Goal: Task Accomplishment & Management: Manage account settings

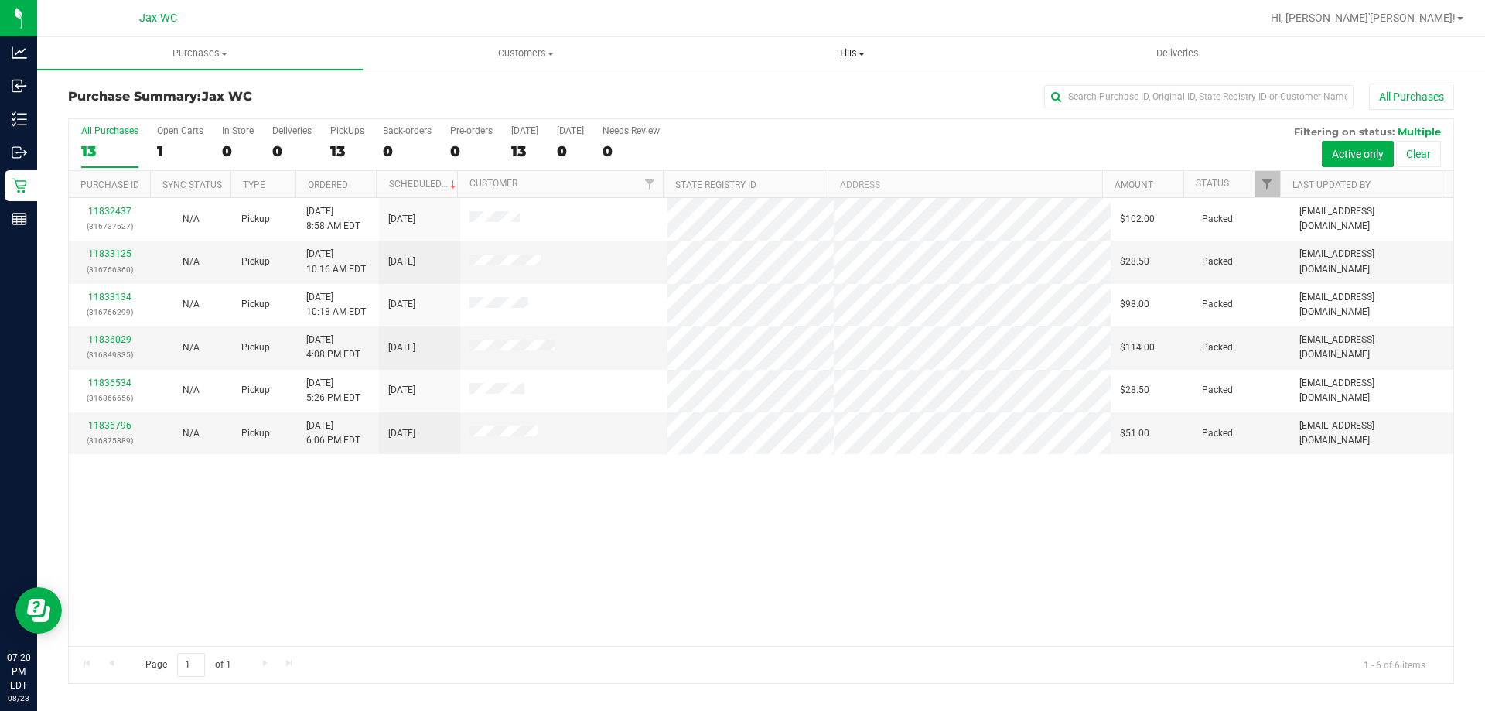
click at [847, 56] on span "Tills" at bounding box center [851, 53] width 324 height 14
click at [779, 90] on span "Manage tills" at bounding box center [740, 93] width 104 height 13
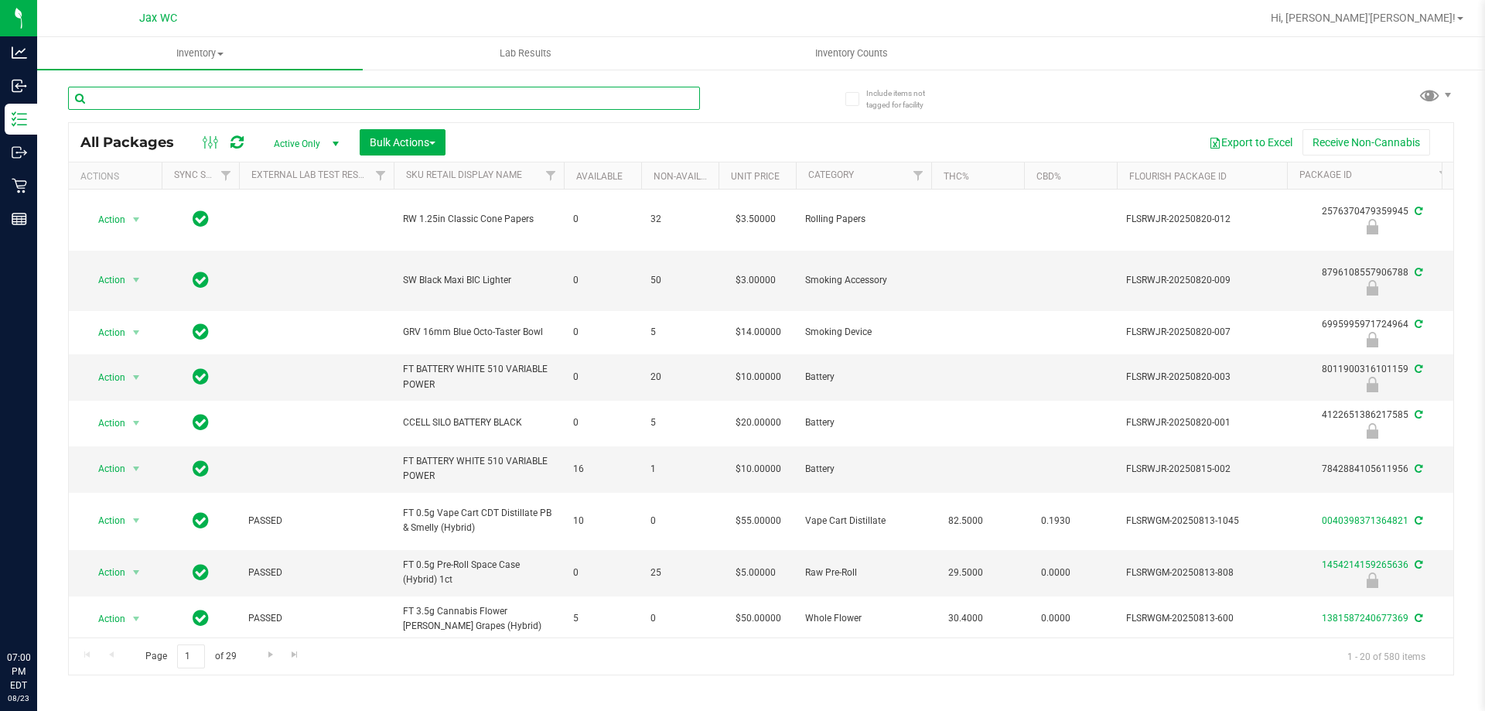
click at [291, 96] on input "text" at bounding box center [384, 98] width 632 height 23
type input "ppu"
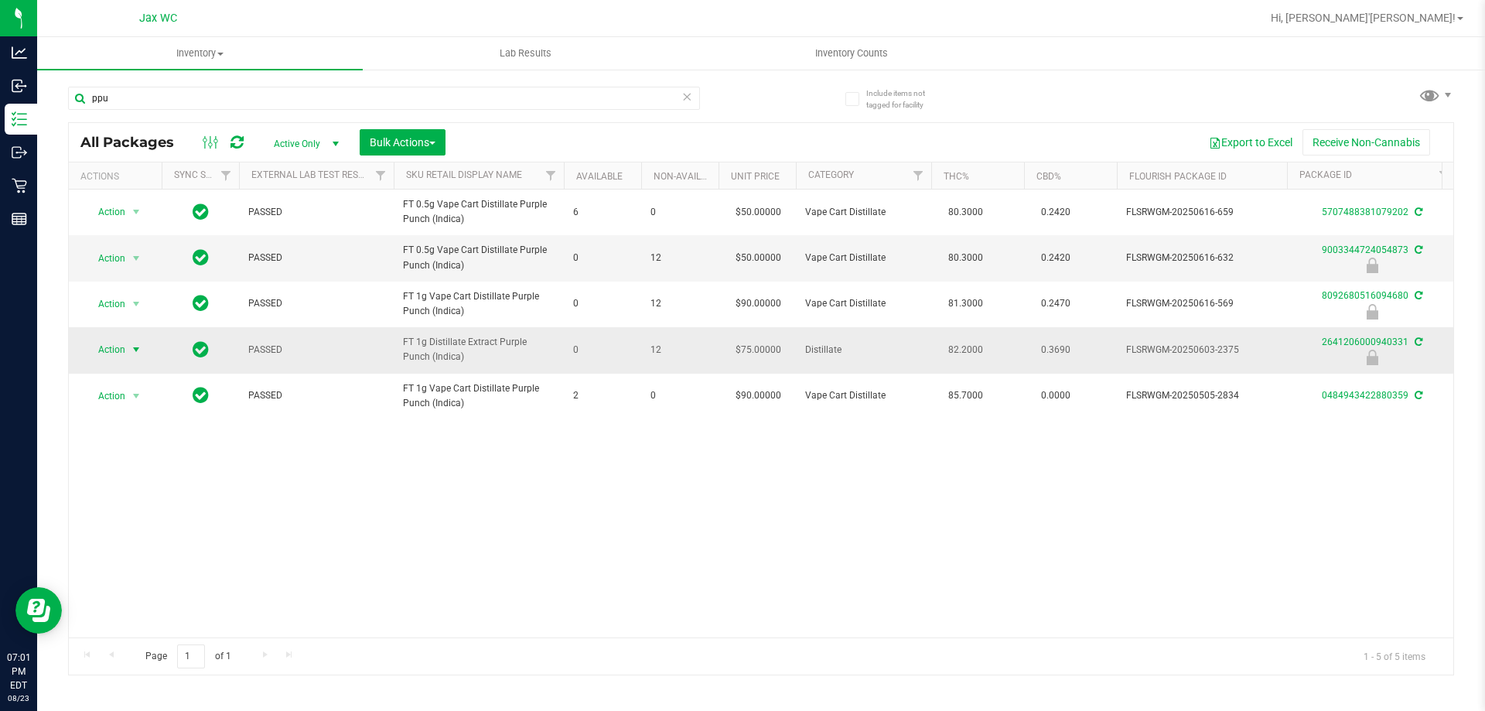
click at [111, 341] on span "Action" at bounding box center [105, 350] width 42 height 22
click at [139, 522] on li "Unlock package" at bounding box center [134, 533] width 99 height 23
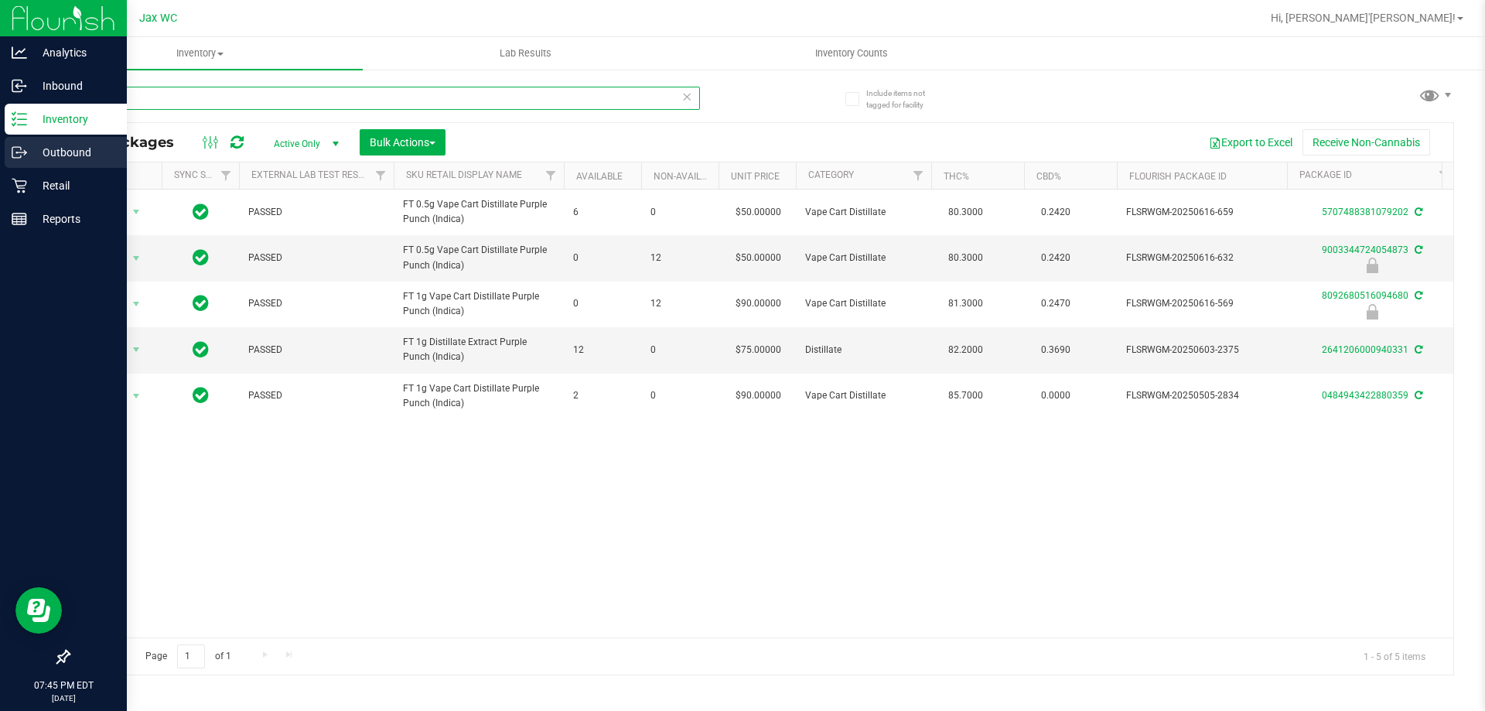
drag, startPoint x: 152, startPoint y: 94, endPoint x: 0, endPoint y: 145, distance: 159.7
click at [0, 141] on div "Analytics Inbound Inventory Outbound Retail Reports 07:45 PM EDT 08/23/2025 08/…" at bounding box center [742, 355] width 1485 height 711
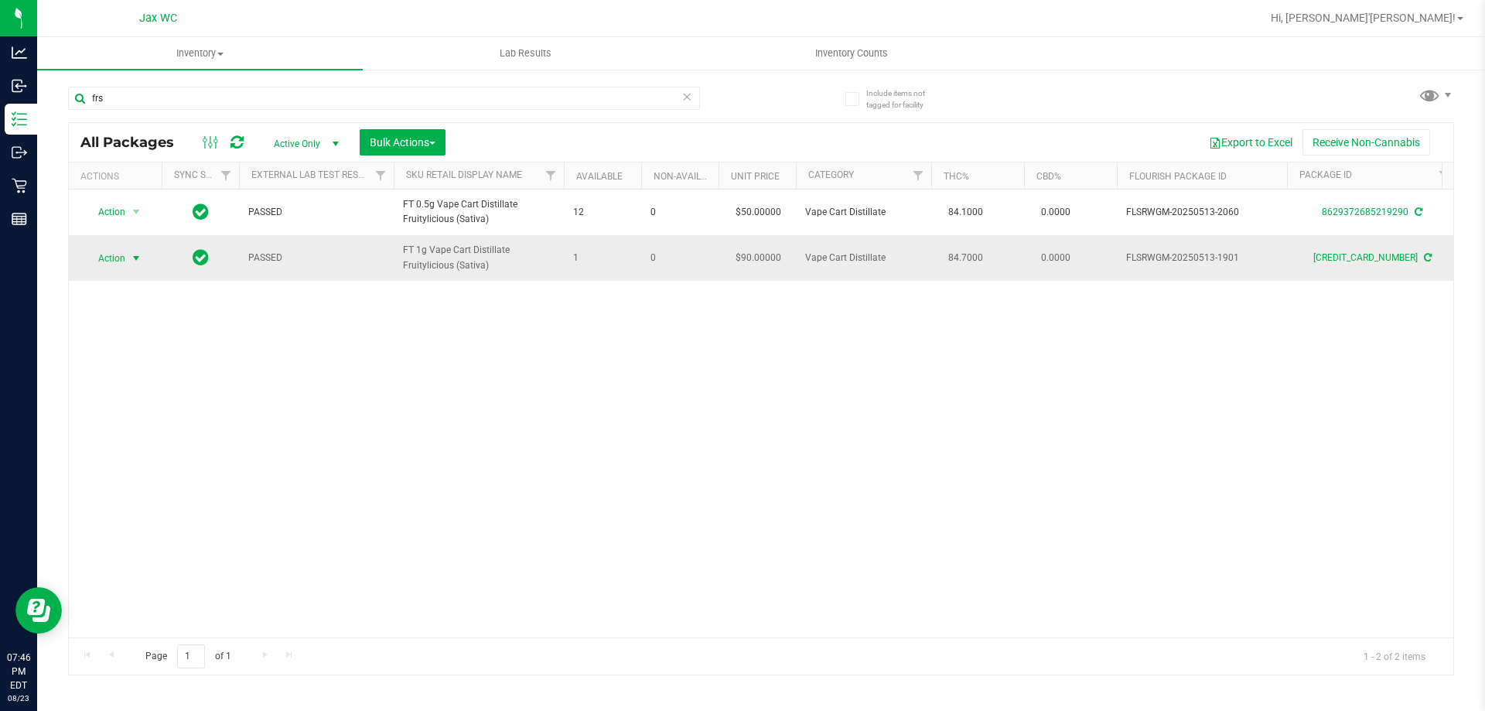
click at [134, 258] on span "select" at bounding box center [136, 258] width 12 height 12
click at [166, 447] on li "Print package label" at bounding box center [145, 444] width 120 height 23
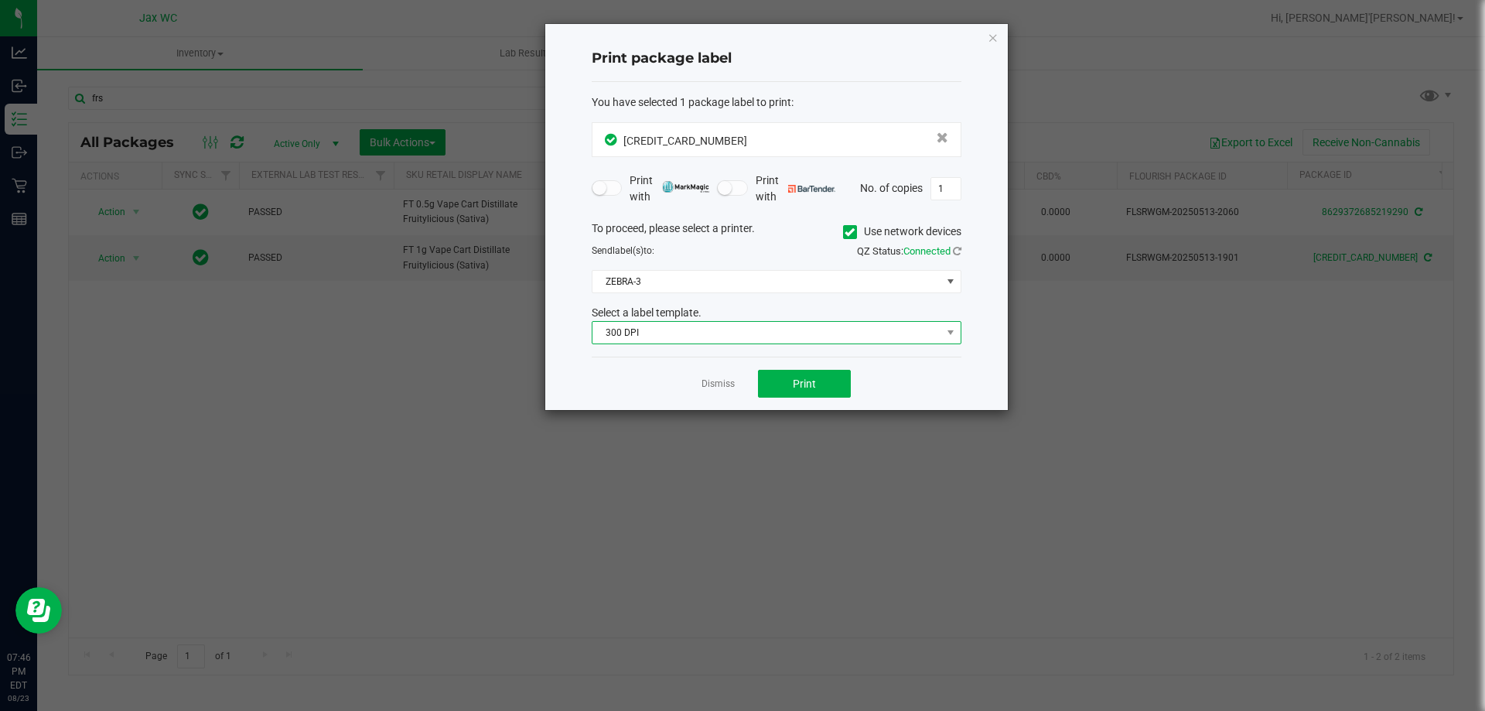
click at [763, 330] on span "300 DPI" at bounding box center [766, 333] width 349 height 22
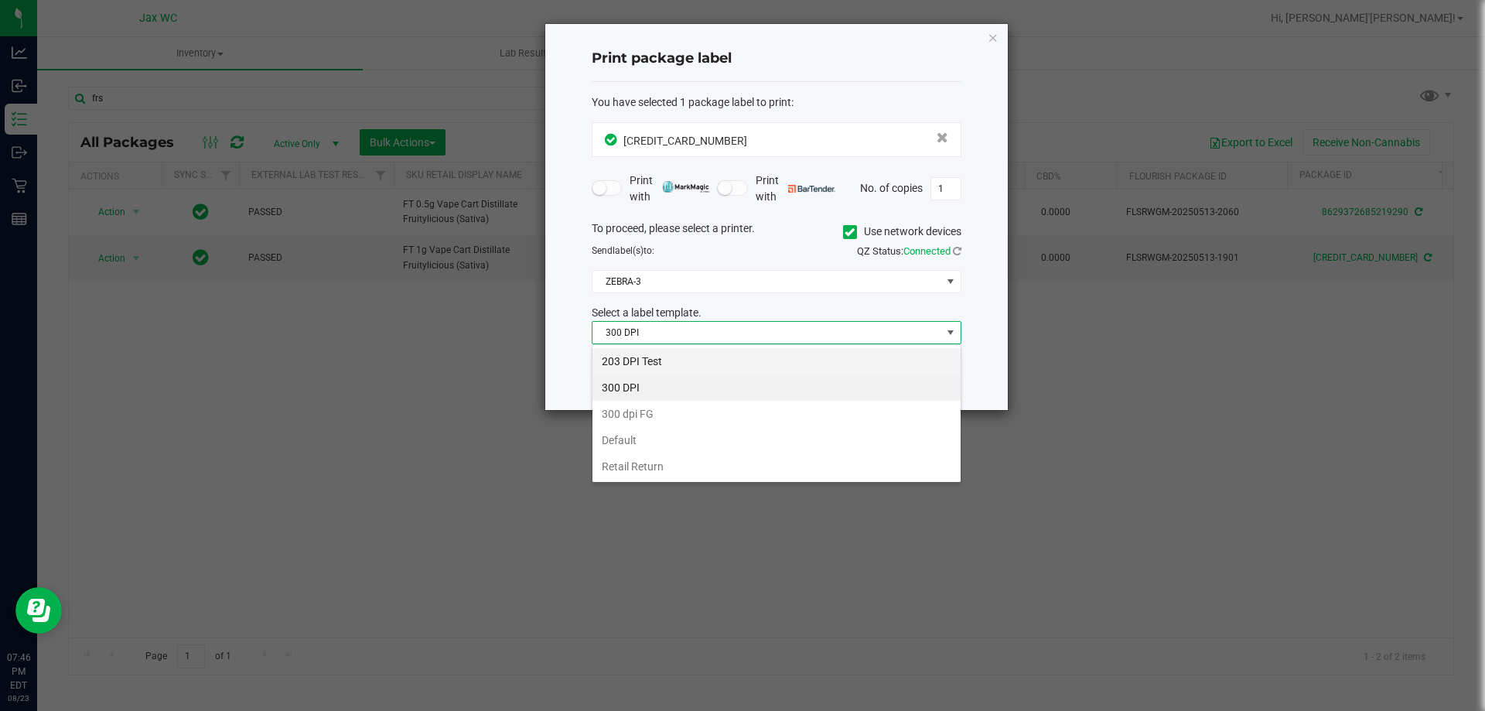
scroll to position [23, 370]
click at [719, 356] on li "203 DPI Test" at bounding box center [776, 361] width 368 height 26
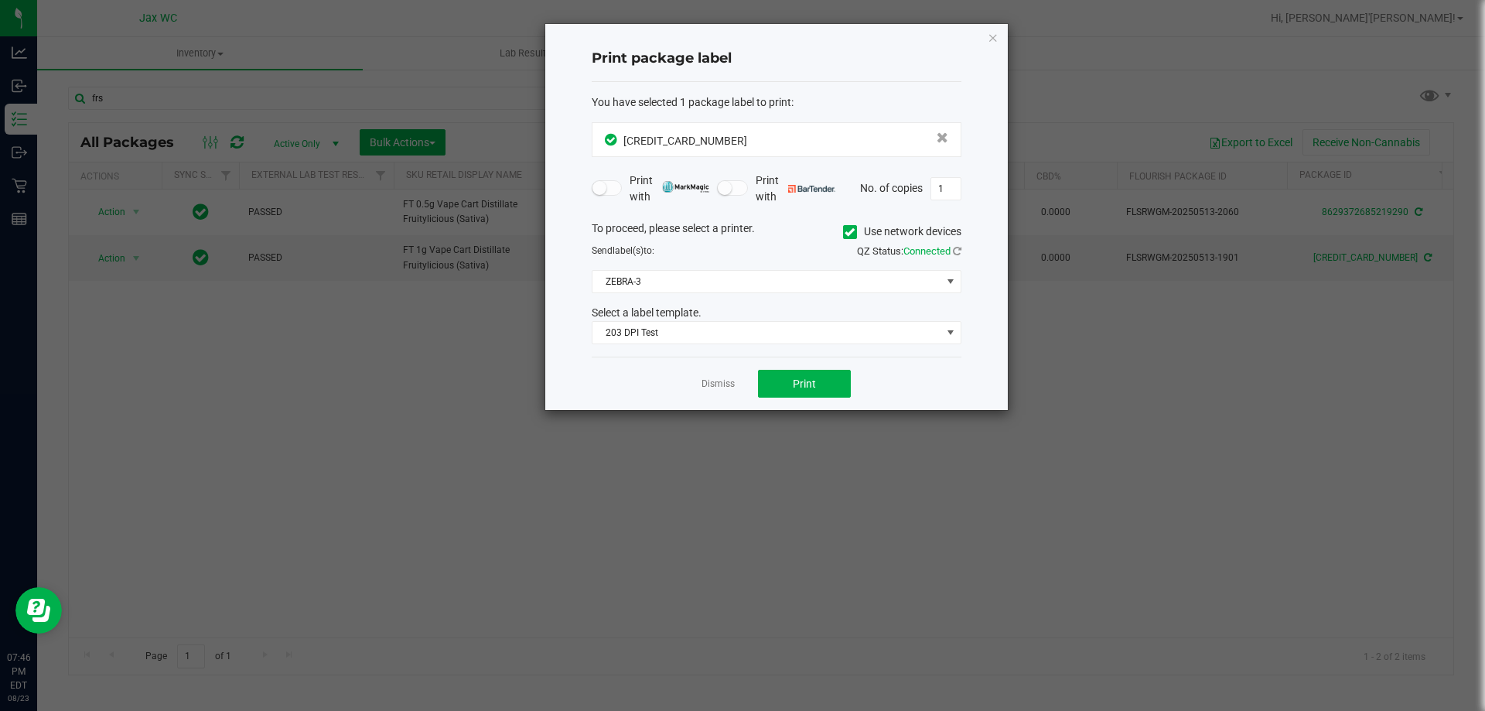
click at [700, 268] on div "To proceed, please select a printer. Use network devices Send label(s) to: QZ S…" at bounding box center [777, 282] width 370 height 125
click at [696, 282] on span "ZEBRA-3" at bounding box center [766, 282] width 349 height 22
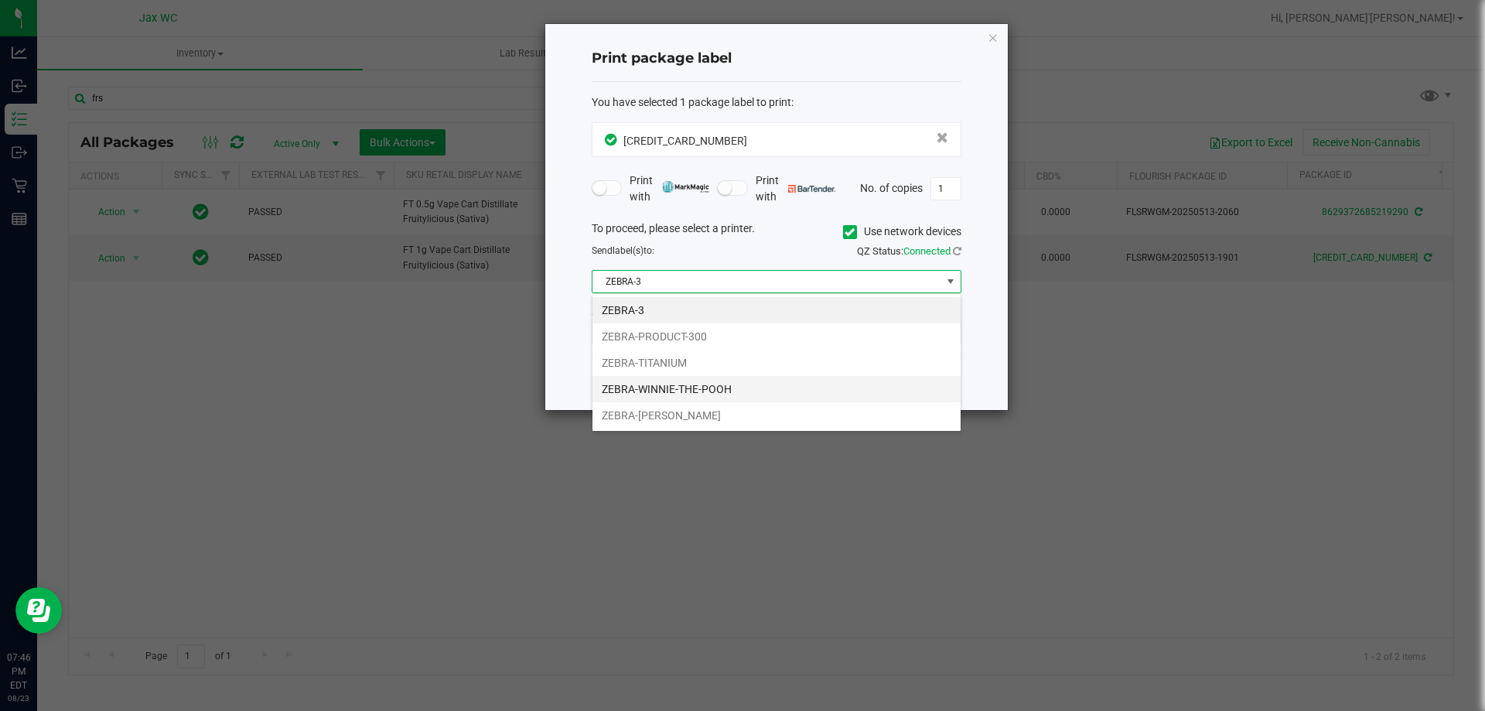
click at [710, 389] on li "ZEBRA-WINNIE-THE-POOH" at bounding box center [776, 389] width 368 height 26
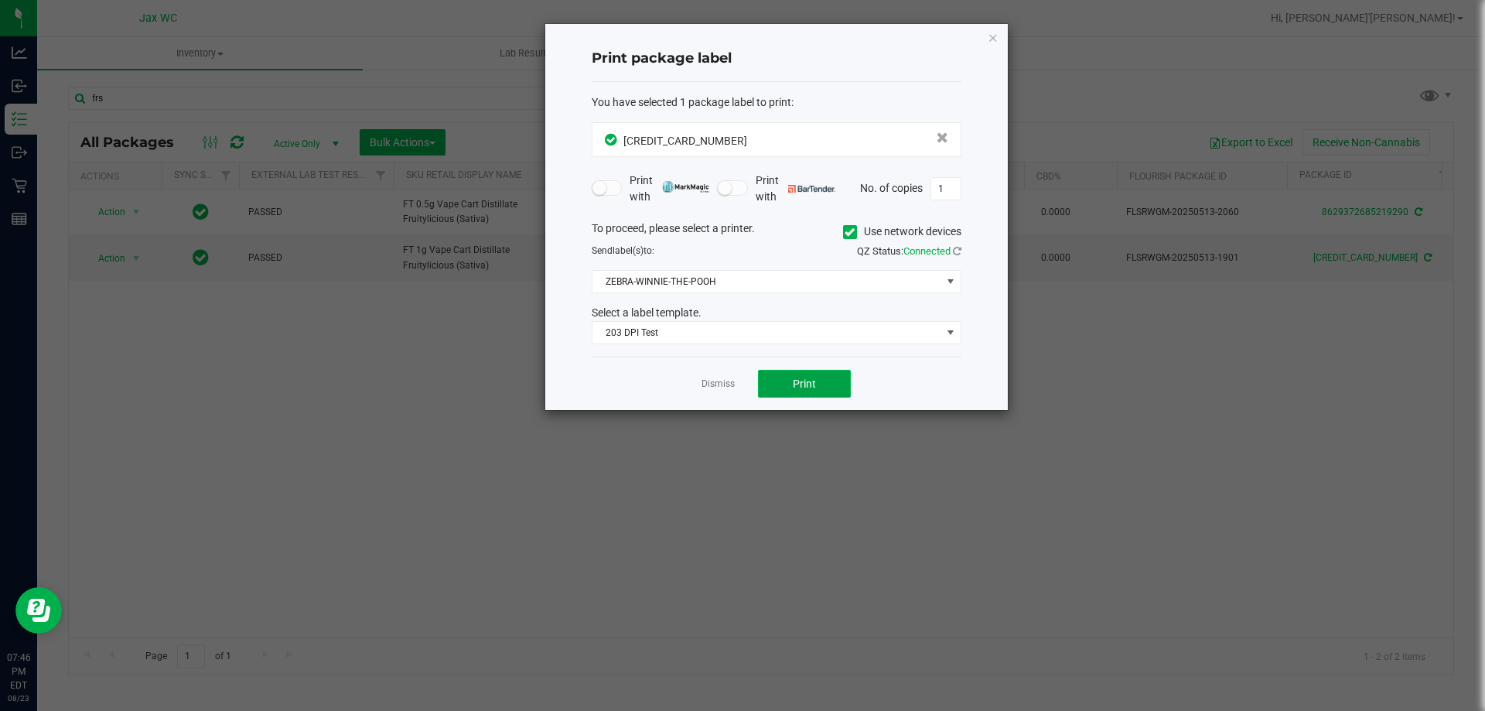
click at [806, 384] on span "Print" at bounding box center [804, 383] width 23 height 12
click at [813, 384] on span "Print" at bounding box center [804, 383] width 23 height 12
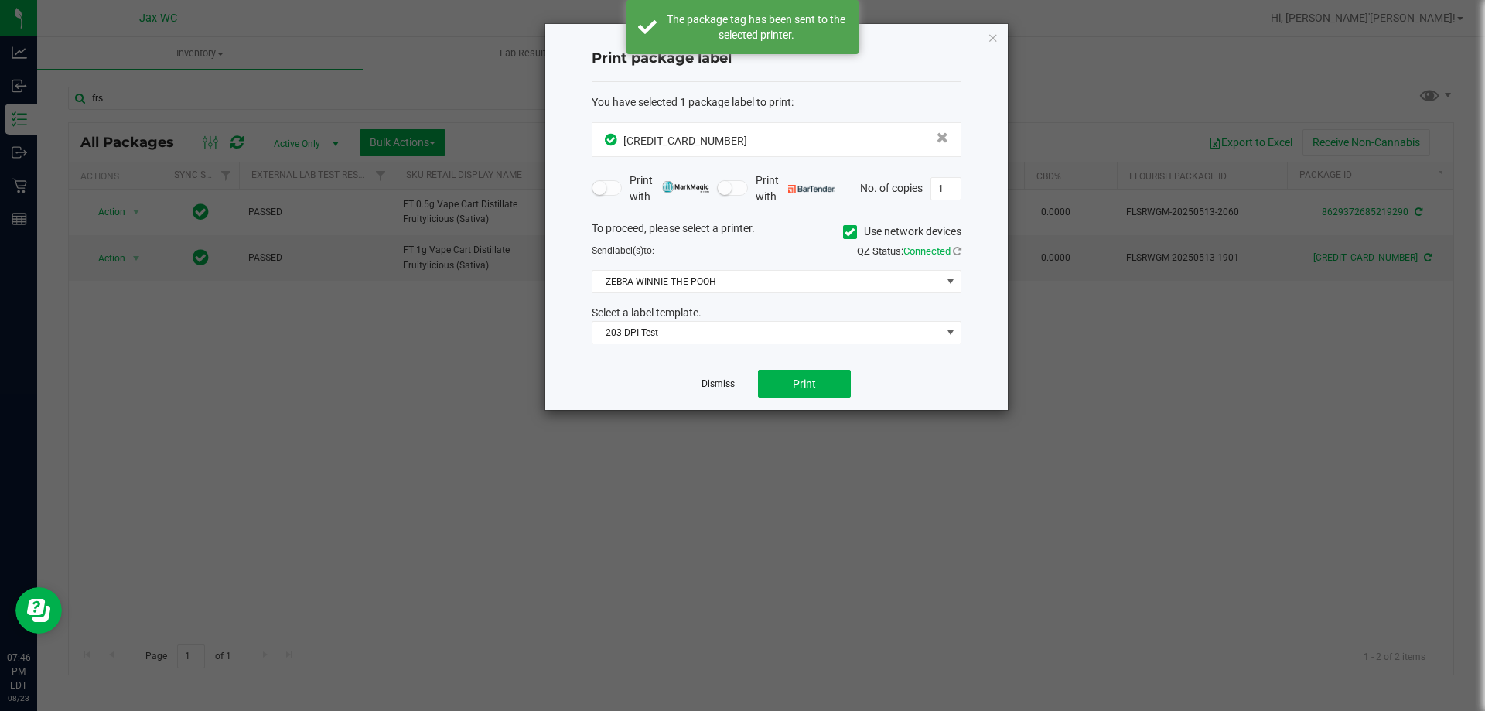
click at [725, 383] on link "Dismiss" at bounding box center [718, 383] width 33 height 13
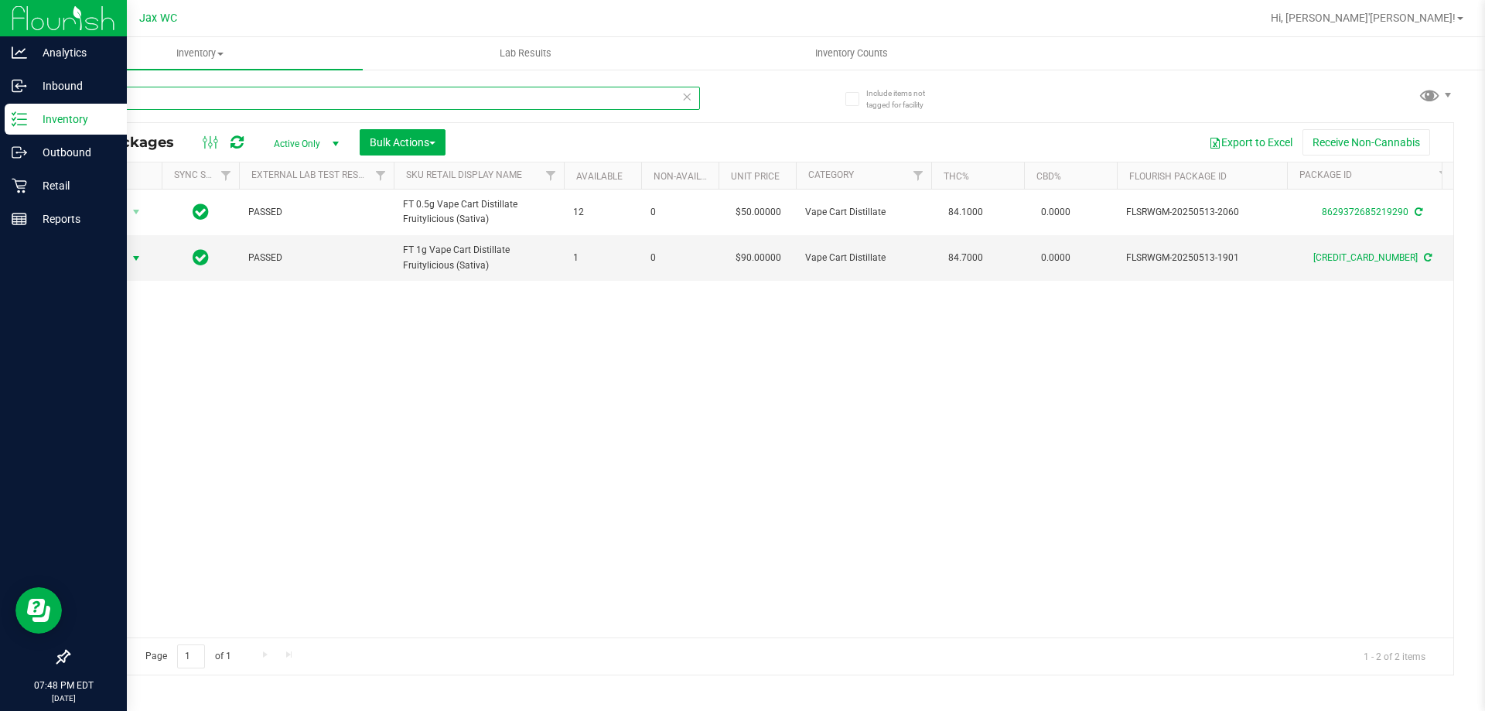
drag, startPoint x: 121, startPoint y: 95, endPoint x: 0, endPoint y: 119, distance: 123.0
click at [0, 115] on div "Analytics Inbound Inventory Outbound Retail Reports 07:48 PM EDT 08/23/2025 08/…" at bounding box center [742, 355] width 1485 height 711
type input "cja"
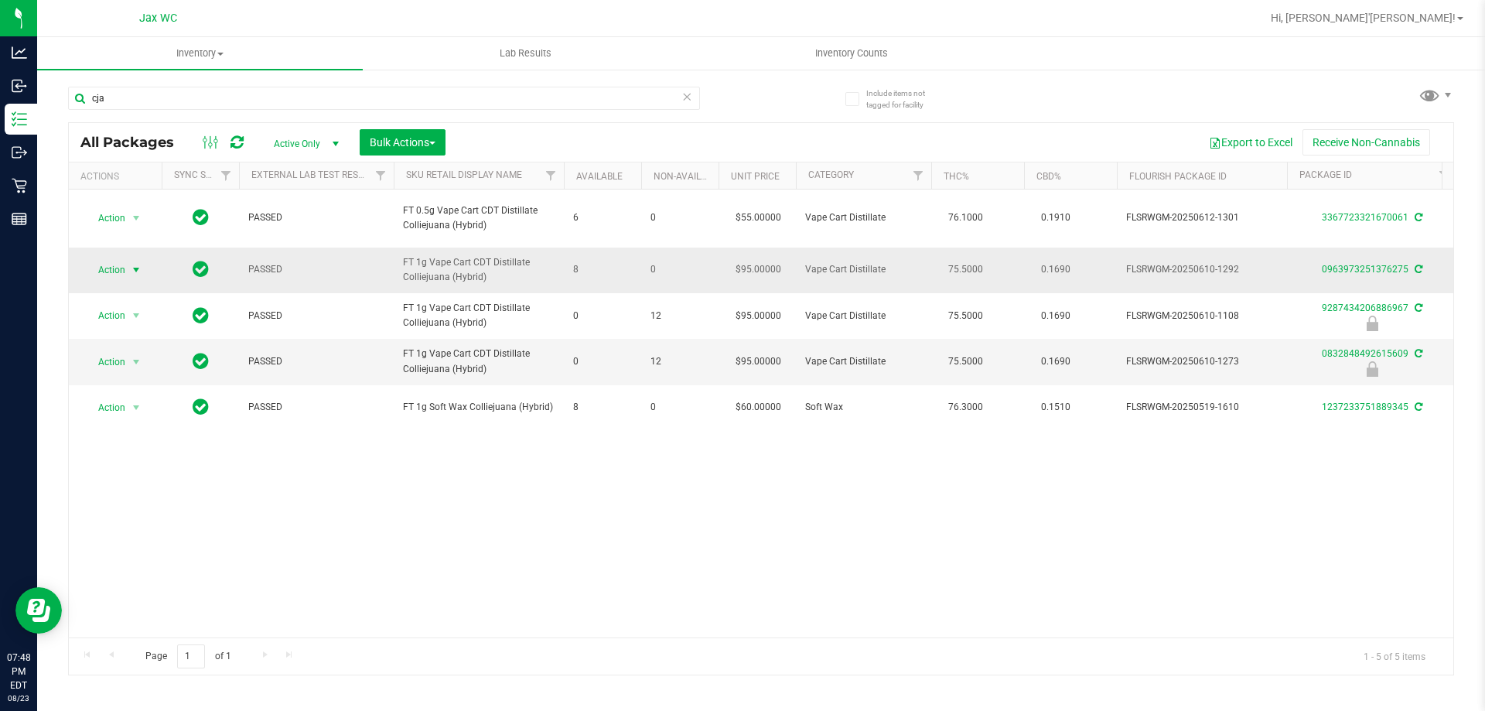
click at [108, 269] on span "Action" at bounding box center [105, 270] width 42 height 22
click at [157, 459] on li "Print package label" at bounding box center [145, 456] width 120 height 23
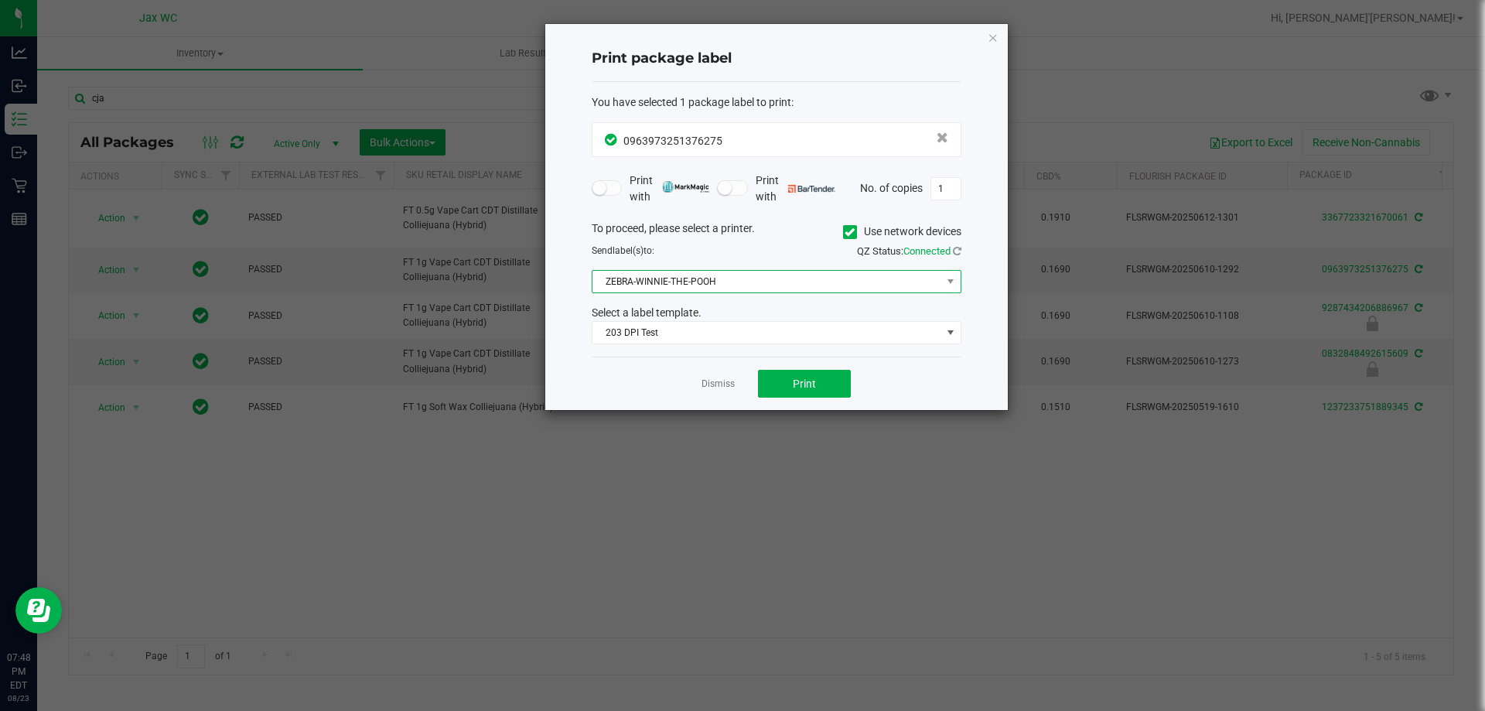
click at [727, 280] on span "ZEBRA-WINNIE-THE-POOH" at bounding box center [766, 282] width 349 height 22
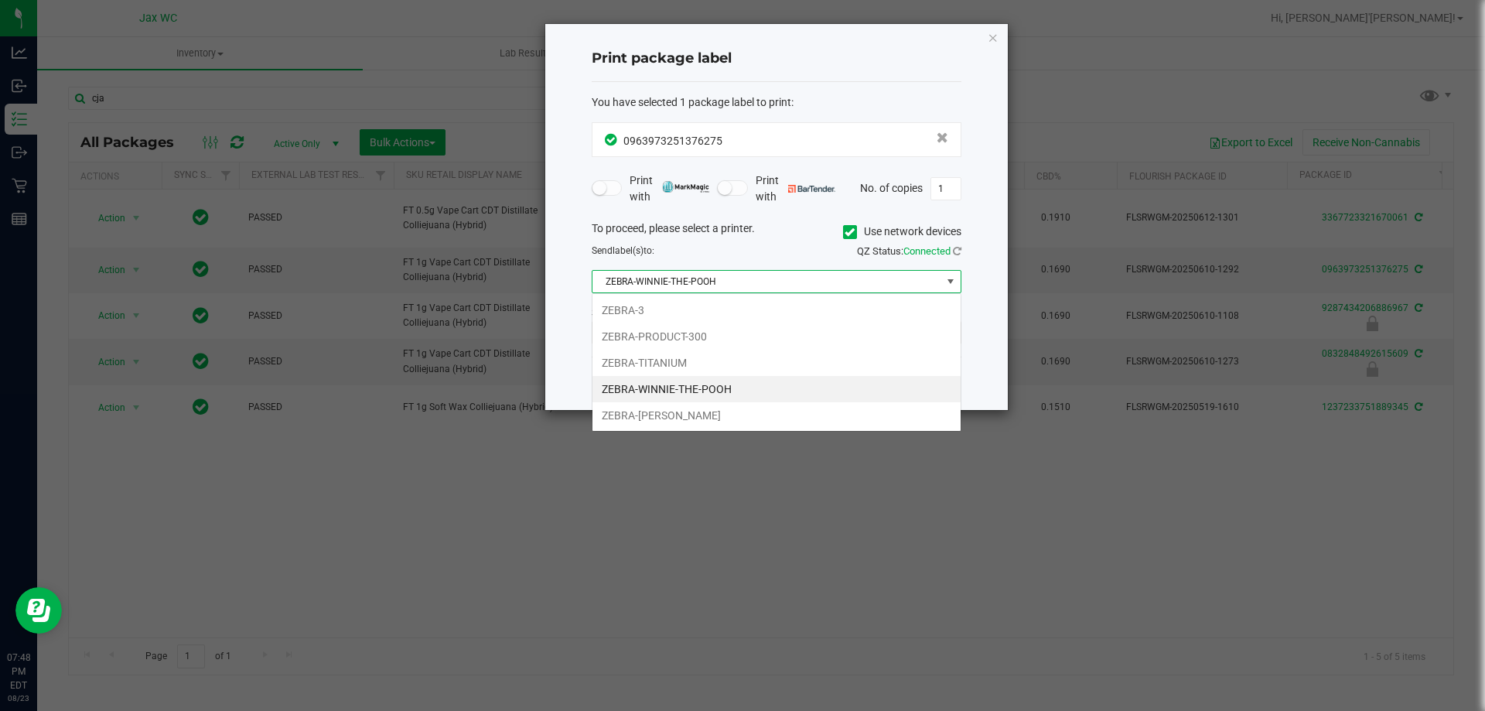
scroll to position [23, 370]
click at [697, 364] on li "ZEBRA-TITANIUM" at bounding box center [776, 363] width 368 height 26
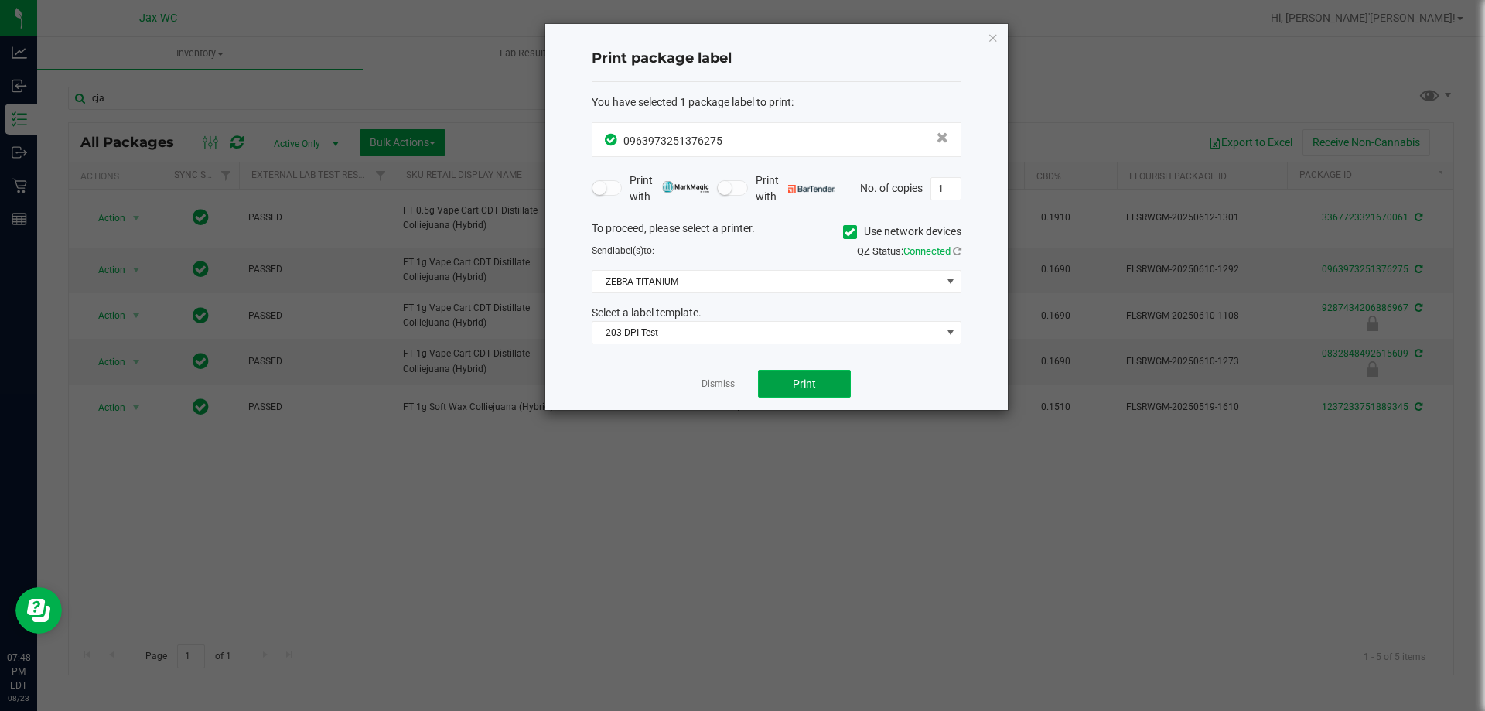
click at [790, 374] on button "Print" at bounding box center [804, 384] width 93 height 28
click at [715, 384] on link "Dismiss" at bounding box center [718, 383] width 33 height 13
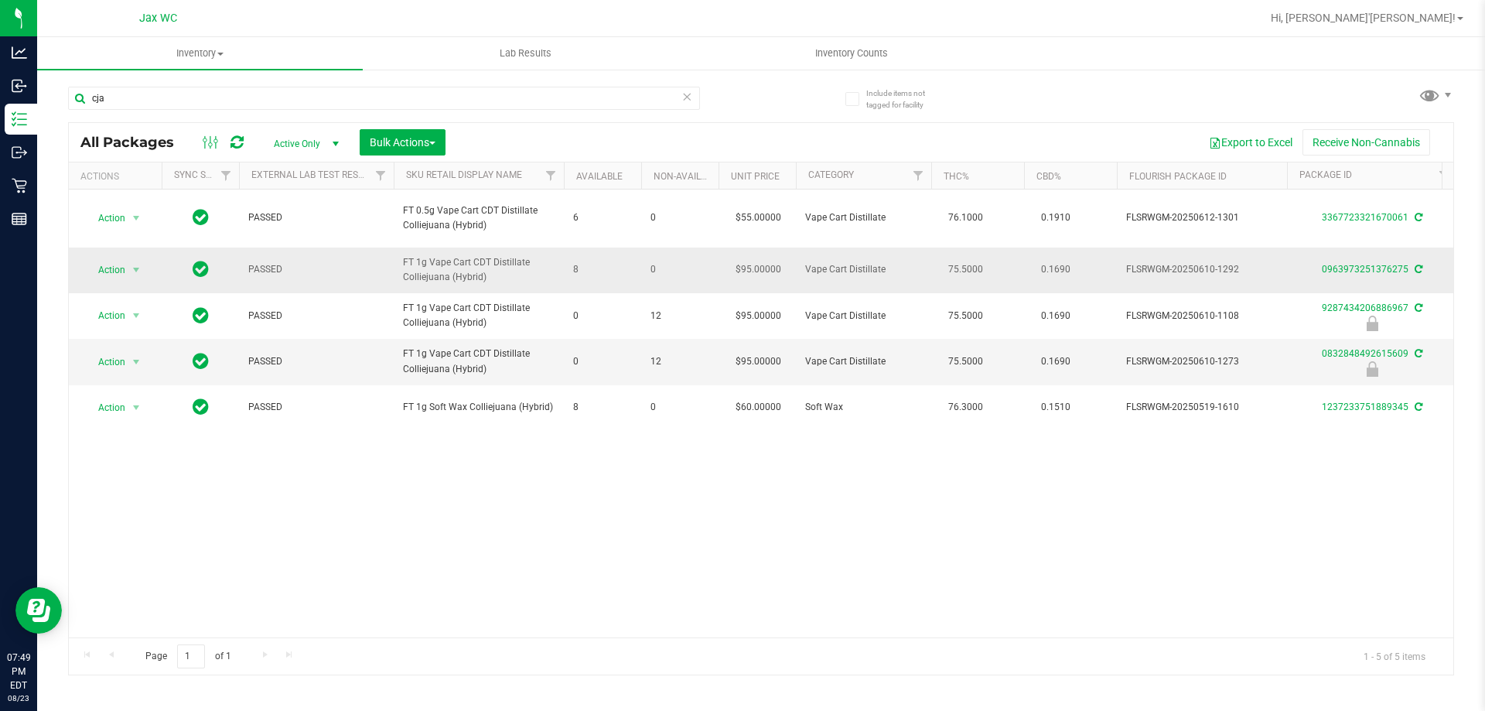
drag, startPoint x: 630, startPoint y: 273, endPoint x: 555, endPoint y: 268, distance: 75.9
click at [617, 273] on span "8" at bounding box center [602, 269] width 59 height 15
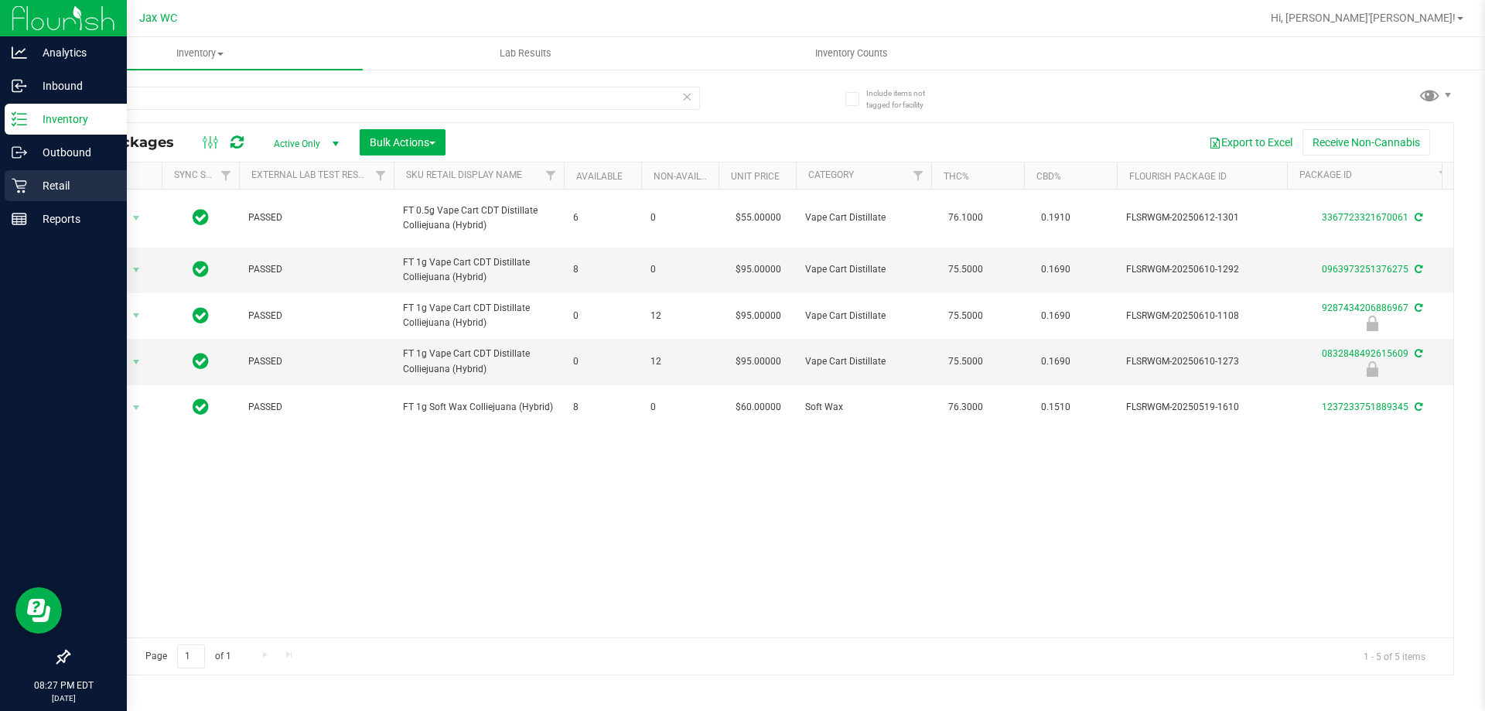
click at [32, 199] on div "Retail" at bounding box center [66, 185] width 122 height 31
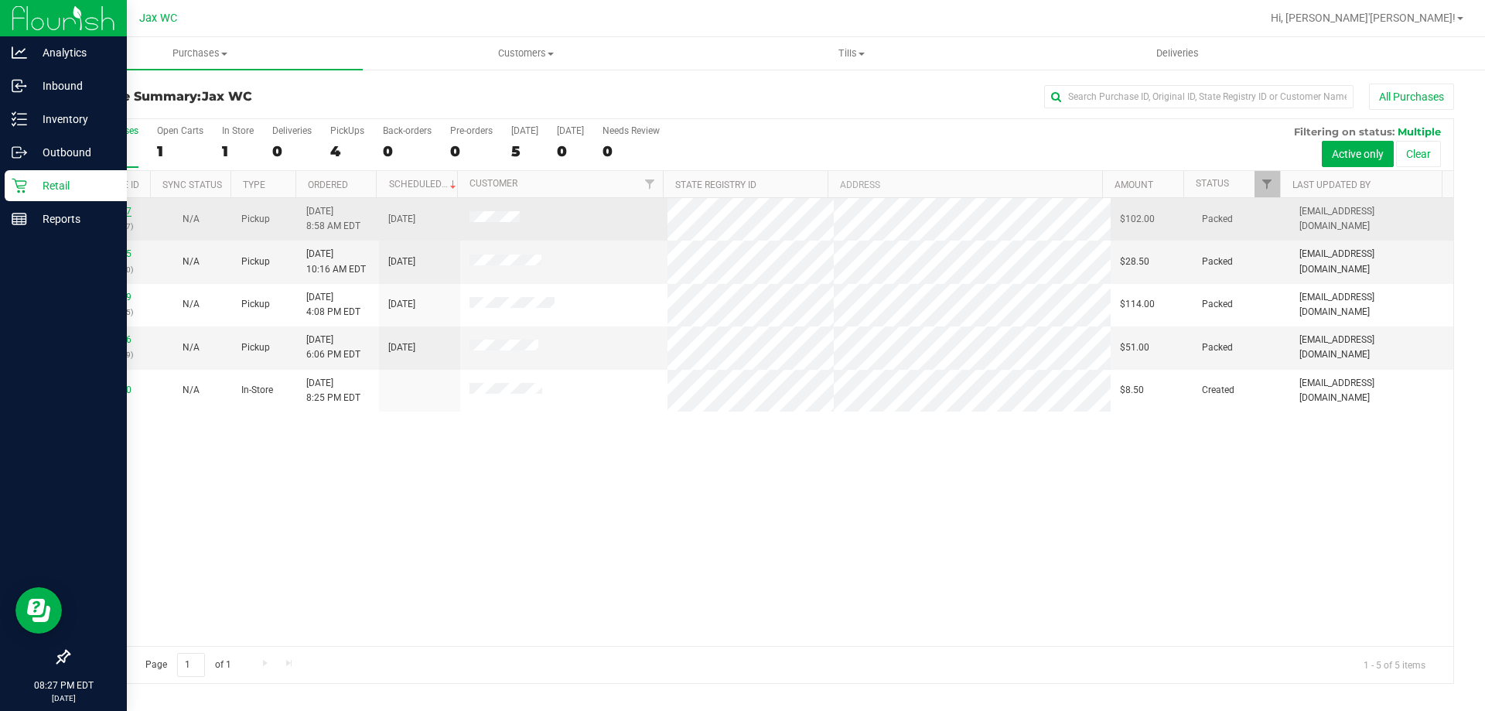
click at [106, 208] on link "11832437" at bounding box center [109, 211] width 43 height 11
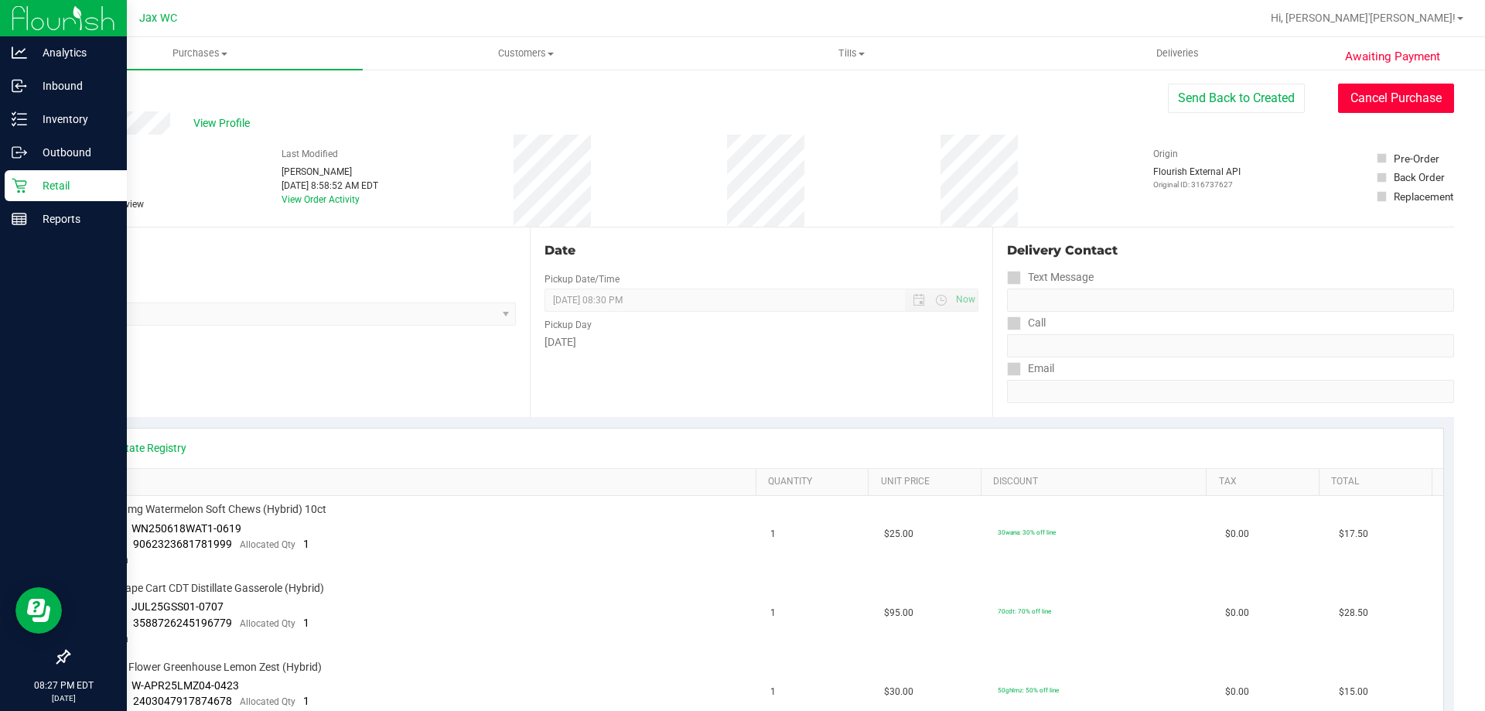
click at [1383, 103] on button "Cancel Purchase" at bounding box center [1396, 98] width 116 height 29
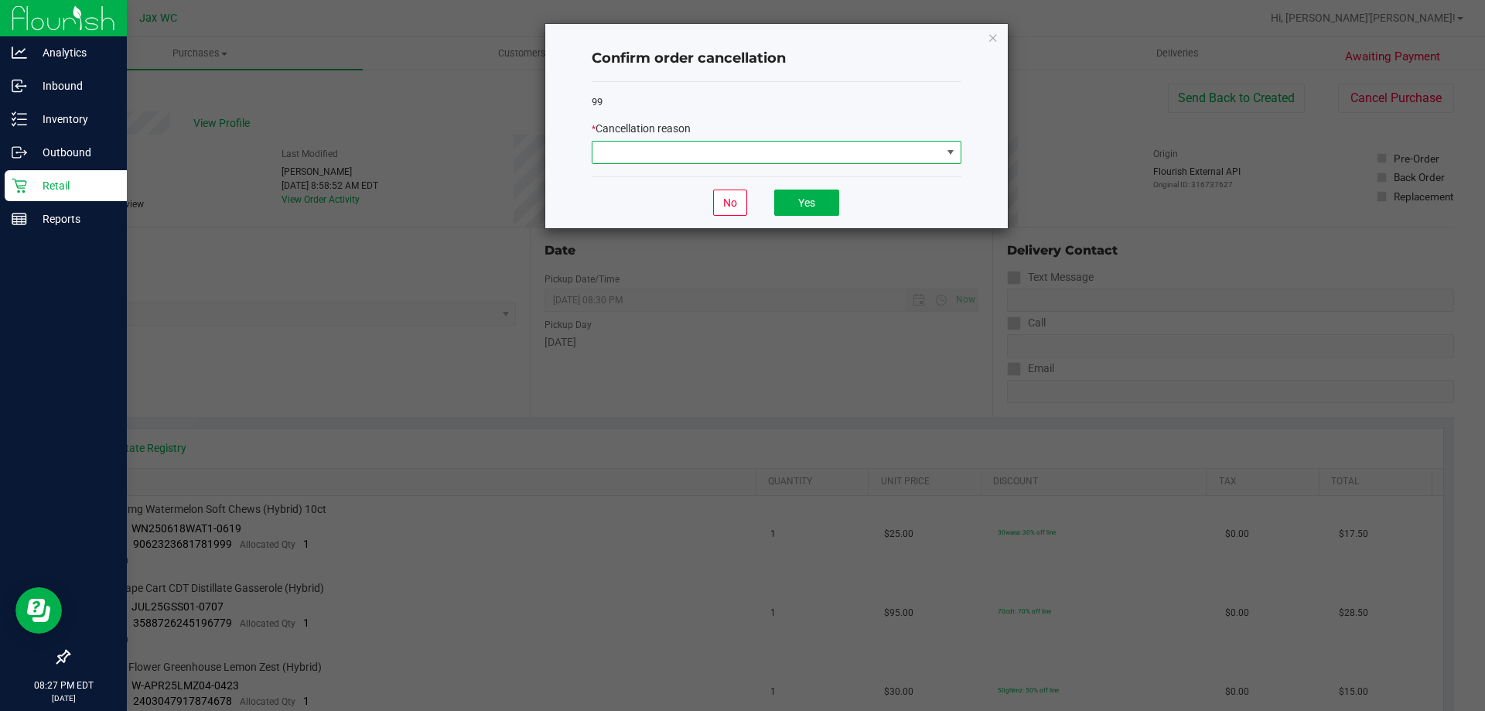
click at [828, 162] on span at bounding box center [766, 153] width 349 height 22
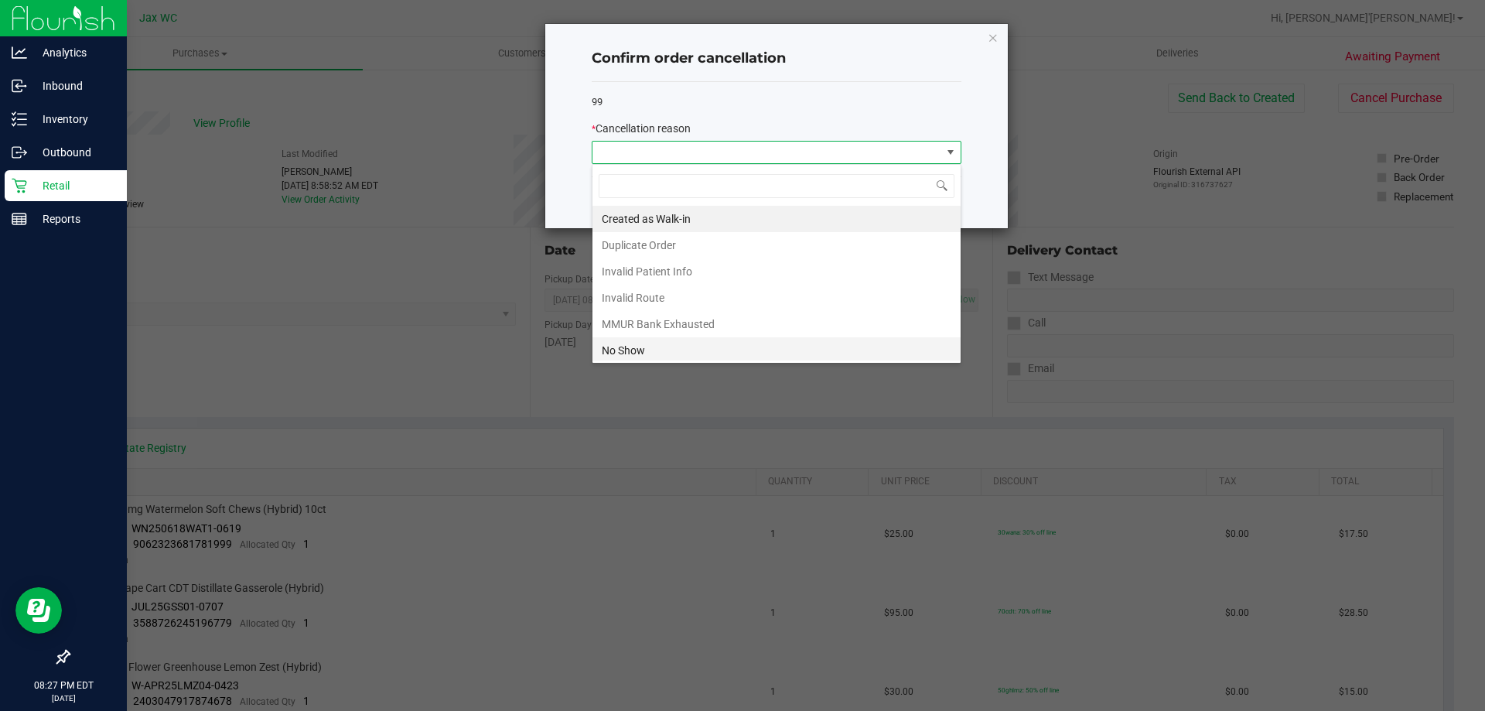
scroll to position [23, 370]
click at [639, 355] on li "No Show" at bounding box center [776, 350] width 368 height 26
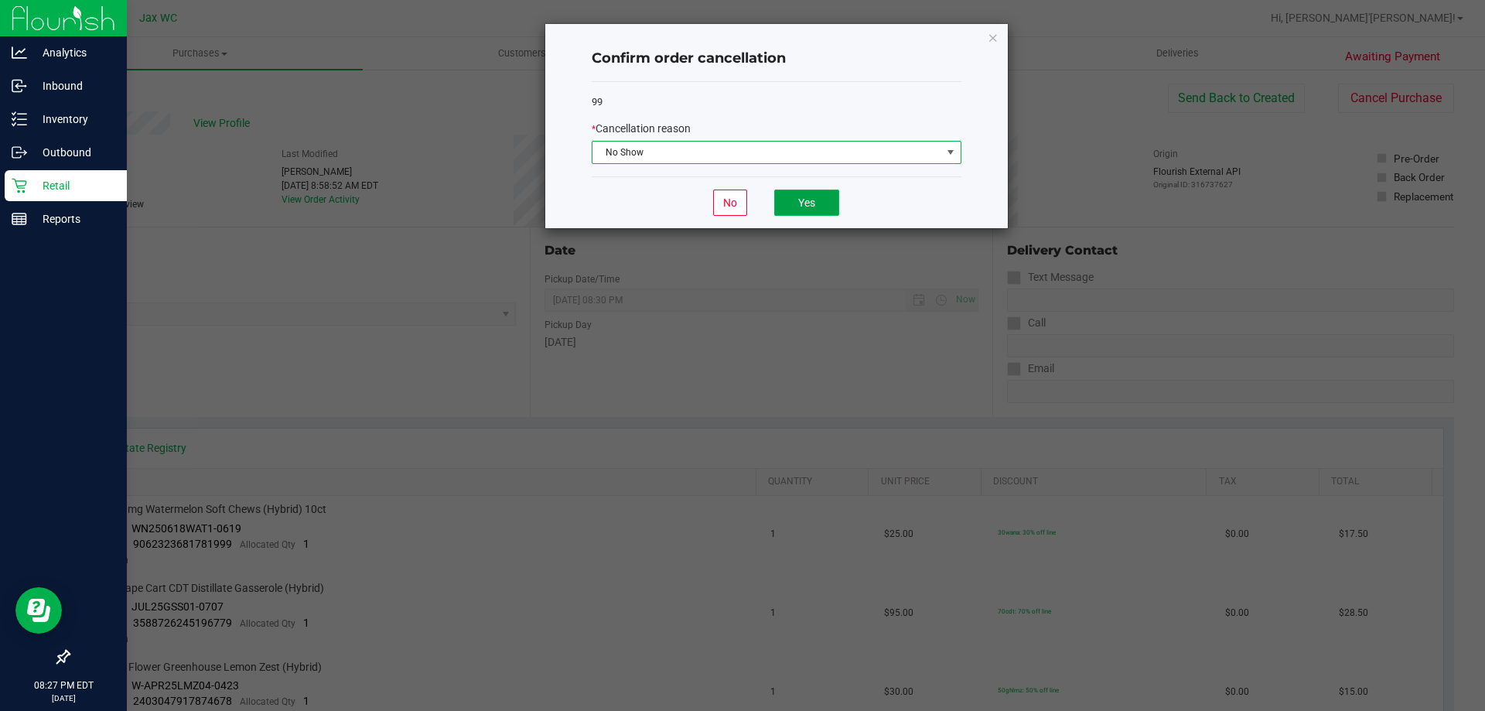
click at [803, 194] on button "Yes" at bounding box center [806, 202] width 65 height 26
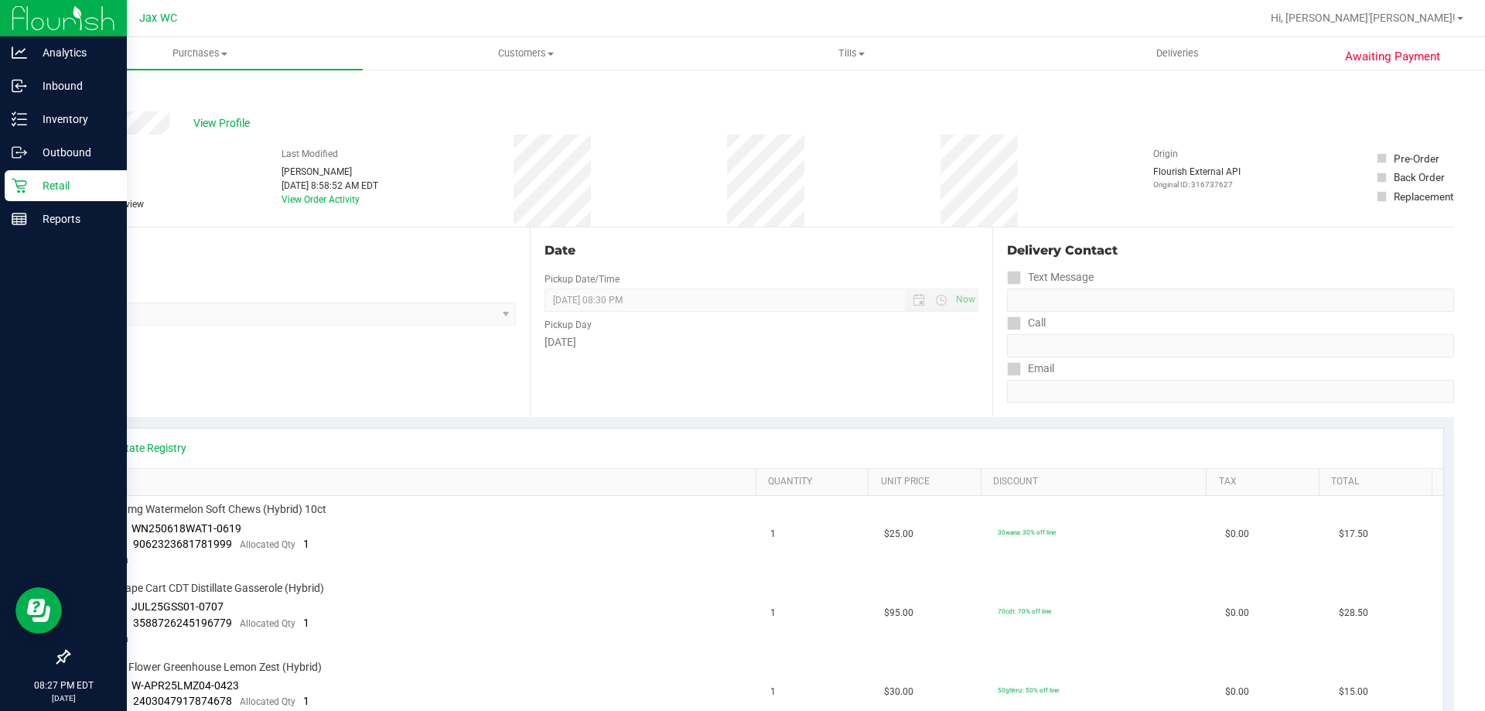
click at [70, 189] on p "Retail" at bounding box center [73, 185] width 93 height 19
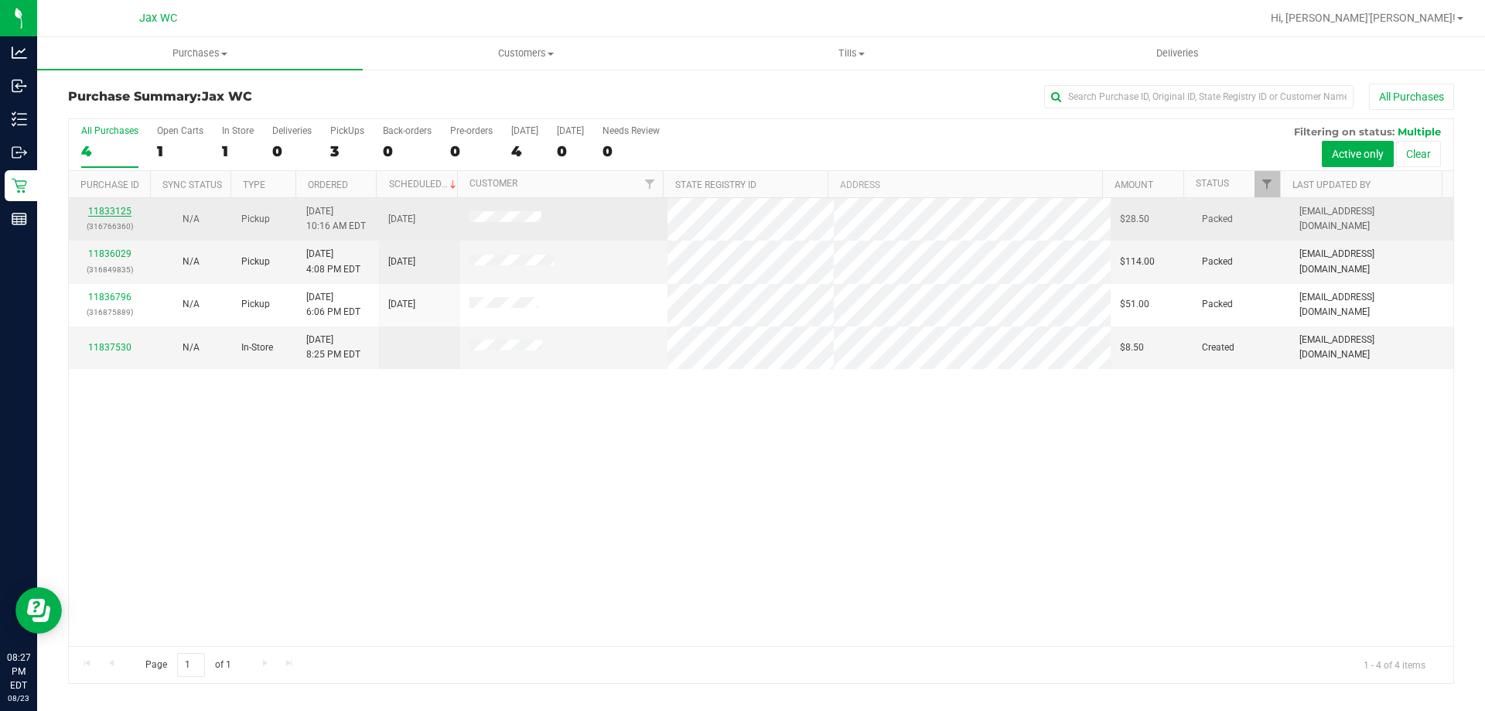
click at [124, 213] on link "11833125" at bounding box center [109, 211] width 43 height 11
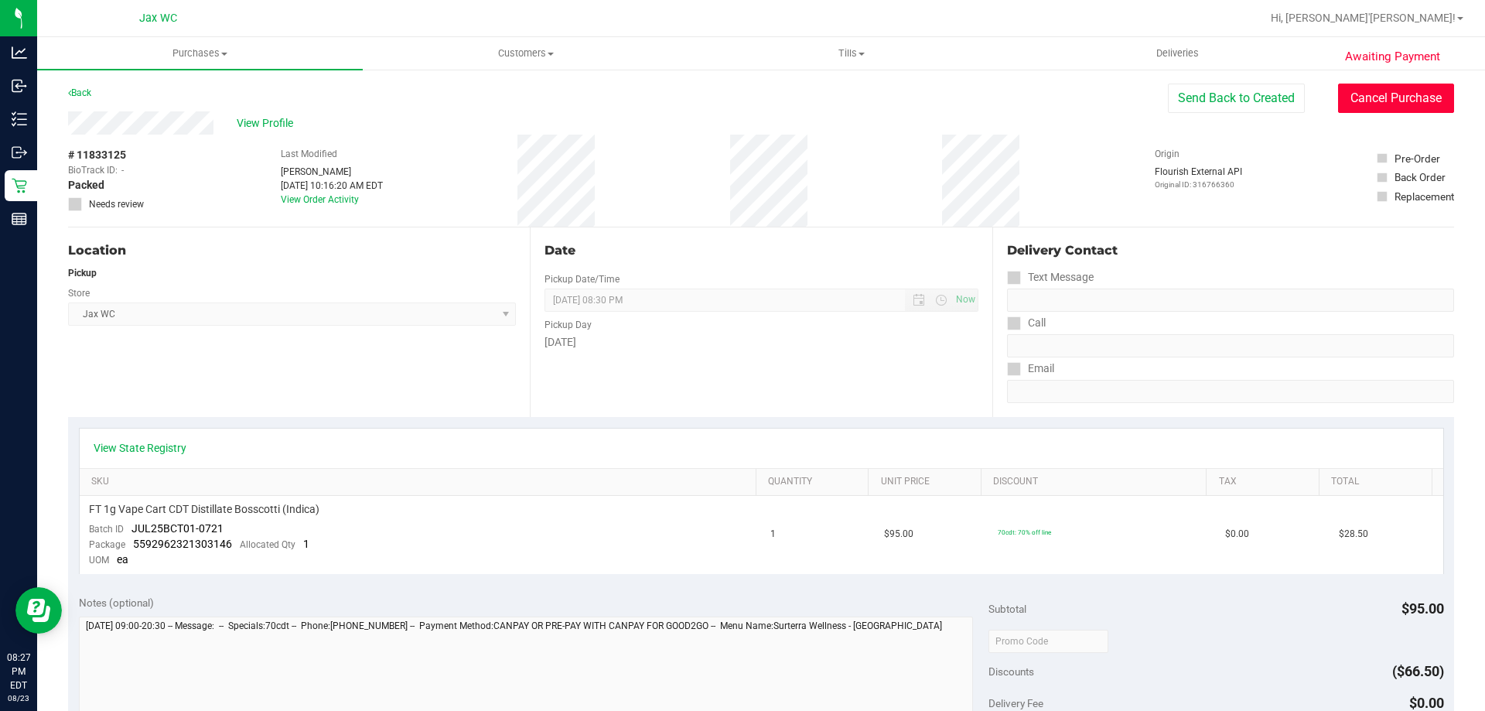
click at [1391, 101] on button "Cancel Purchase" at bounding box center [1396, 98] width 116 height 29
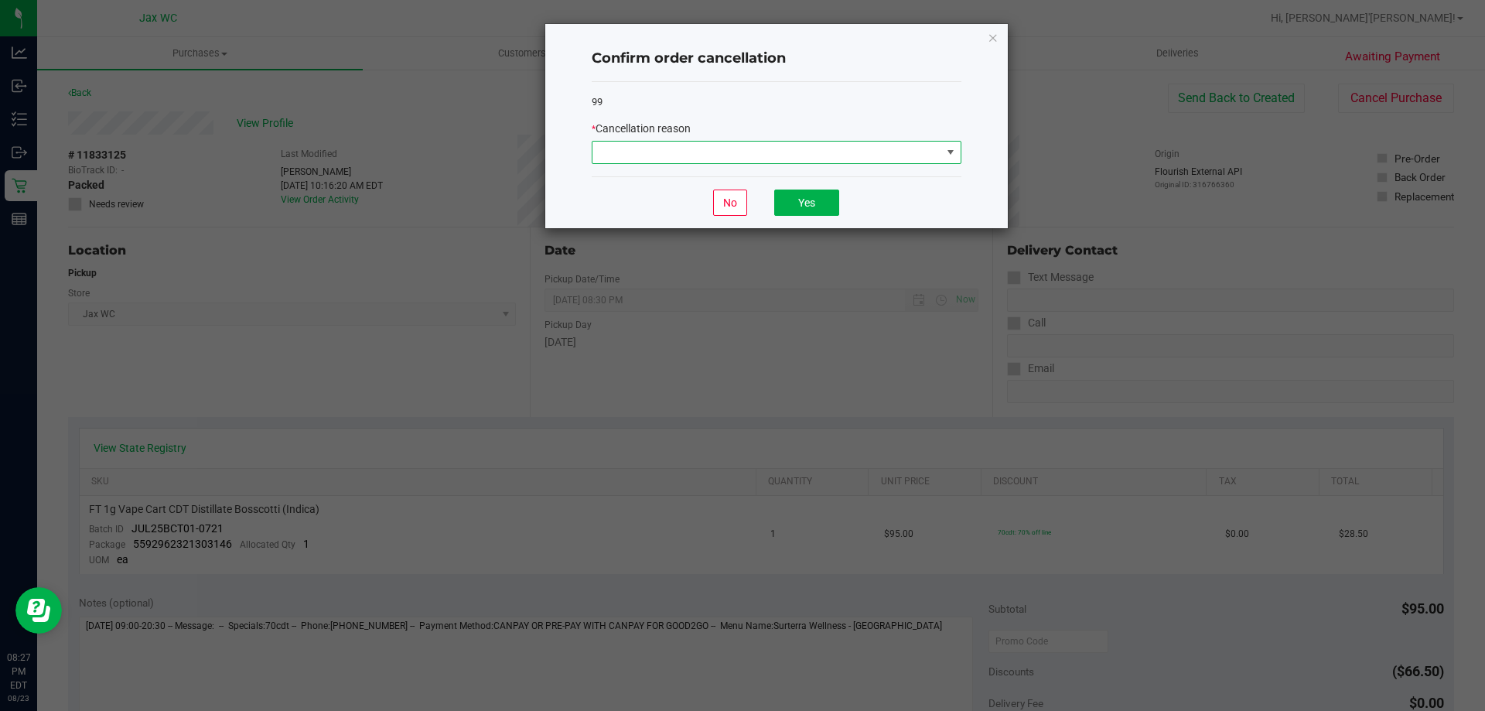
click at [872, 144] on span at bounding box center [766, 153] width 349 height 22
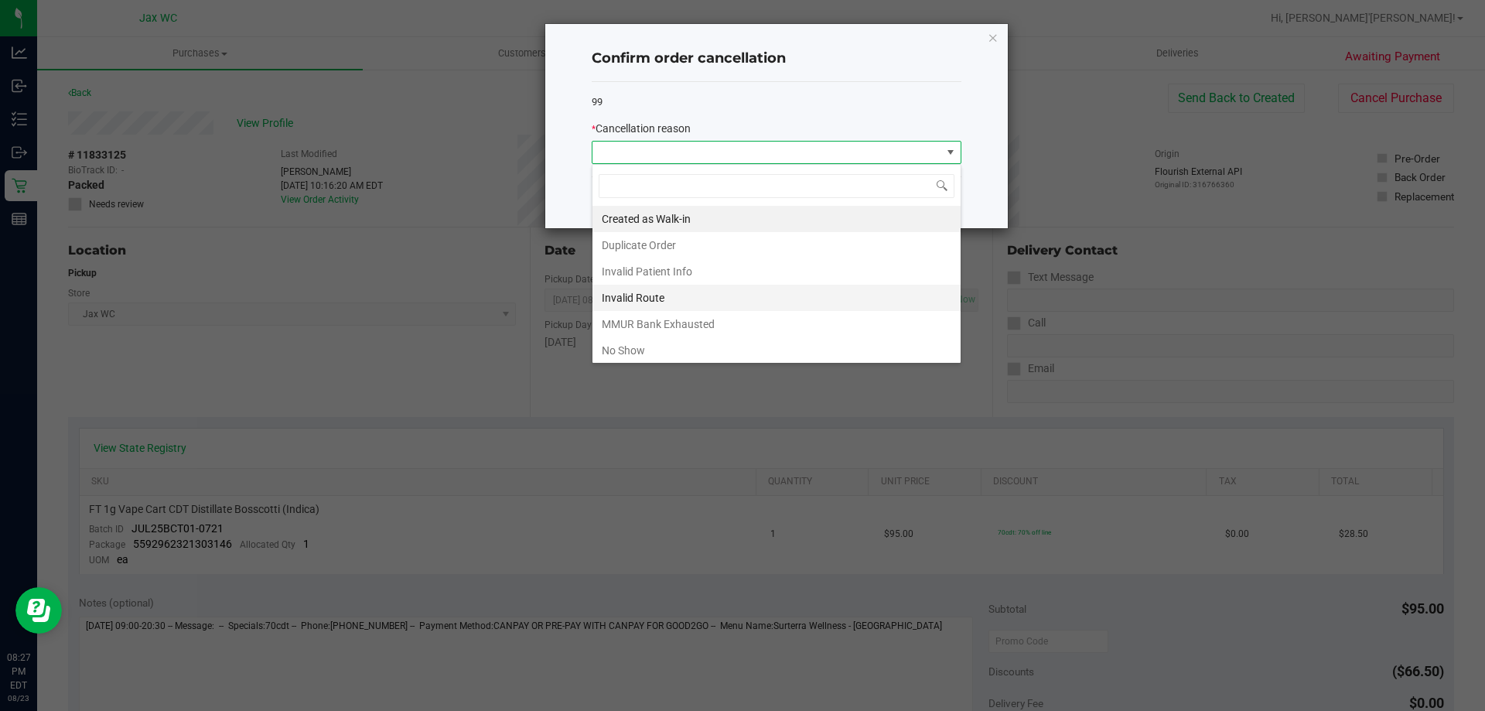
scroll to position [23, 370]
click at [670, 349] on li "No Show" at bounding box center [776, 350] width 368 height 26
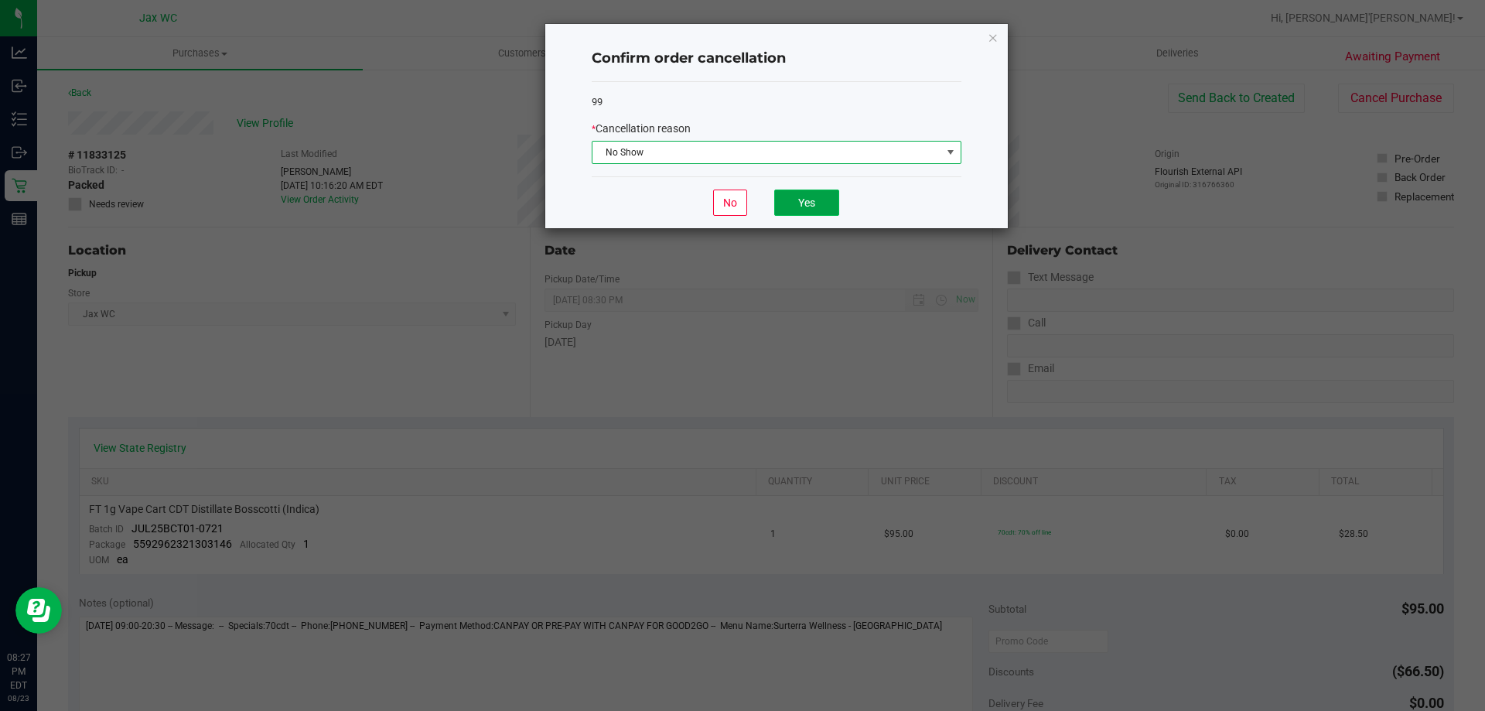
click at [790, 209] on button "Yes" at bounding box center [806, 202] width 65 height 26
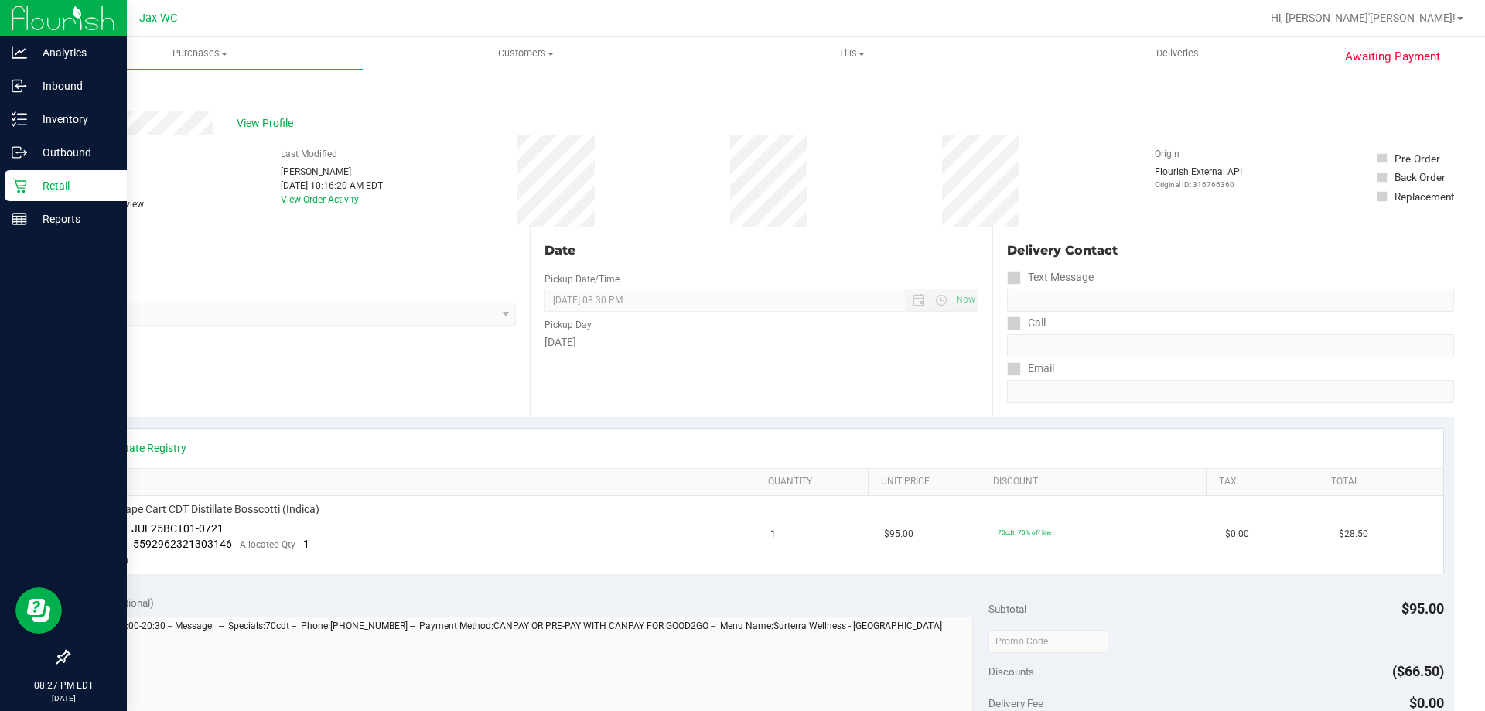
click at [22, 180] on icon at bounding box center [19, 185] width 15 height 15
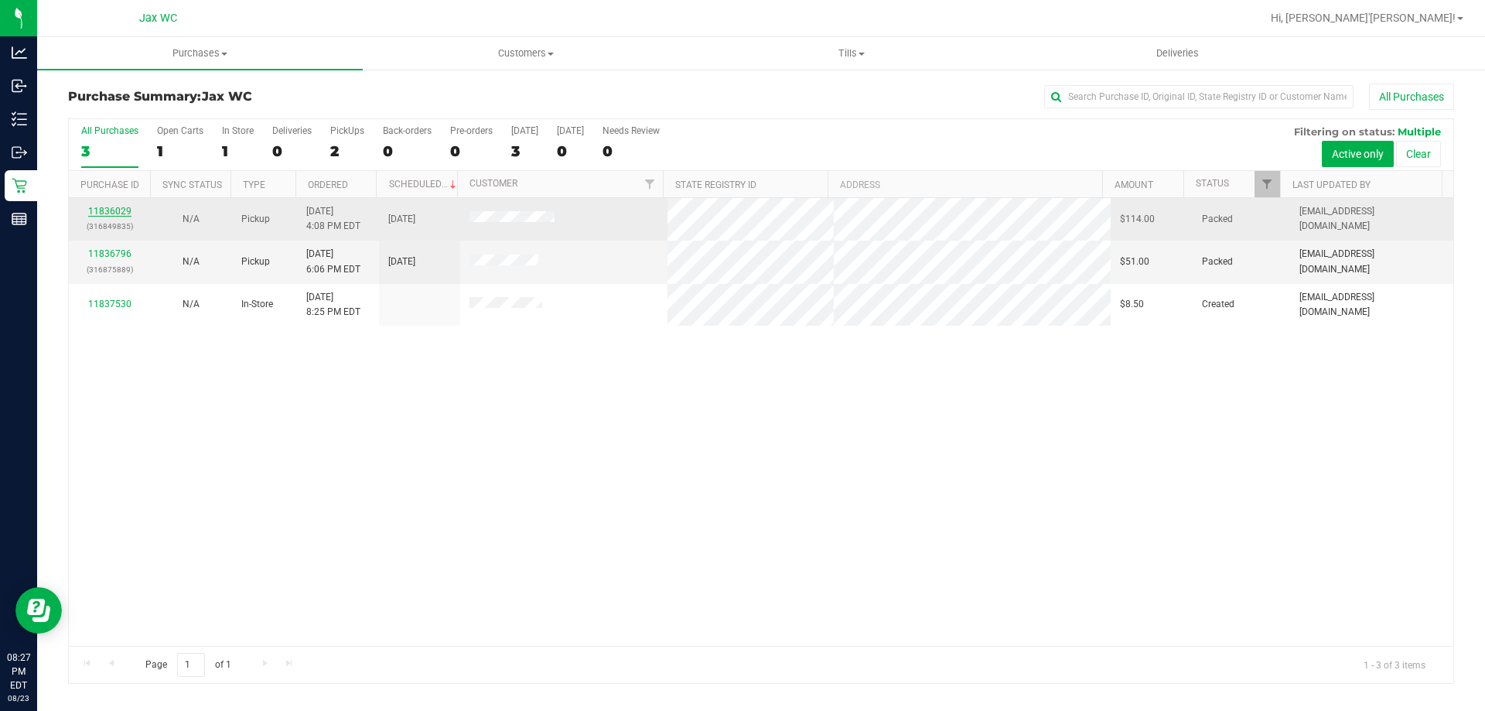
click at [116, 210] on link "11836029" at bounding box center [109, 211] width 43 height 11
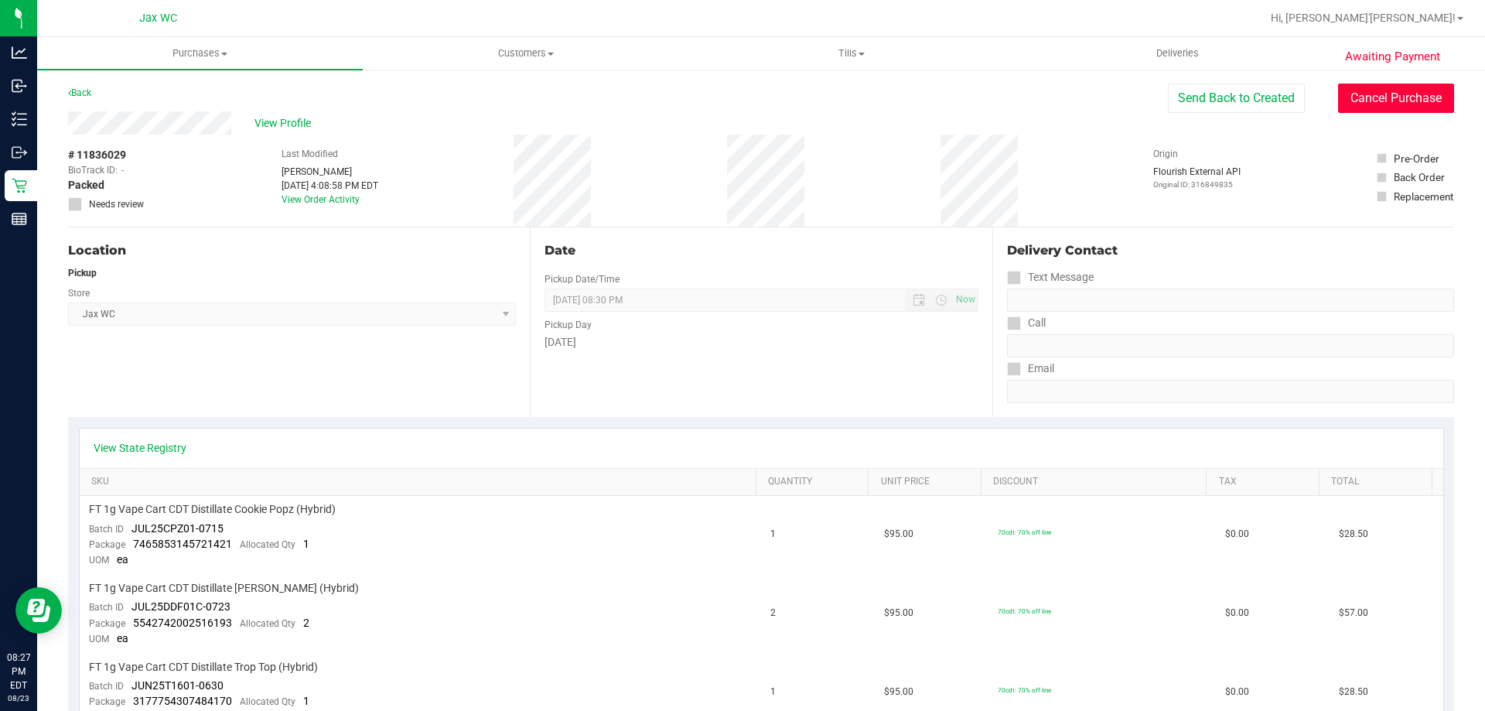
click at [1409, 97] on button "Cancel Purchase" at bounding box center [1396, 98] width 116 height 29
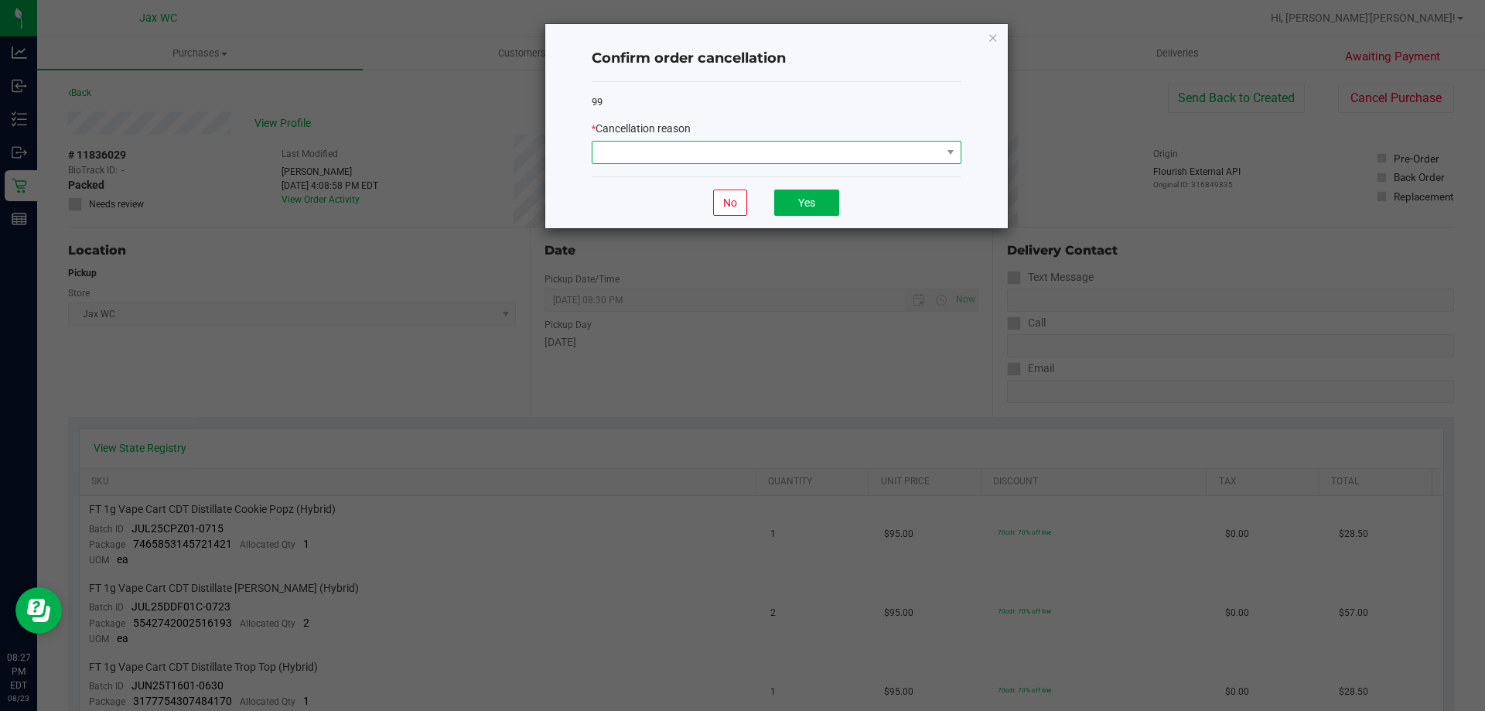
click at [766, 162] on span at bounding box center [766, 153] width 349 height 22
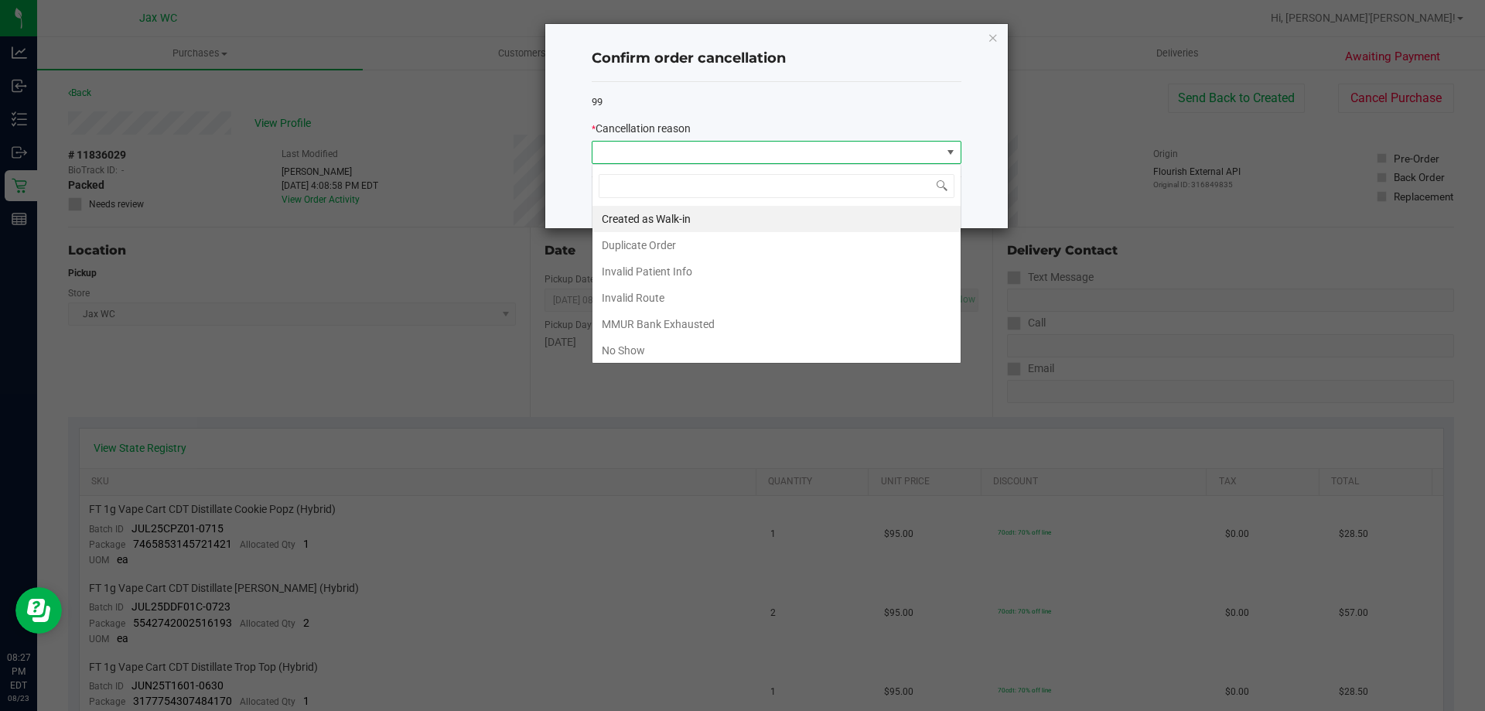
scroll to position [23, 370]
click at [684, 354] on li "No Show" at bounding box center [776, 350] width 368 height 26
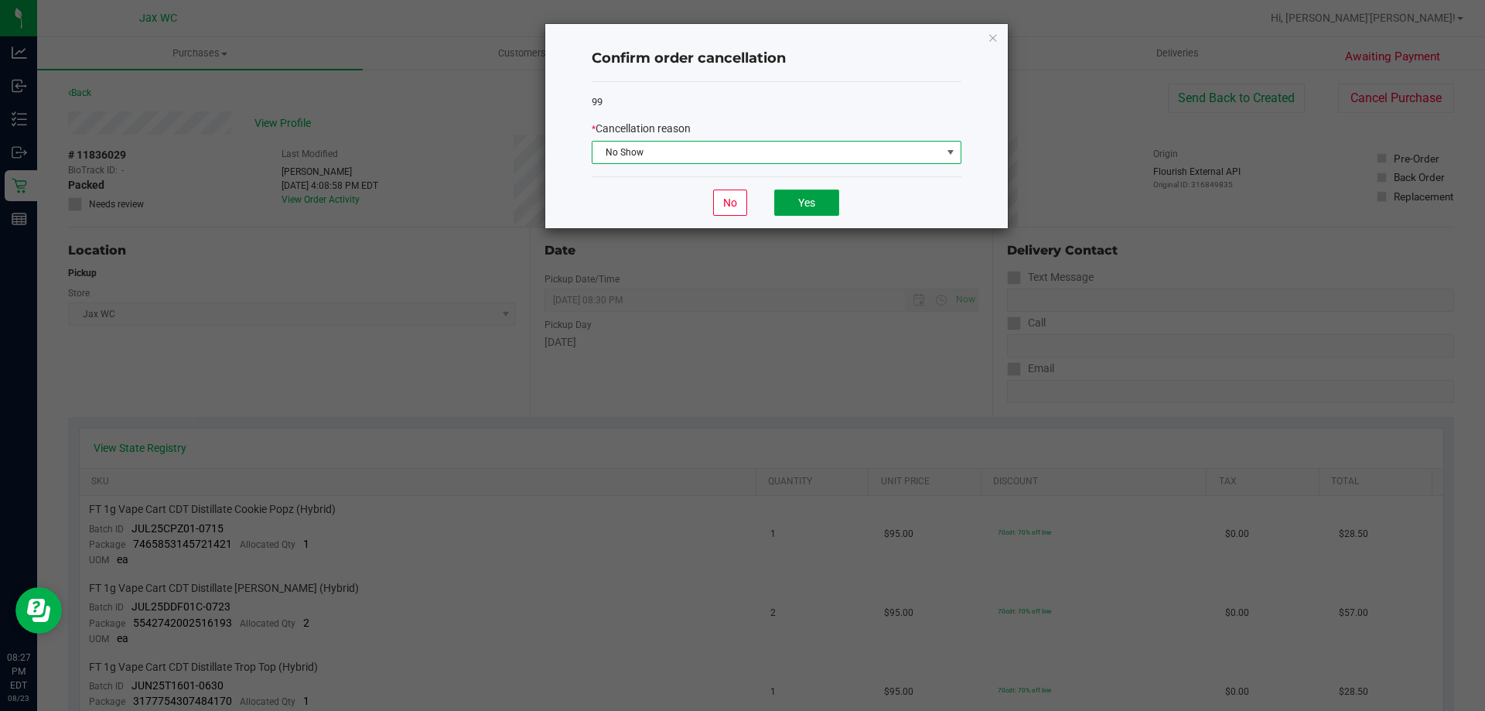
click at [819, 202] on button "Yes" at bounding box center [806, 202] width 65 height 26
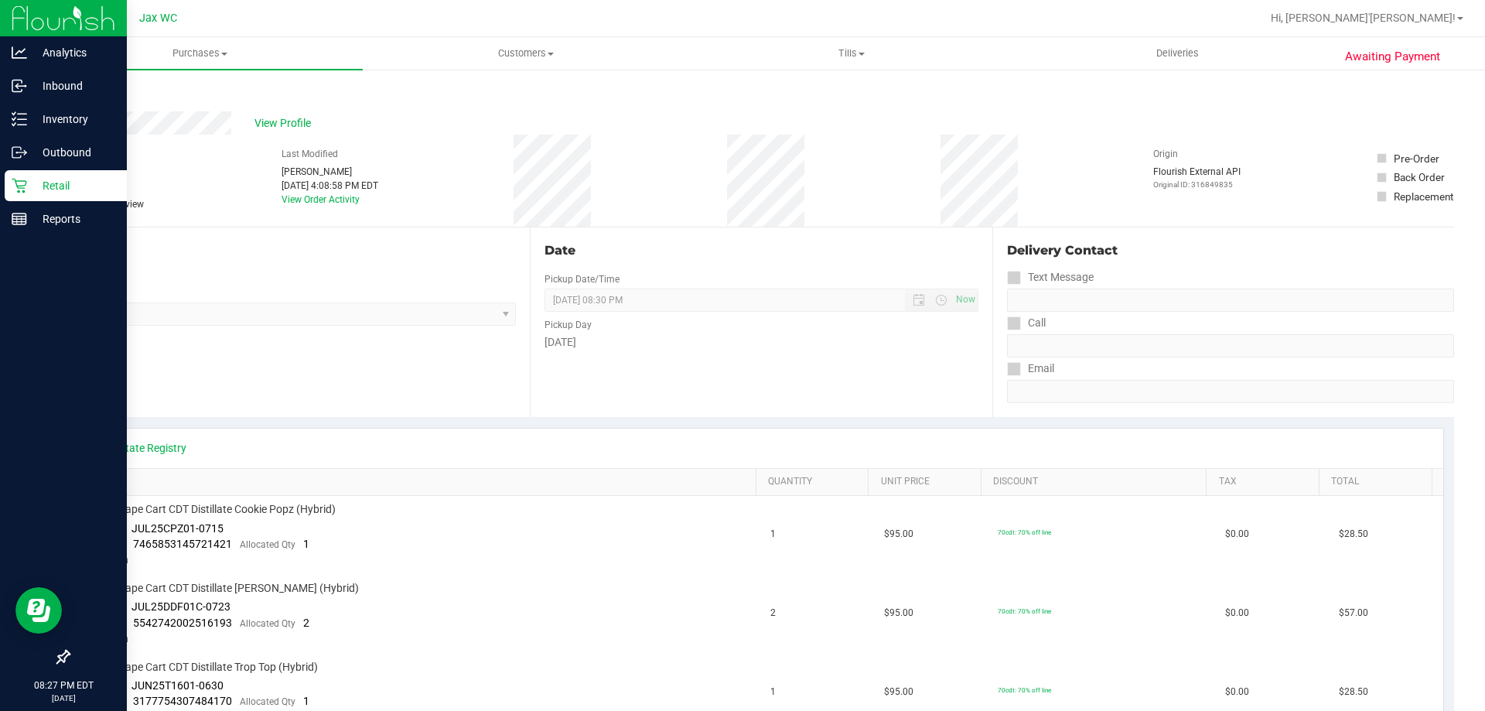
click at [31, 188] on p "Retail" at bounding box center [73, 185] width 93 height 19
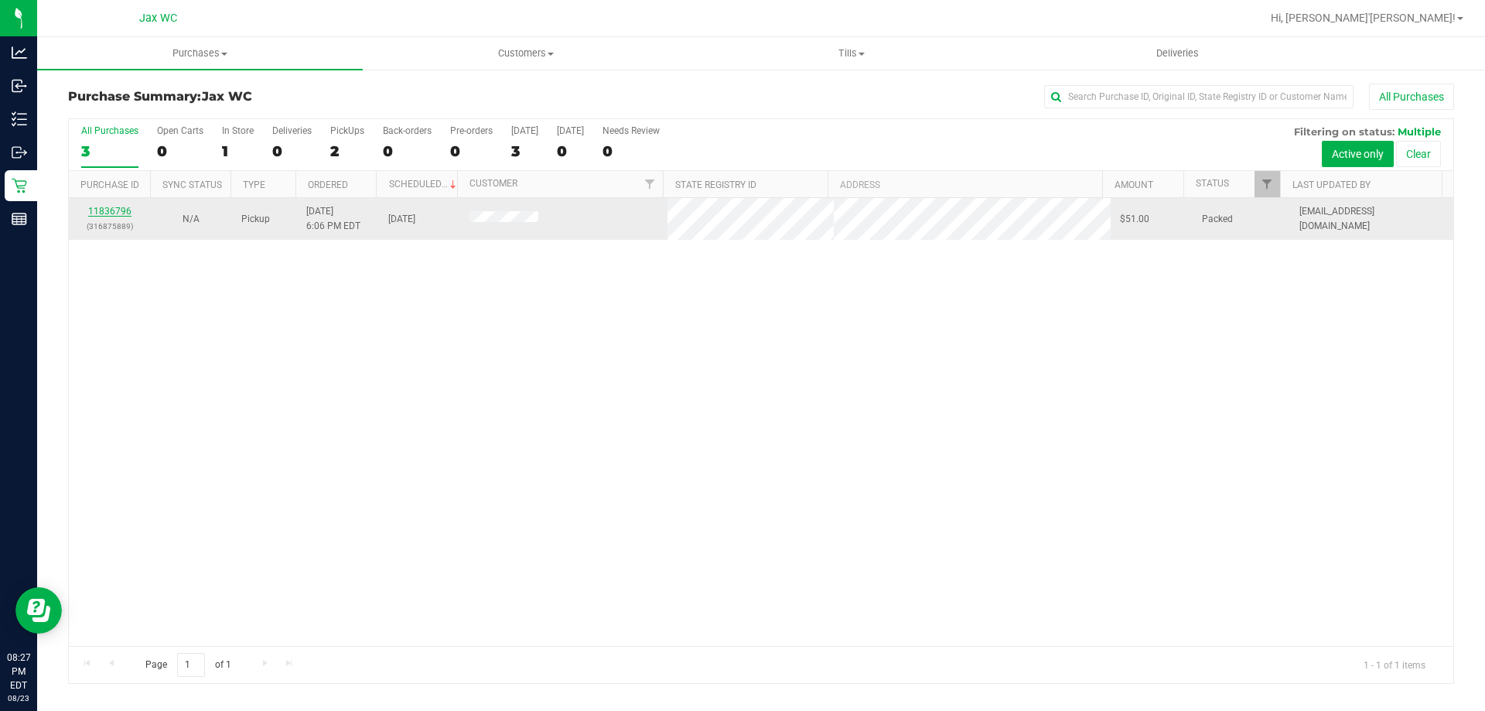
click at [110, 213] on link "11836796" at bounding box center [109, 211] width 43 height 11
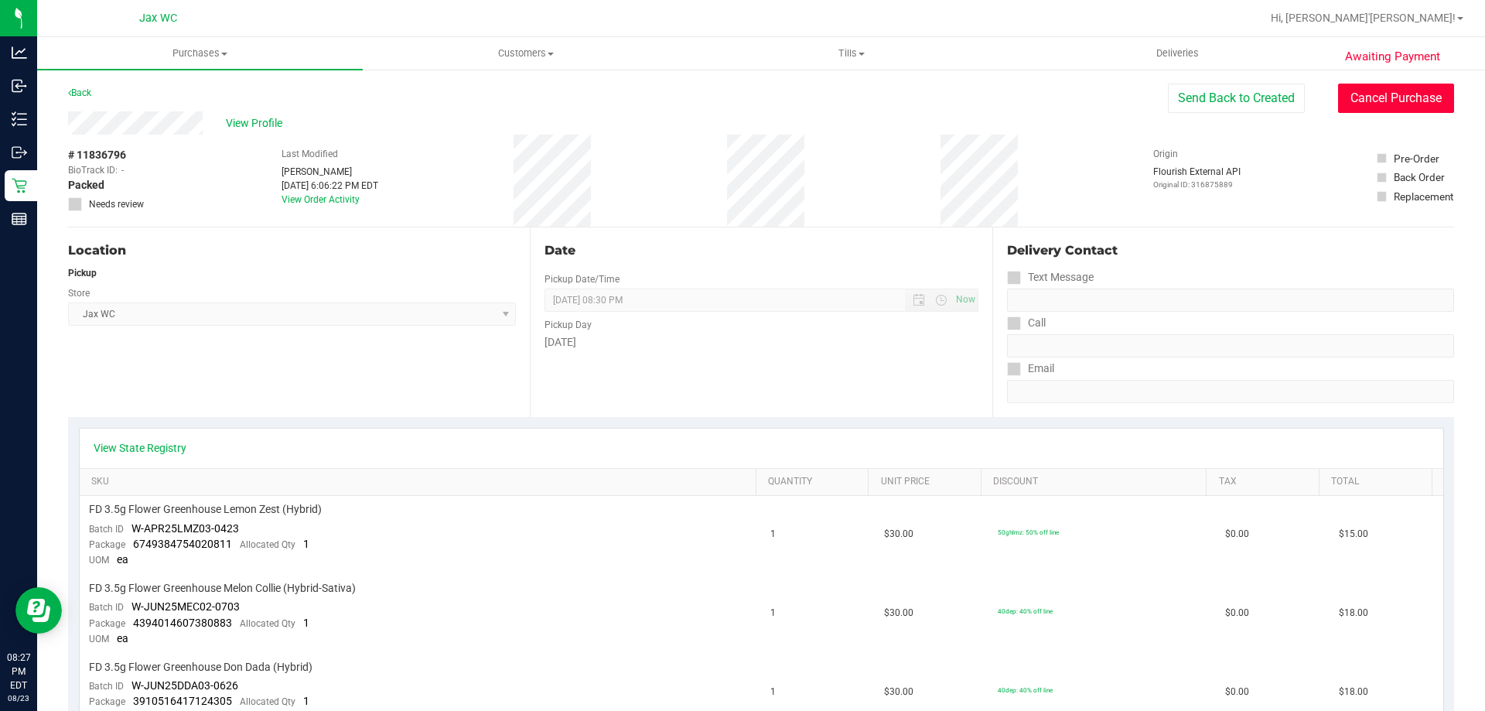
click at [1363, 99] on button "Cancel Purchase" at bounding box center [1396, 98] width 116 height 29
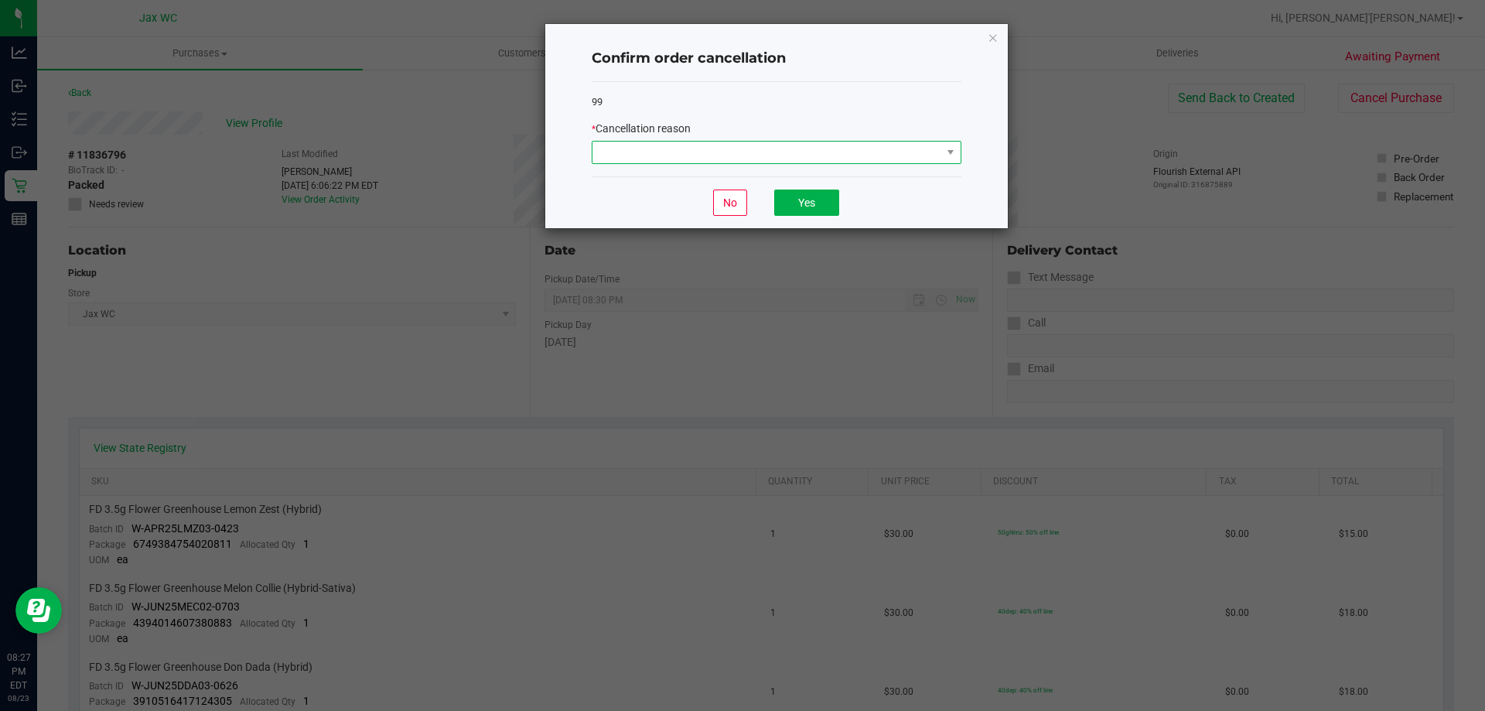
click at [864, 155] on span at bounding box center [766, 153] width 349 height 22
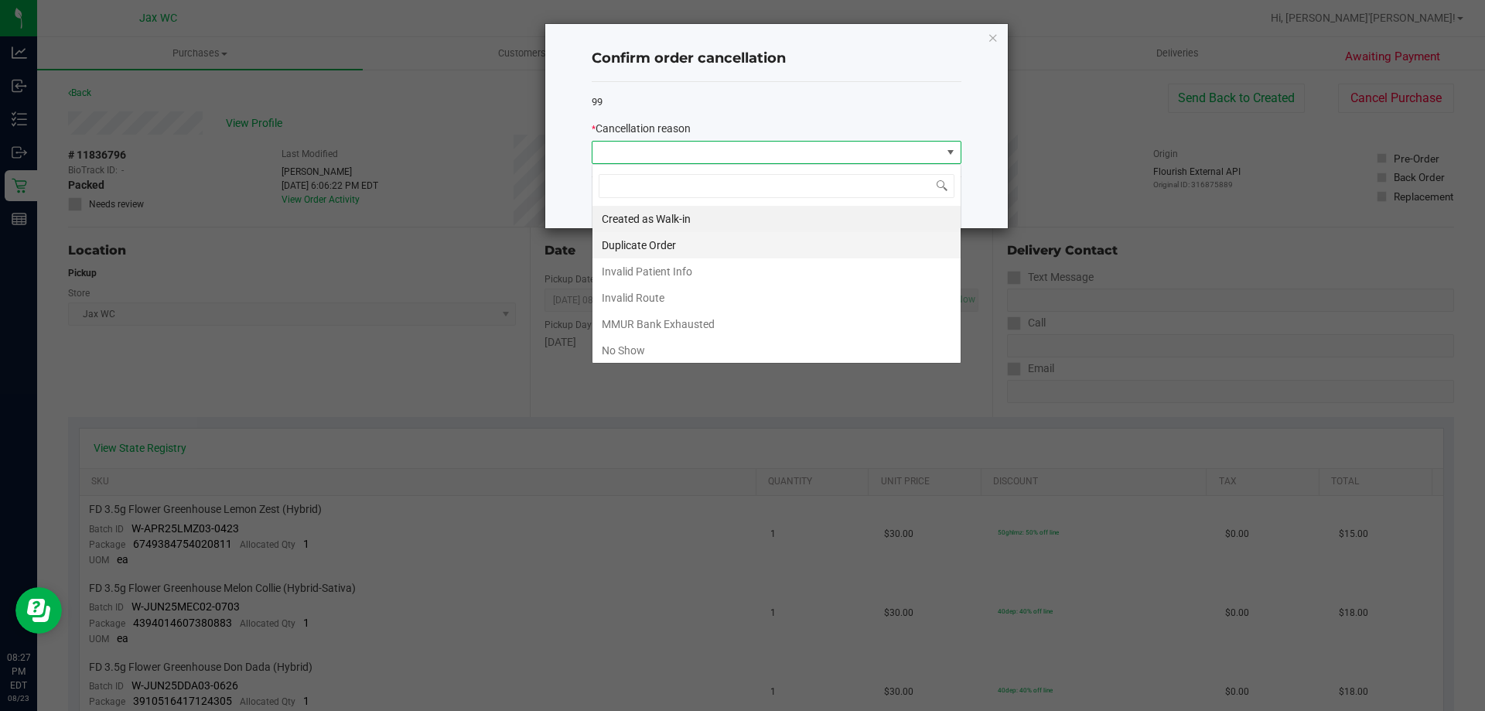
scroll to position [23, 370]
click at [695, 351] on li "No Show" at bounding box center [776, 350] width 368 height 26
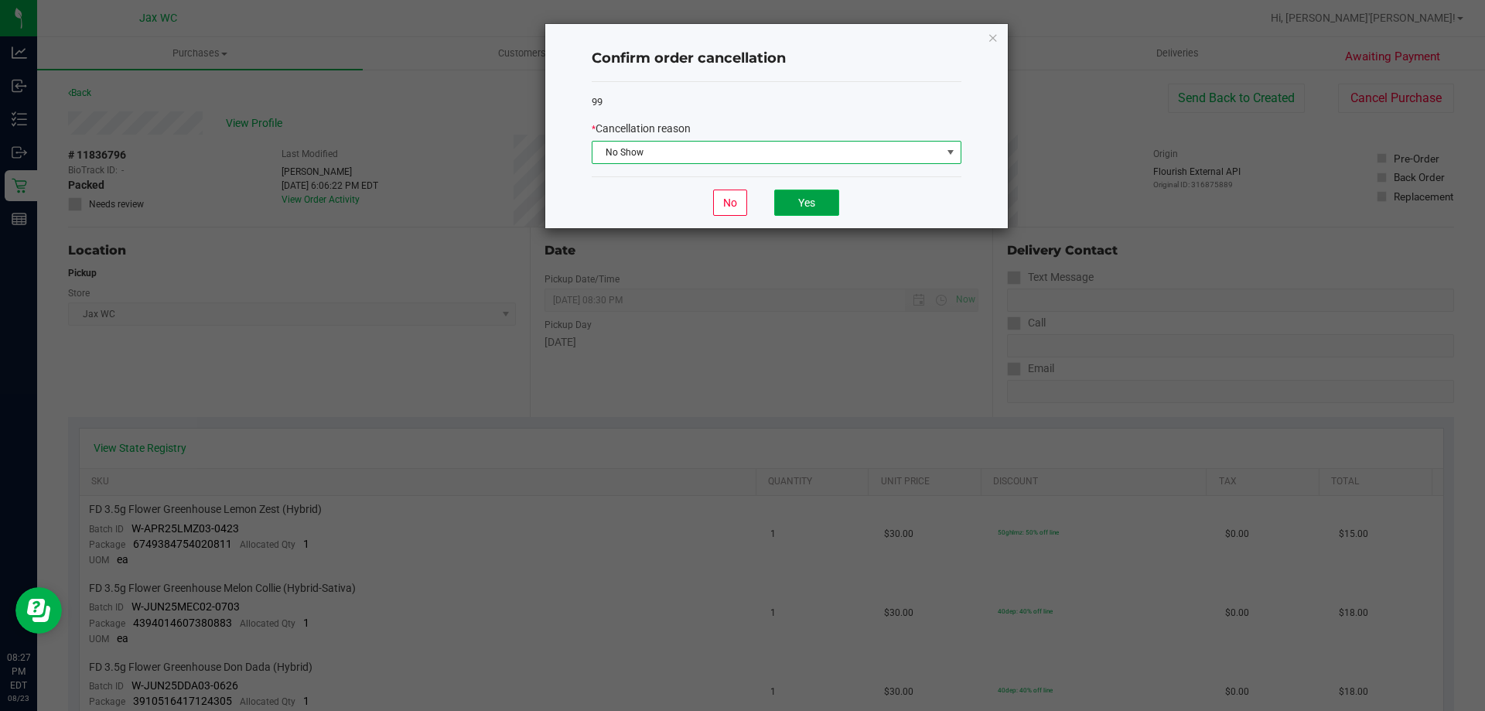
click at [790, 205] on button "Yes" at bounding box center [806, 202] width 65 height 26
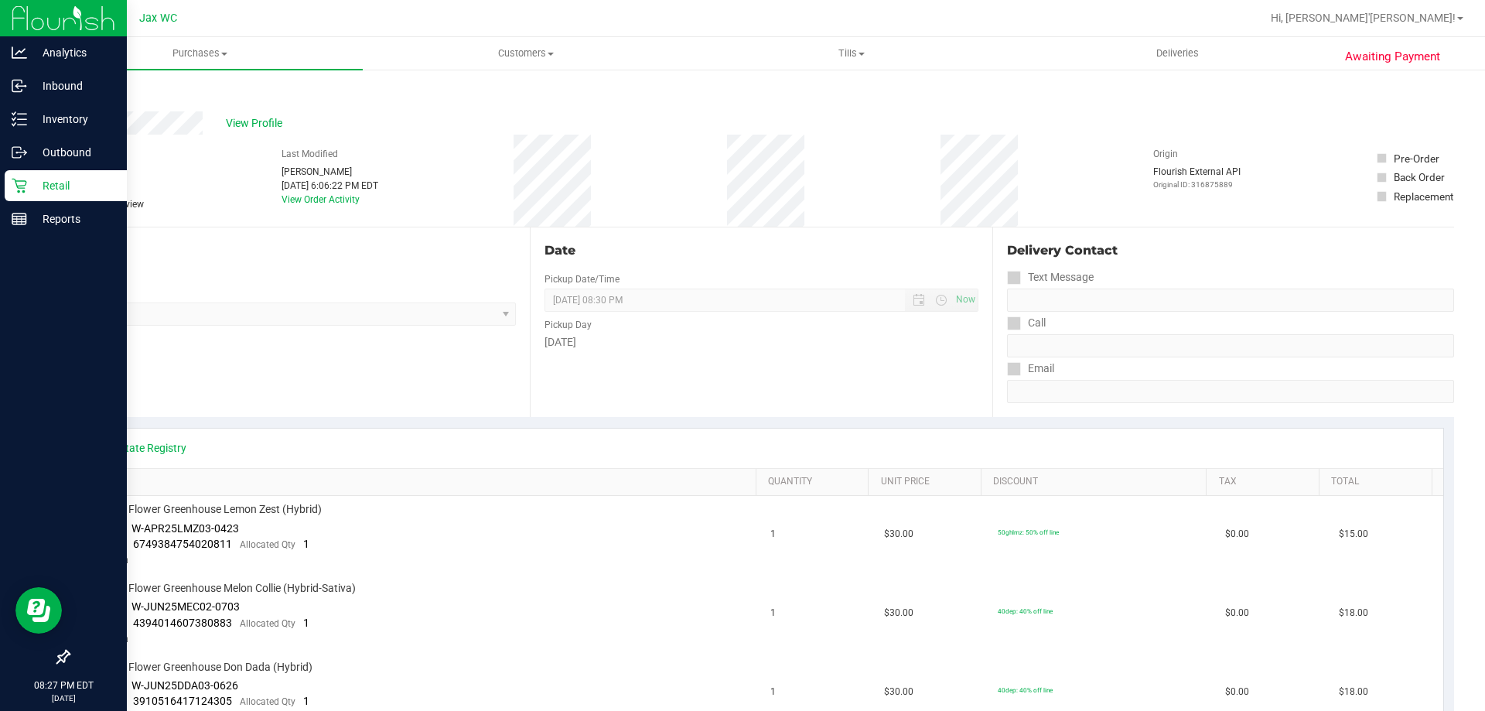
click at [26, 185] on icon at bounding box center [19, 186] width 15 height 15
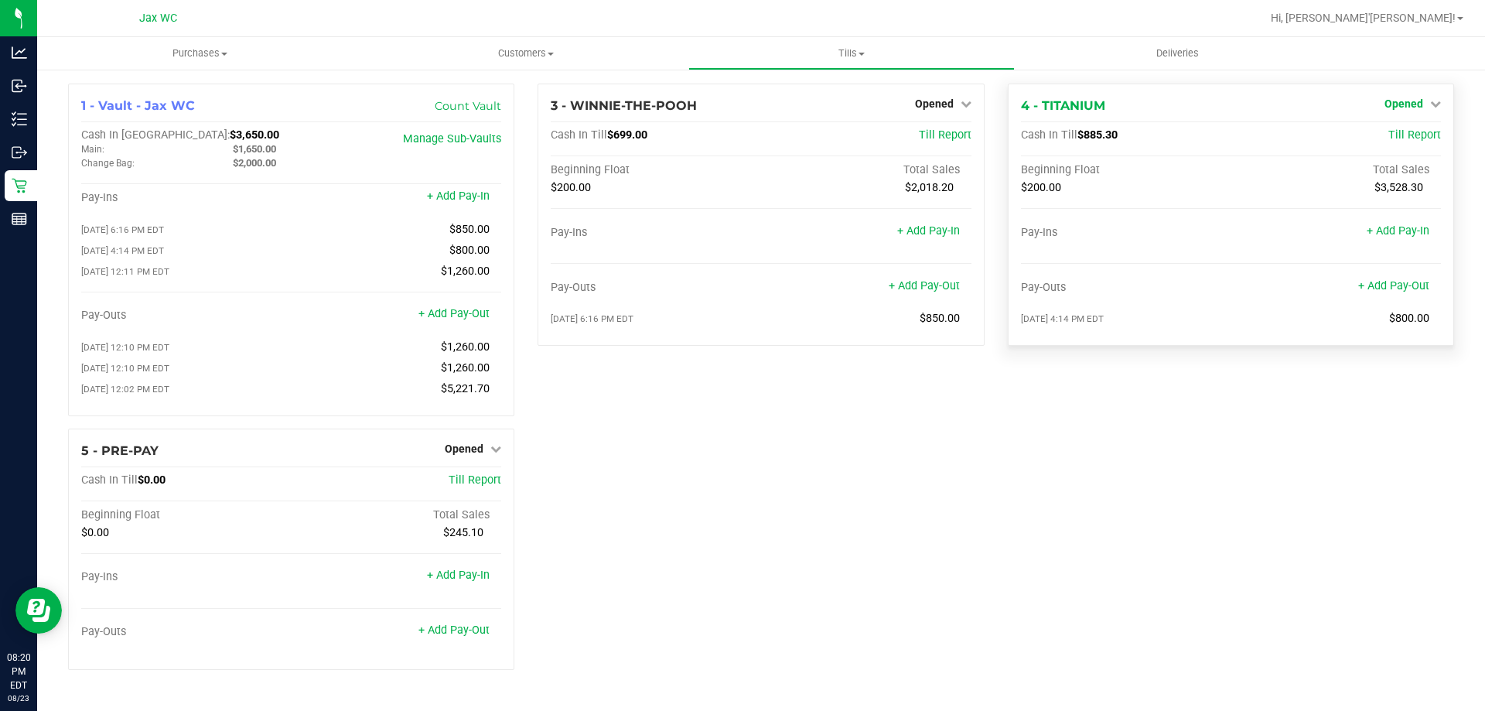
click at [1415, 108] on span "Opened" at bounding box center [1403, 103] width 39 height 12
click at [1408, 135] on link "Close Till" at bounding box center [1405, 136] width 42 height 12
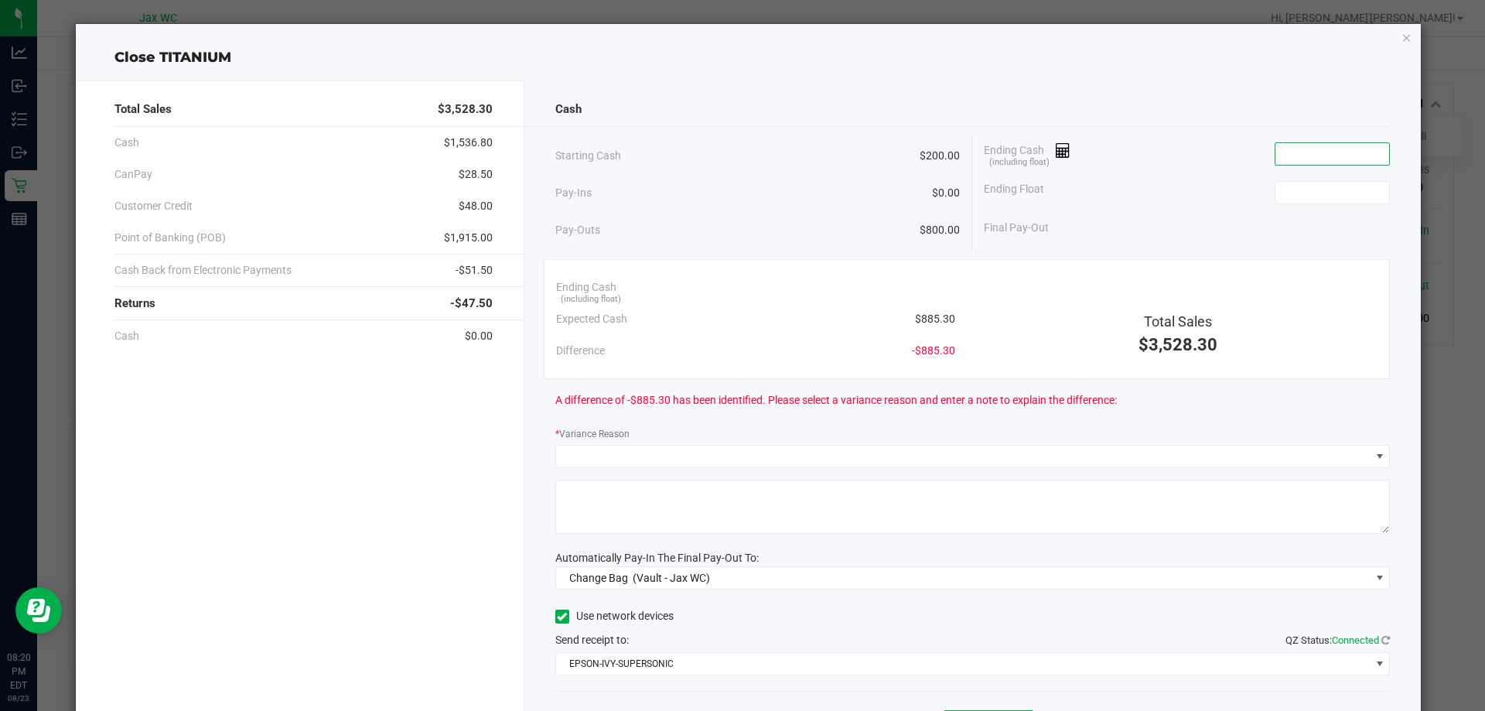
click at [1292, 159] on input at bounding box center [1332, 154] width 114 height 22
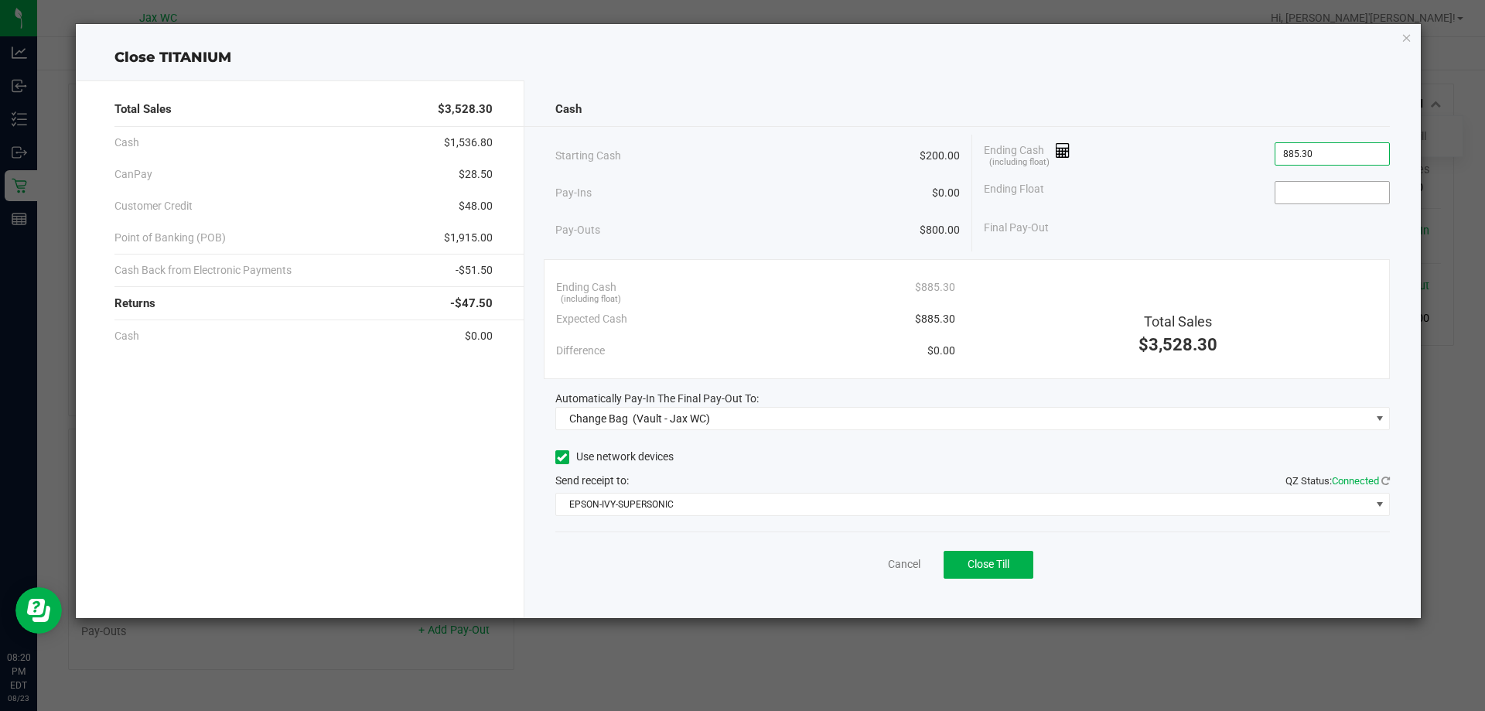
type input "$885.30"
click at [1309, 198] on input at bounding box center [1332, 193] width 114 height 22
type input "$200.00"
click at [1265, 176] on div "Ending Float $200.00" at bounding box center [1187, 192] width 406 height 39
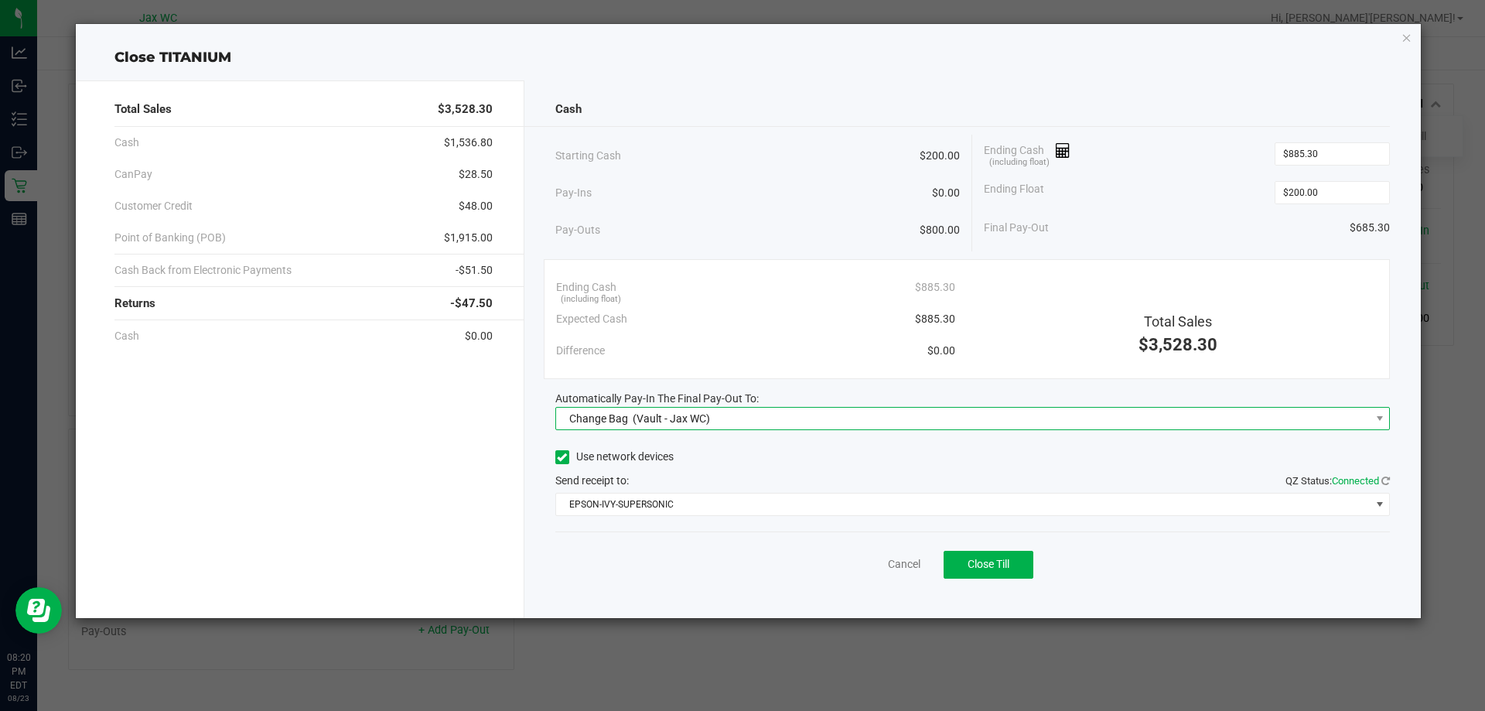
click at [755, 424] on span "Change Bag (Vault - Jax WC)" at bounding box center [963, 419] width 814 height 22
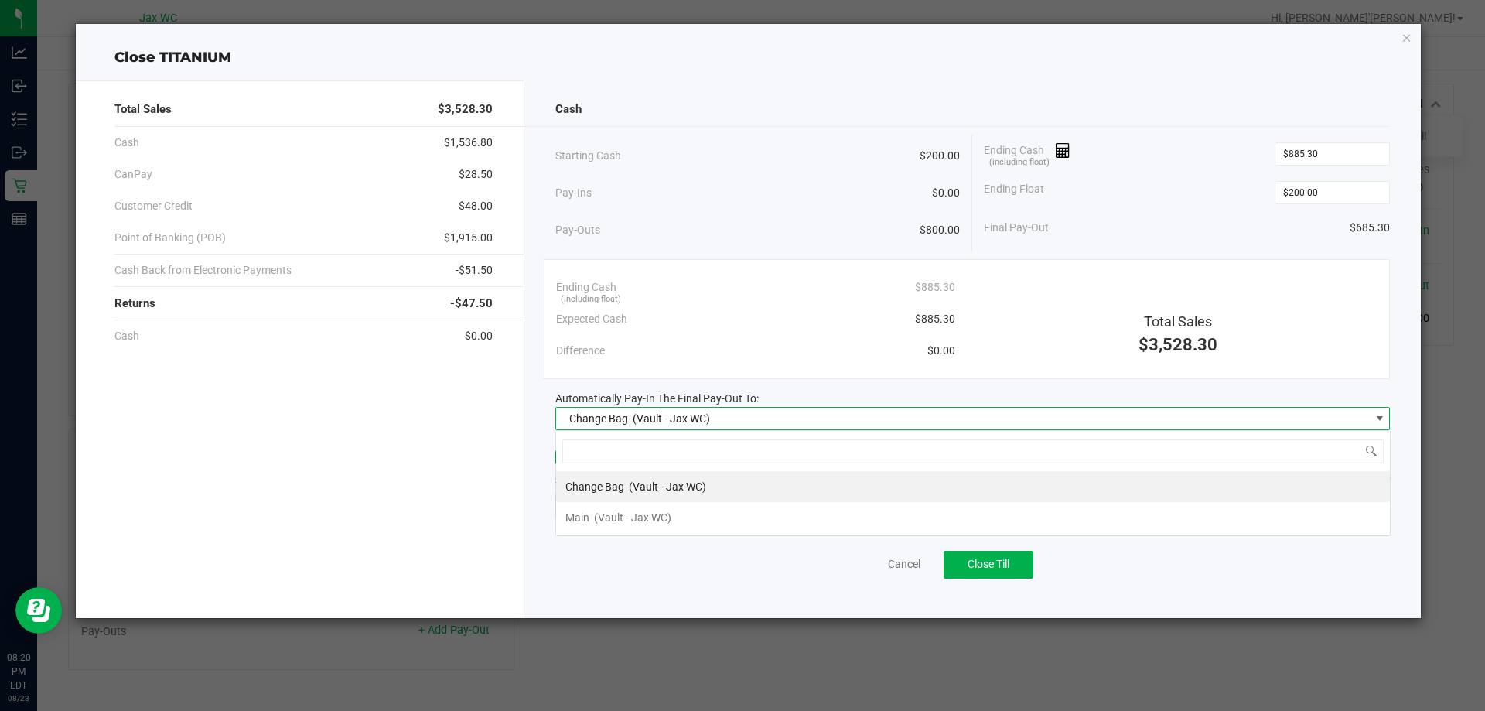
scroll to position [23, 835]
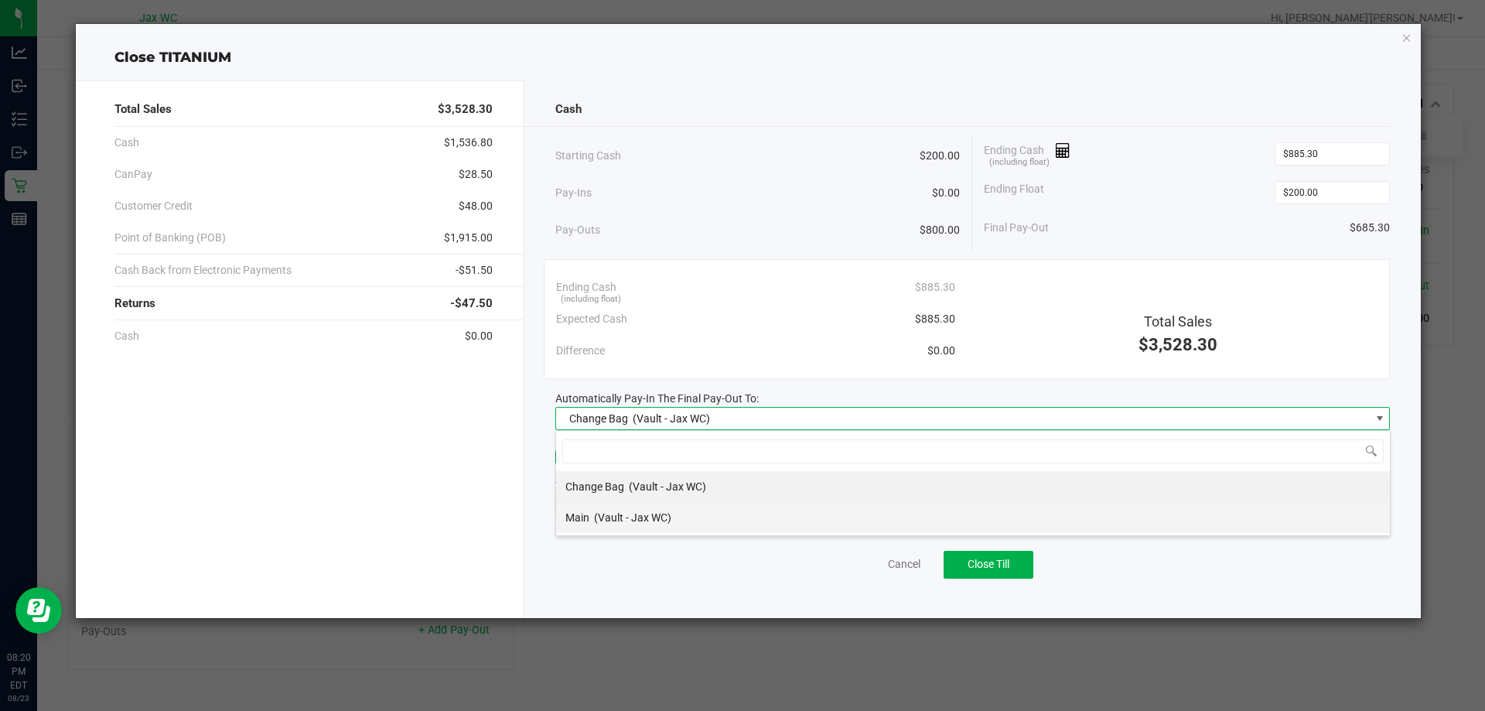
click at [730, 518] on li "Main (Vault - Jax WC)" at bounding box center [973, 517] width 834 height 31
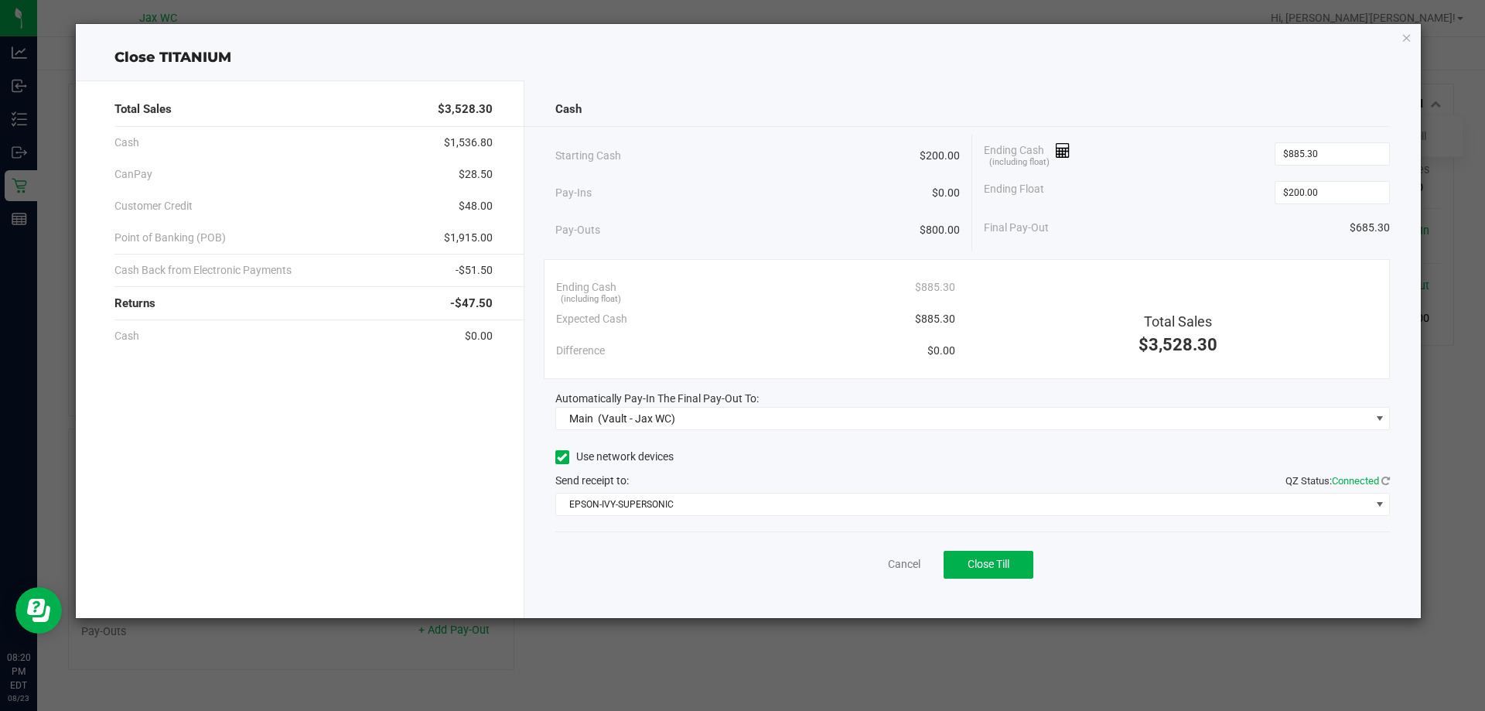
click at [1108, 85] on div "Cash Starting Cash $200.00 Pay-Ins $0.00 Pay-Outs $800.00 Ending Cash (includin…" at bounding box center [972, 349] width 897 height 538
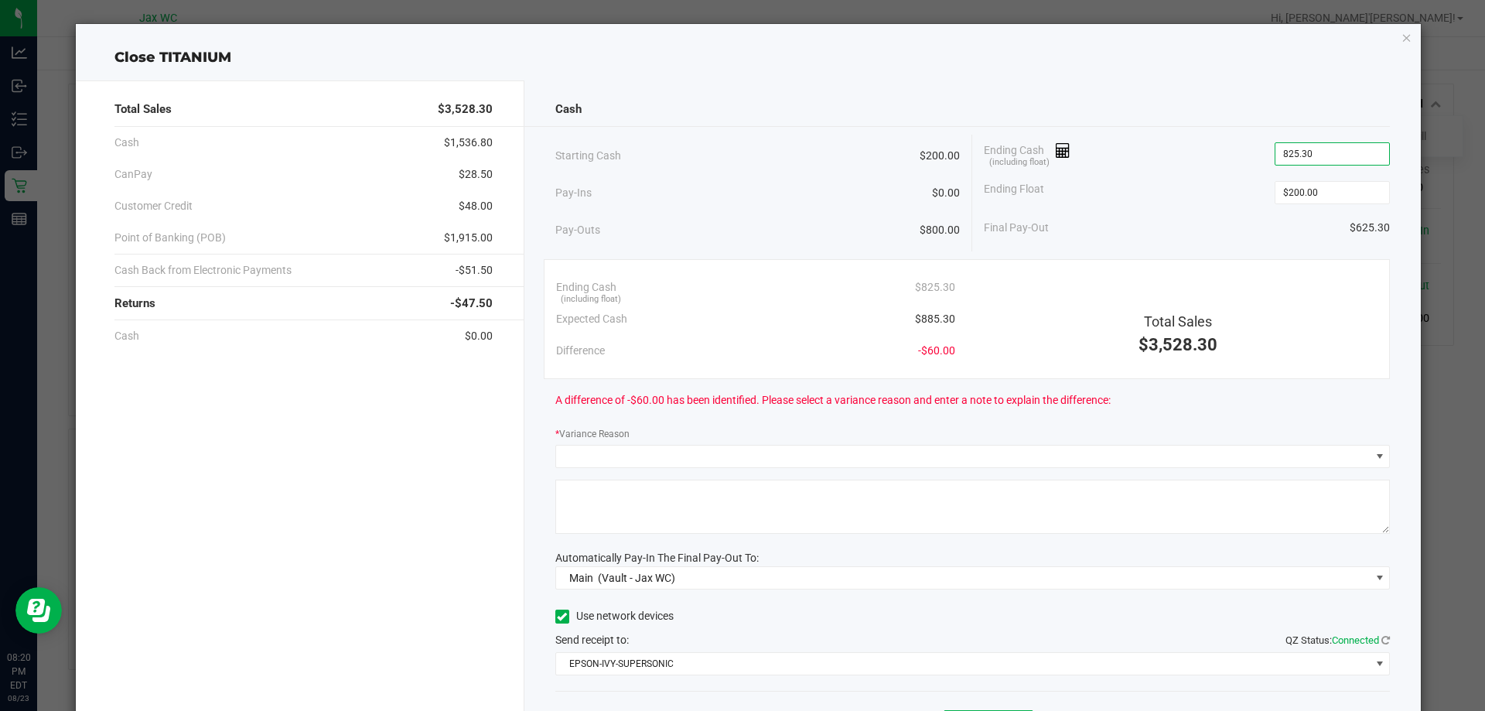
type input "$825.30"
click at [1145, 160] on div "Ending Cash (including float) $825.30" at bounding box center [1187, 154] width 406 height 39
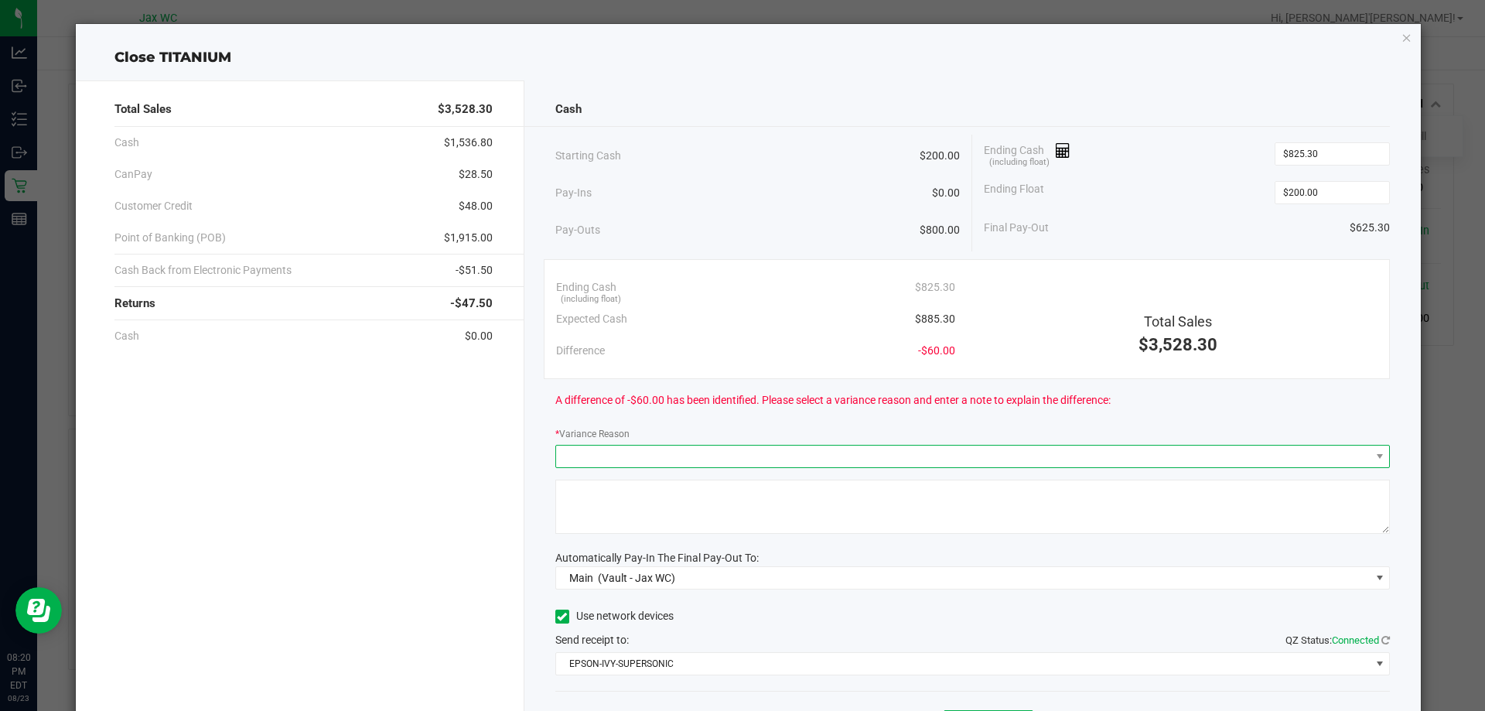
click at [702, 467] on span at bounding box center [972, 456] width 835 height 23
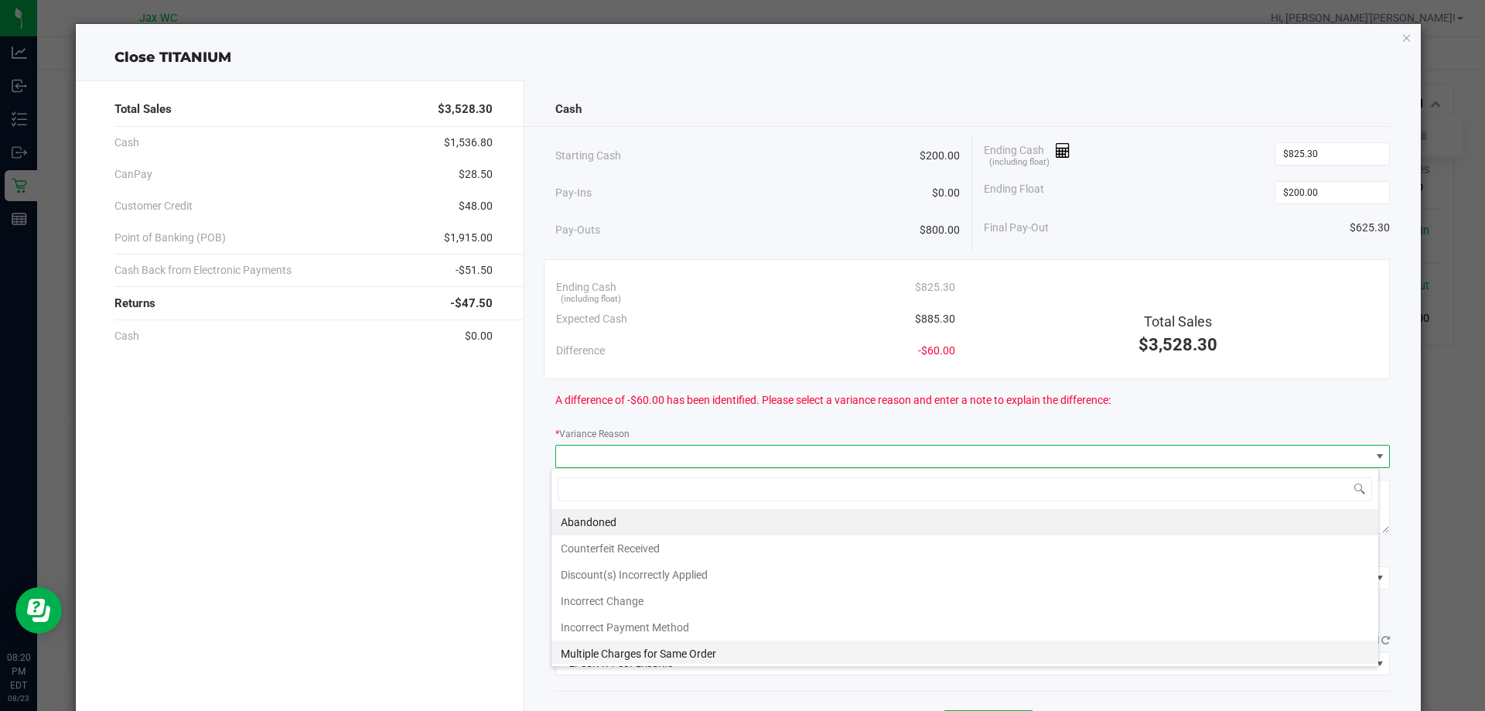
scroll to position [56, 0]
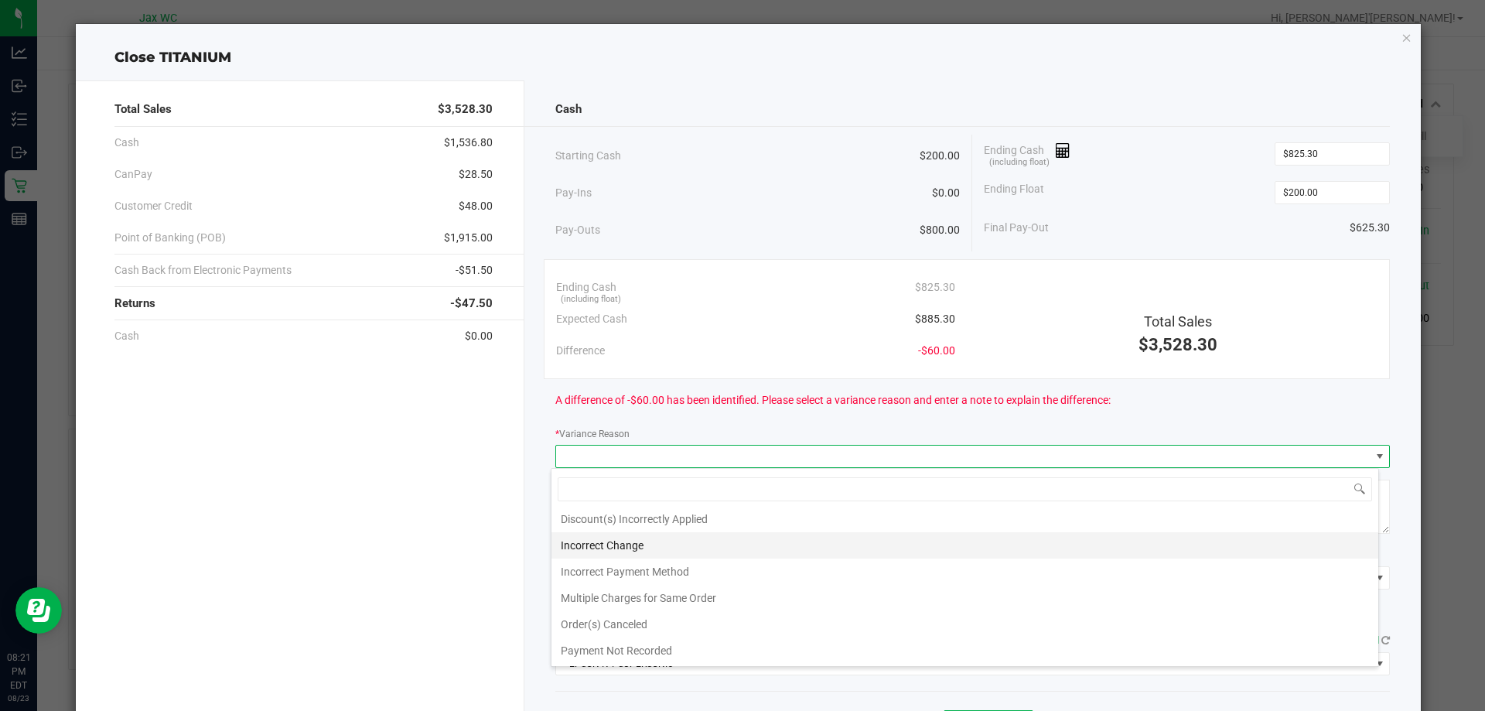
click at [709, 557] on li "Incorrect Change" at bounding box center [964, 545] width 827 height 26
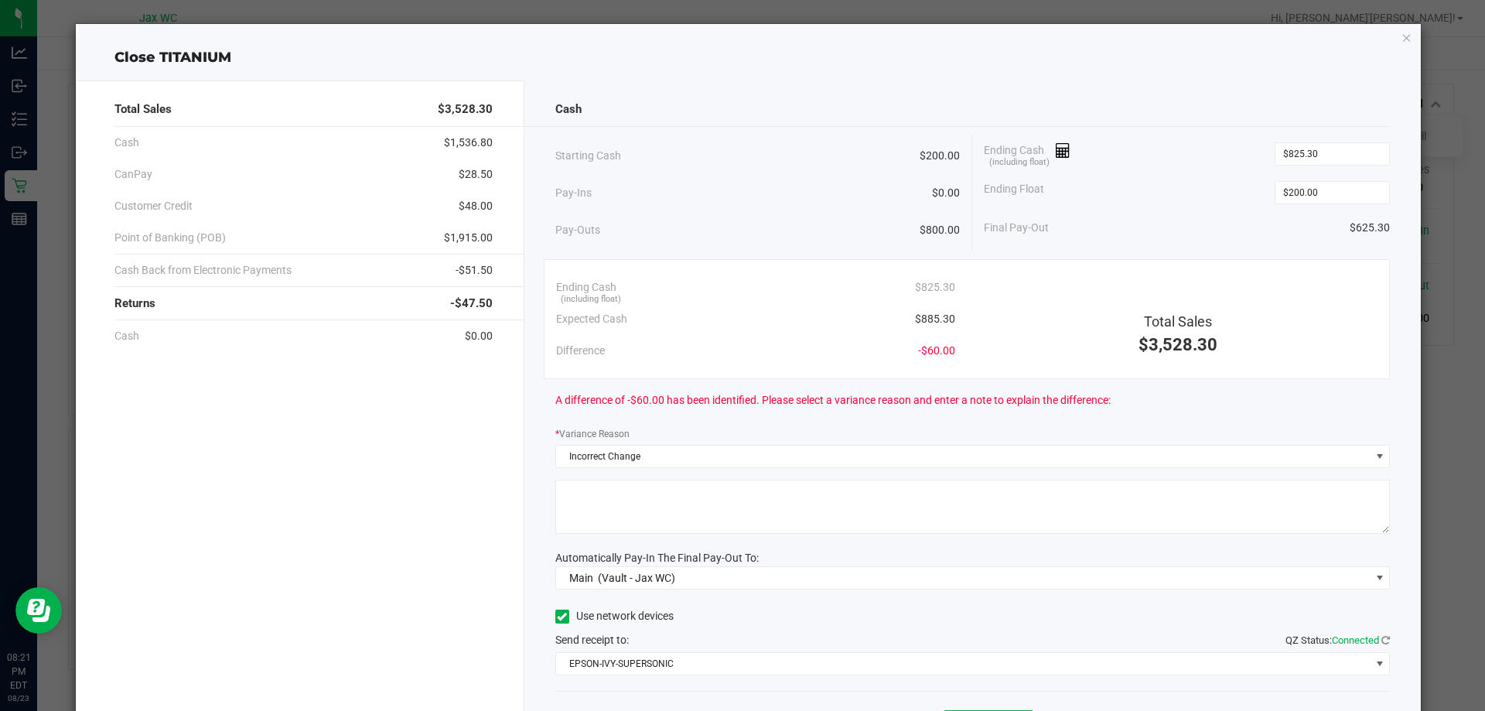
click at [699, 496] on textarea at bounding box center [972, 507] width 835 height 54
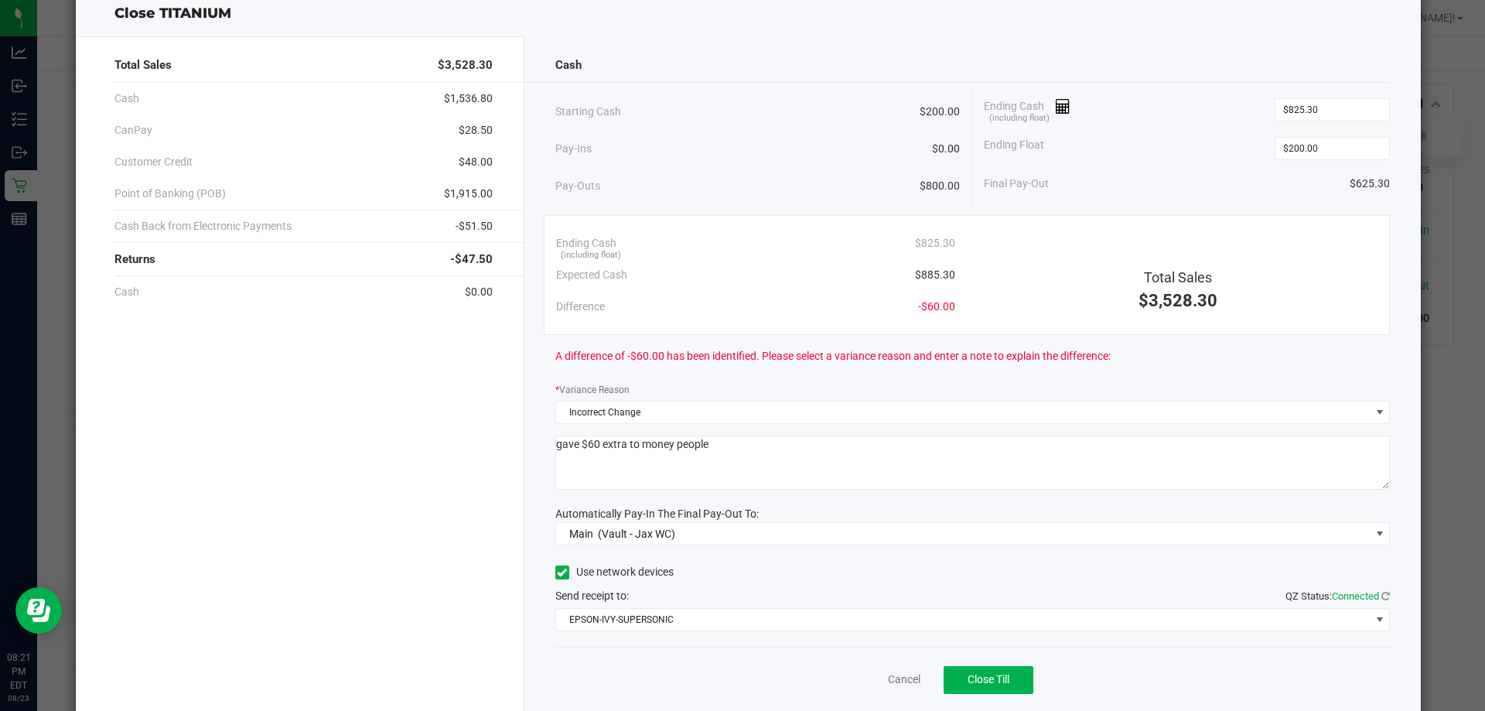
scroll to position [90, 0]
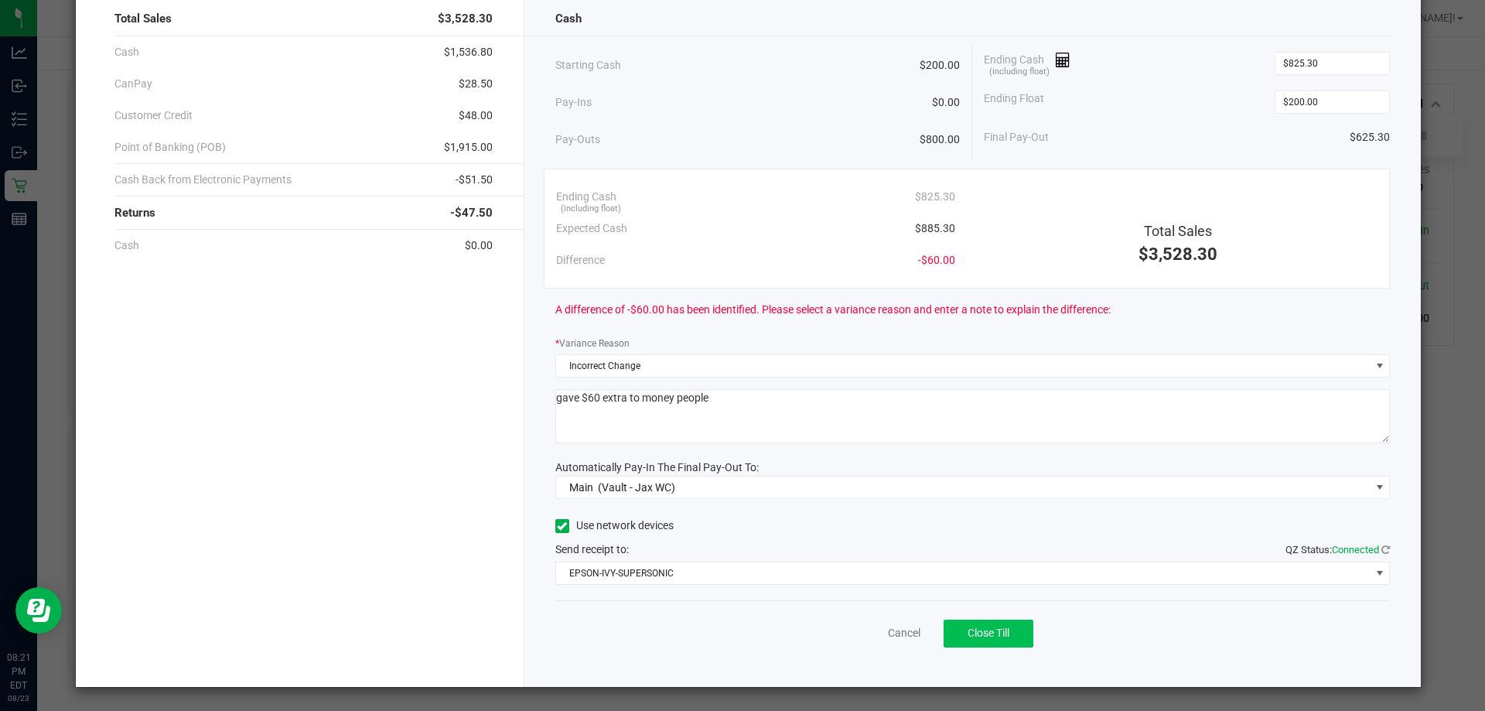
type textarea "gave $60 extra to money people"
click at [998, 634] on span "Close Till" at bounding box center [989, 632] width 42 height 12
click at [860, 632] on link "Dismiss" at bounding box center [870, 633] width 37 height 16
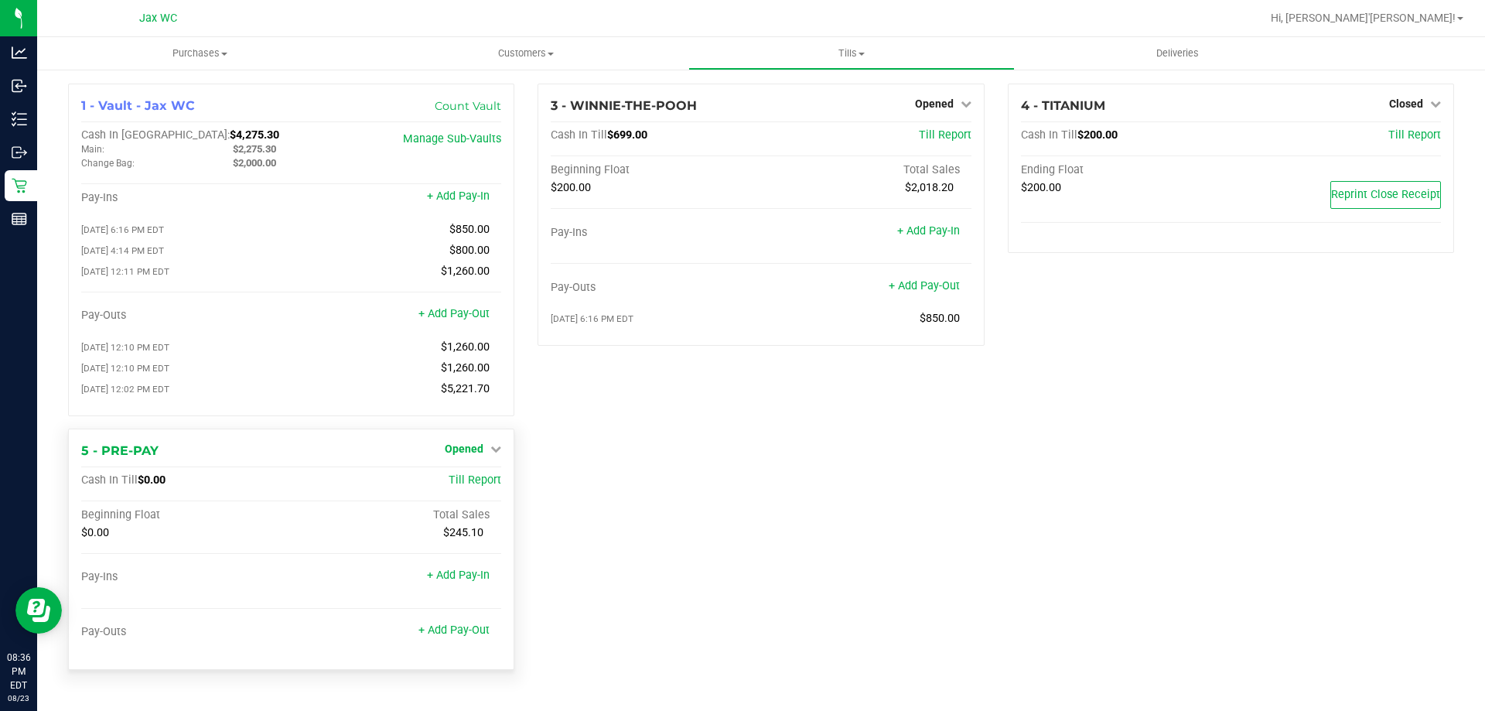
click at [488, 455] on link "Opened" at bounding box center [473, 448] width 56 height 12
click at [483, 480] on link "Close Till" at bounding box center [467, 480] width 42 height 12
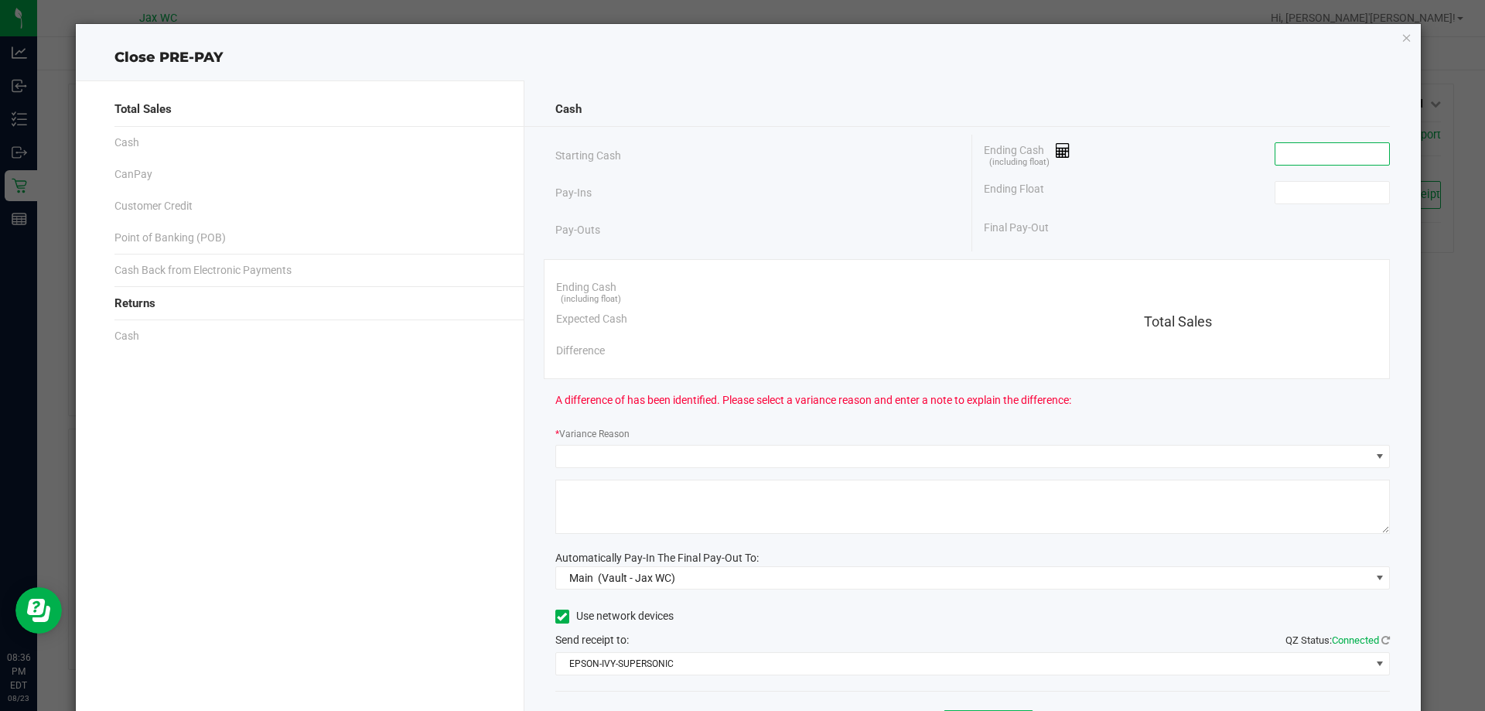
click at [1306, 157] on input at bounding box center [1332, 154] width 114 height 22
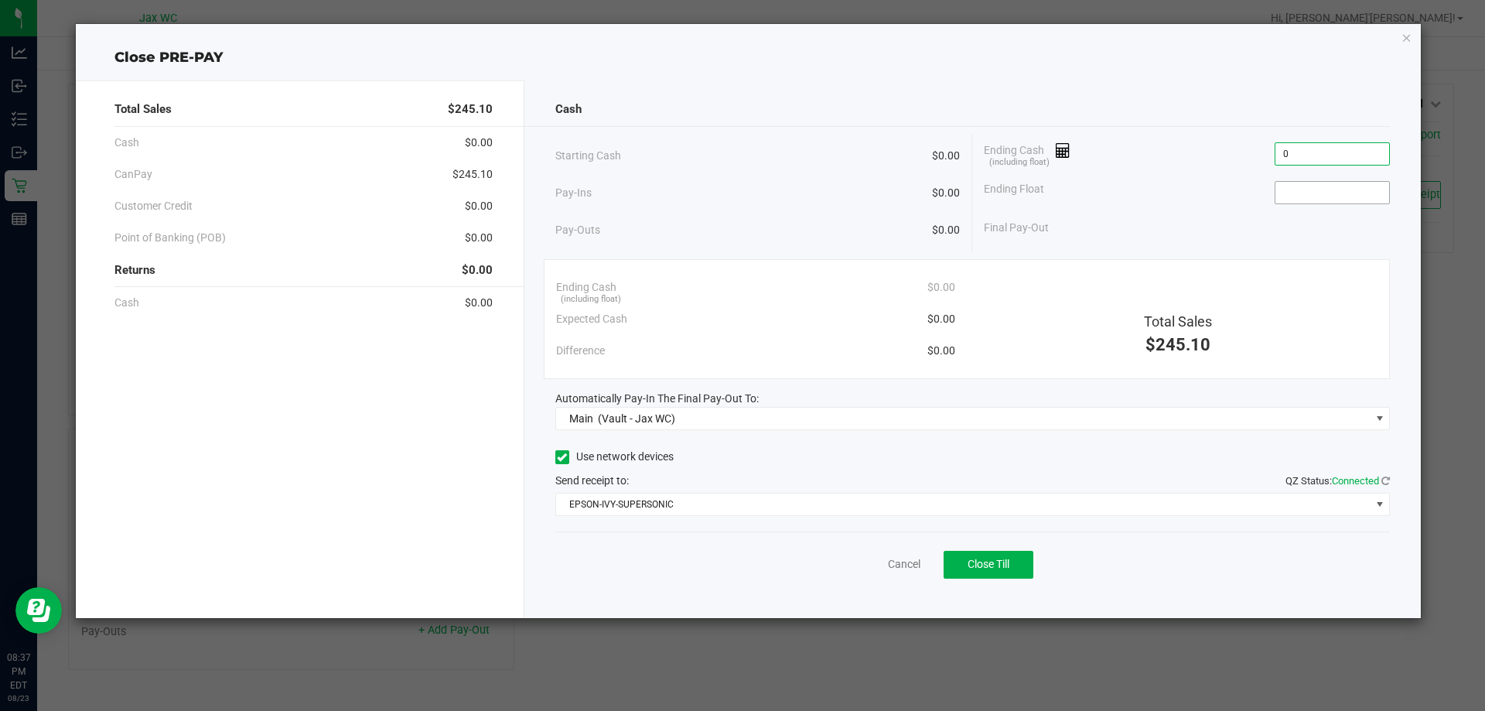
type input "$0.00"
click at [1289, 189] on input at bounding box center [1332, 193] width 114 height 22
type input "$0.00"
click at [992, 571] on button "Close Till" at bounding box center [989, 565] width 90 height 28
click at [875, 562] on link "Dismiss" at bounding box center [870, 564] width 37 height 16
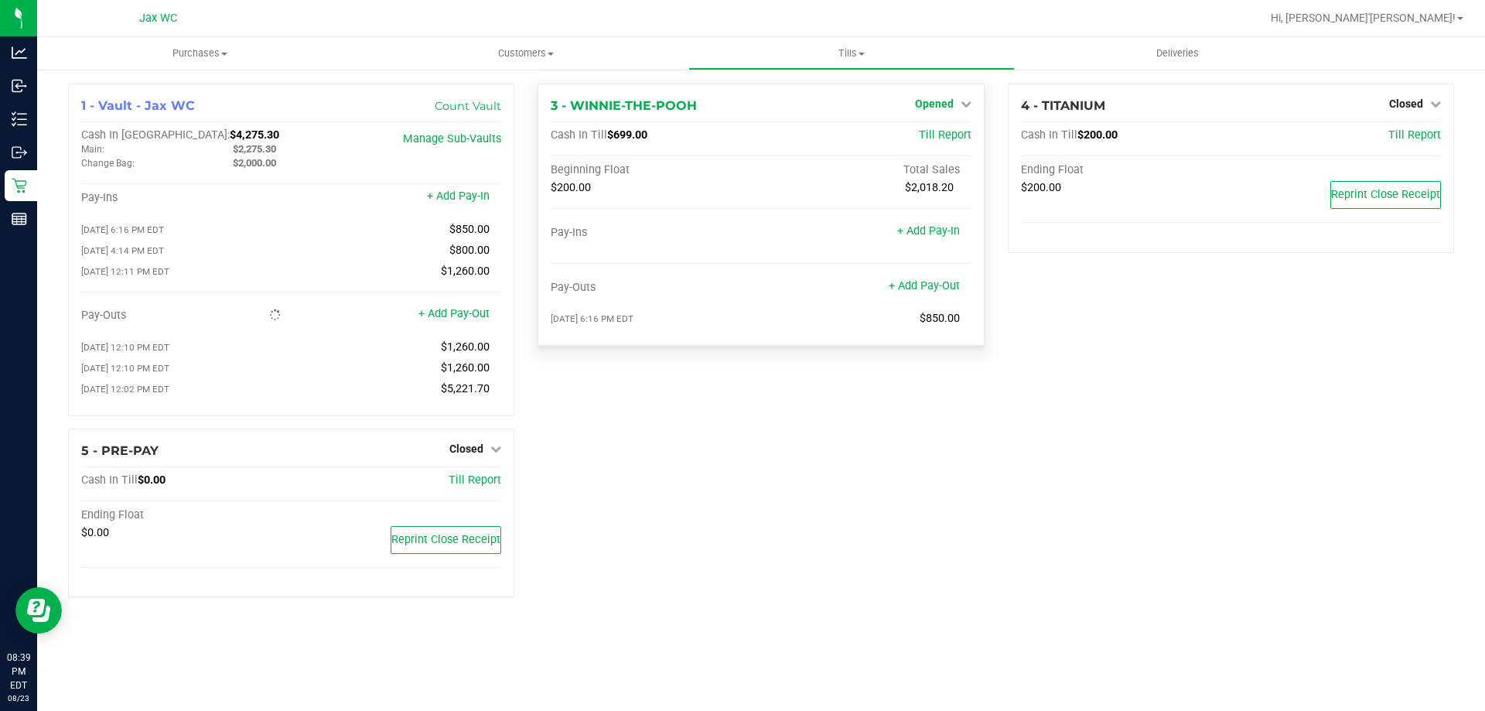
click at [967, 102] on icon at bounding box center [966, 103] width 11 height 11
click at [957, 135] on link "Close Till" at bounding box center [936, 136] width 42 height 12
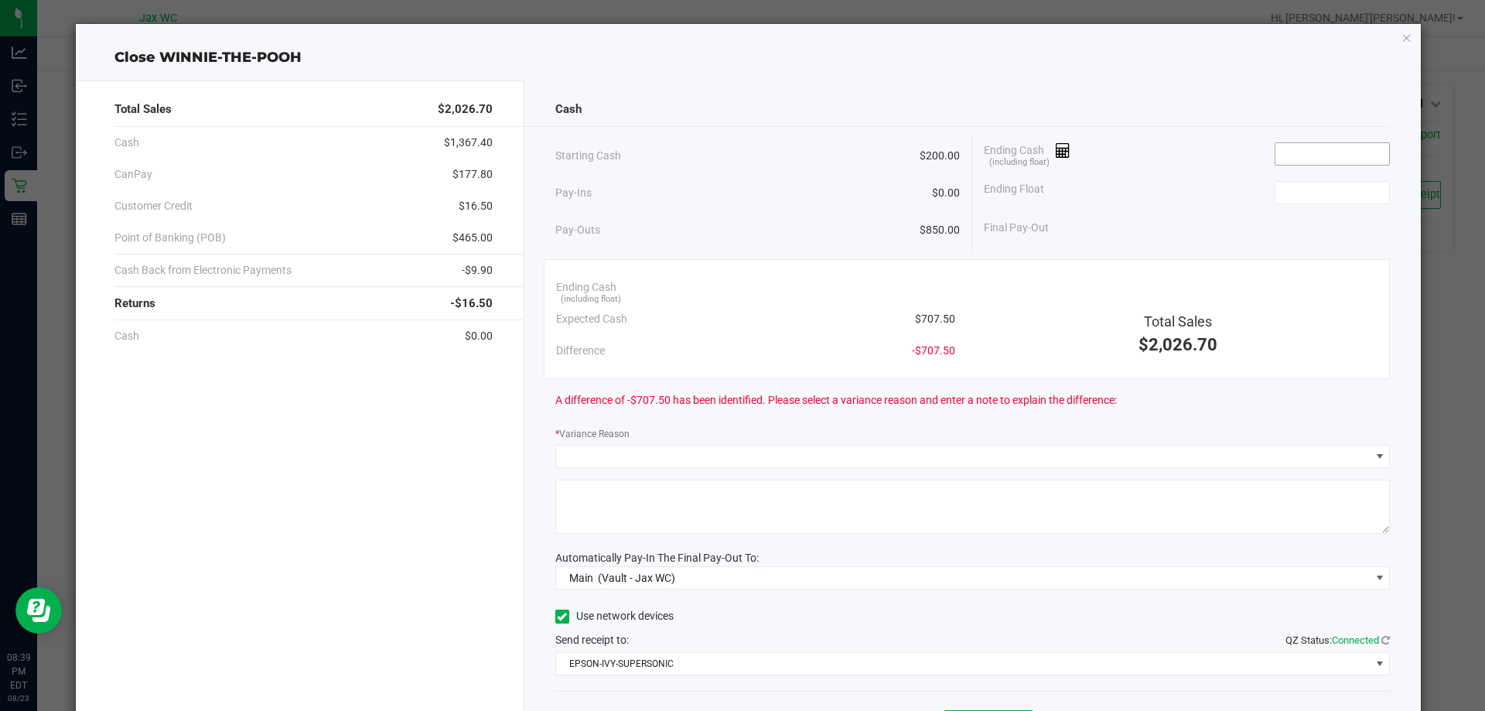
click at [1278, 157] on input at bounding box center [1332, 154] width 114 height 22
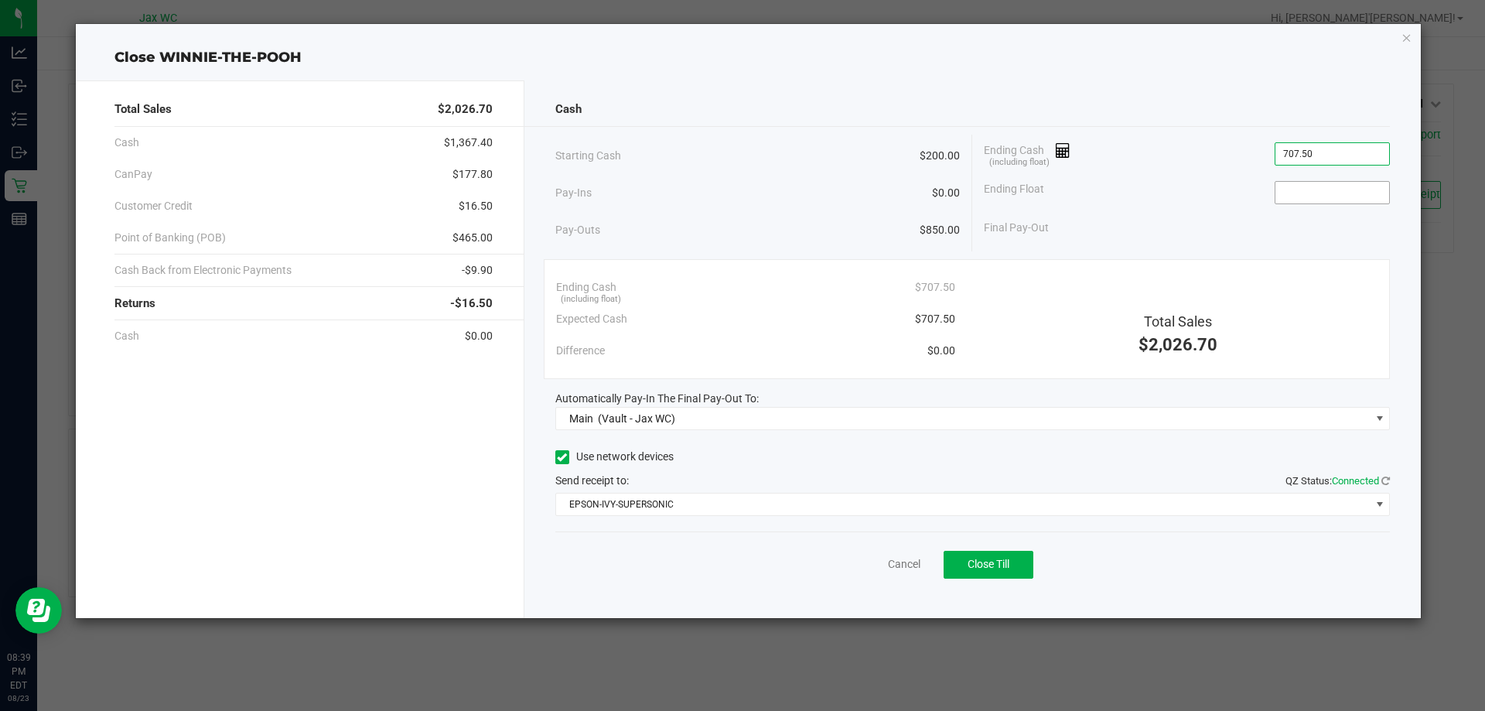
type input "$707.50"
click at [1313, 184] on input at bounding box center [1332, 193] width 114 height 22
type input "$200.00"
click at [1251, 109] on div "Cash" at bounding box center [972, 109] width 835 height 33
click at [1001, 566] on span "Close Till" at bounding box center [989, 564] width 42 height 12
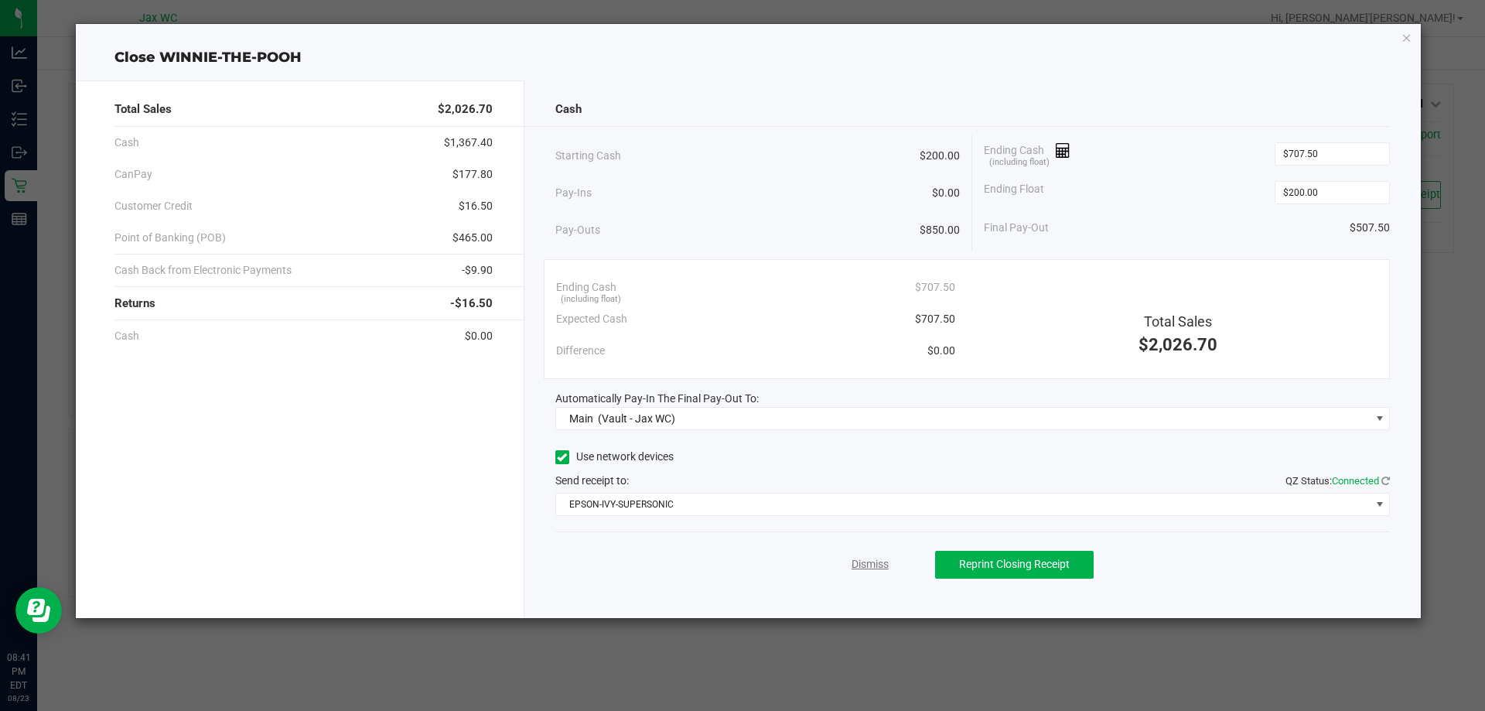
click at [869, 571] on link "Dismiss" at bounding box center [870, 564] width 37 height 16
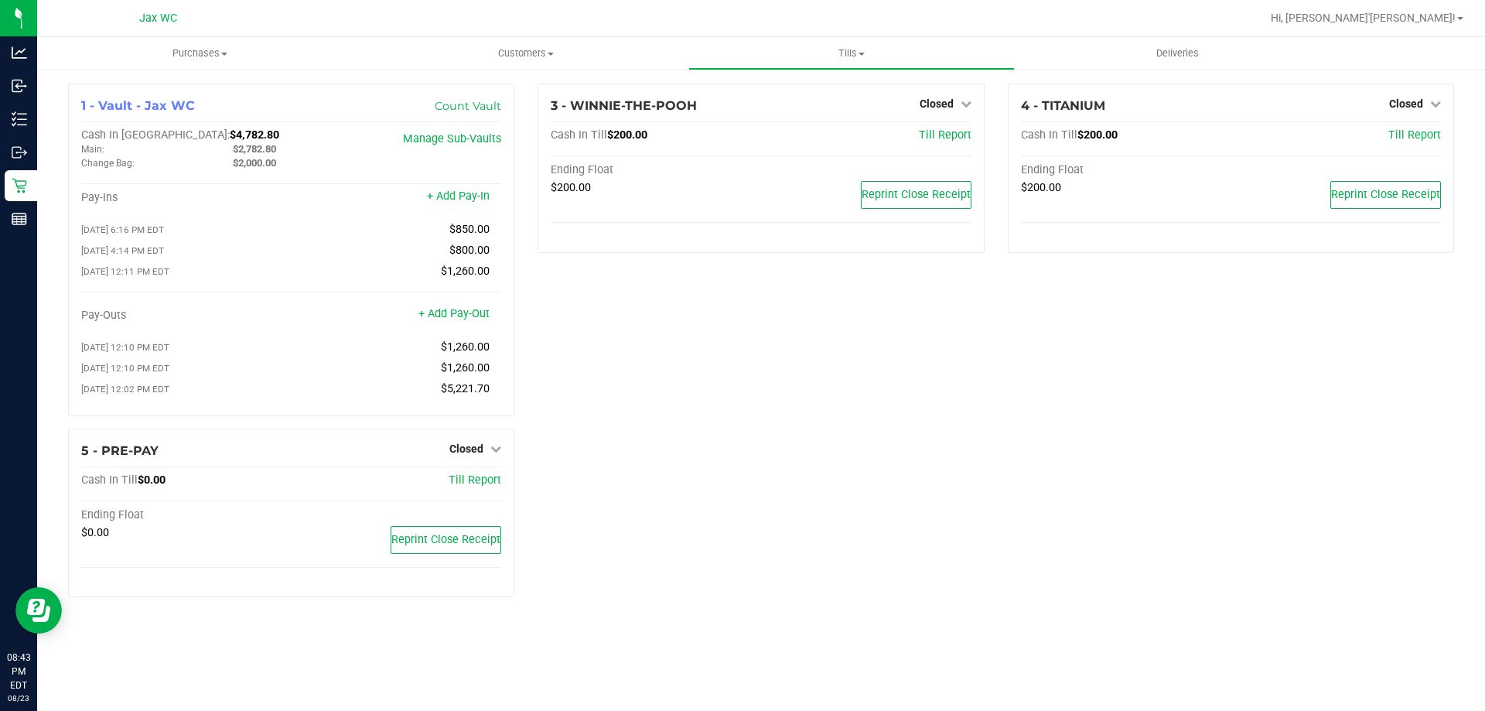
click at [1330, 466] on div "1 - Vault - Jax WC Count Vault Cash In Vault: $4,782.80 Main: $2,782.80 Change …" at bounding box center [760, 347] width 1409 height 526
click at [833, 56] on span "Tills" at bounding box center [851, 53] width 324 height 14
click at [823, 108] on span "Reconcile e-payments" at bounding box center [765, 111] width 154 height 13
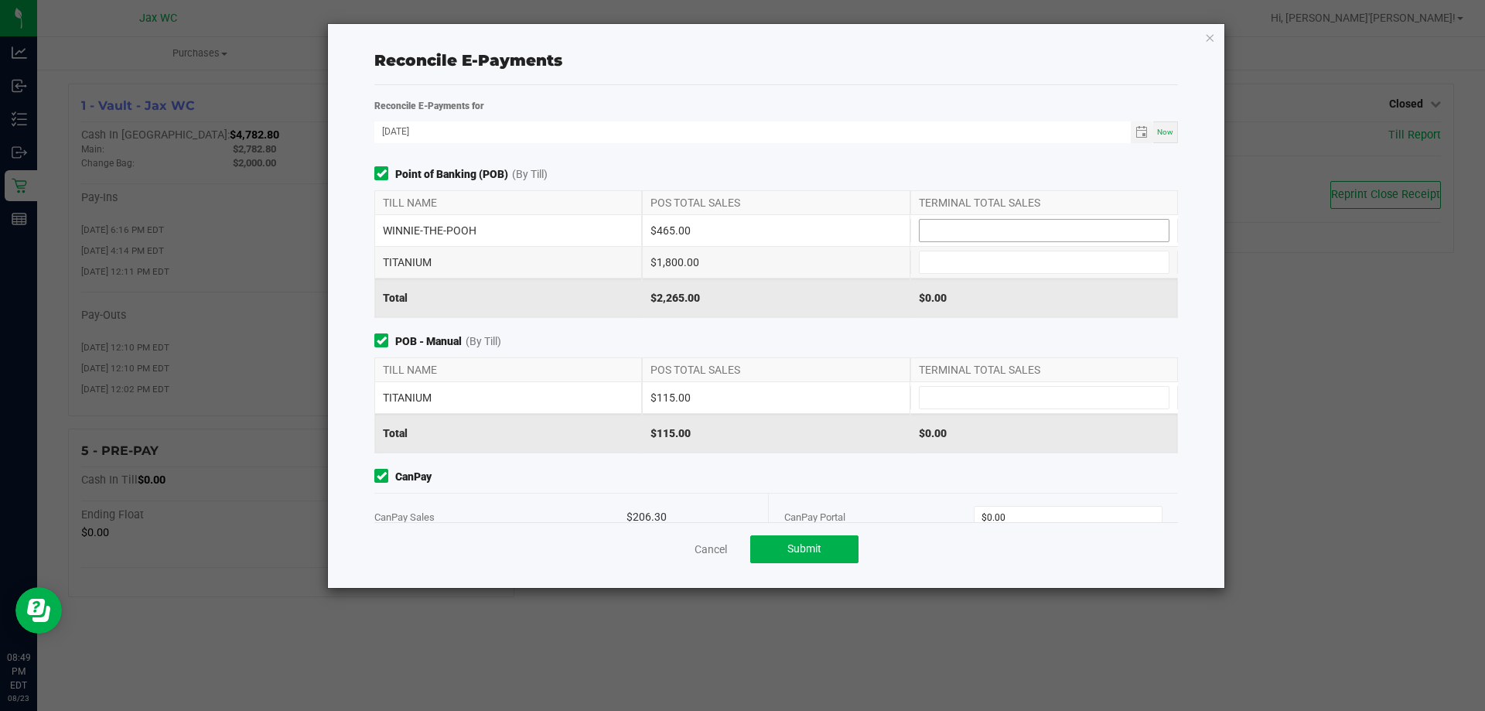
click at [1005, 238] on input at bounding box center [1044, 231] width 249 height 22
type input "$465.00"
type input "$1,800.00"
type input "$115.00"
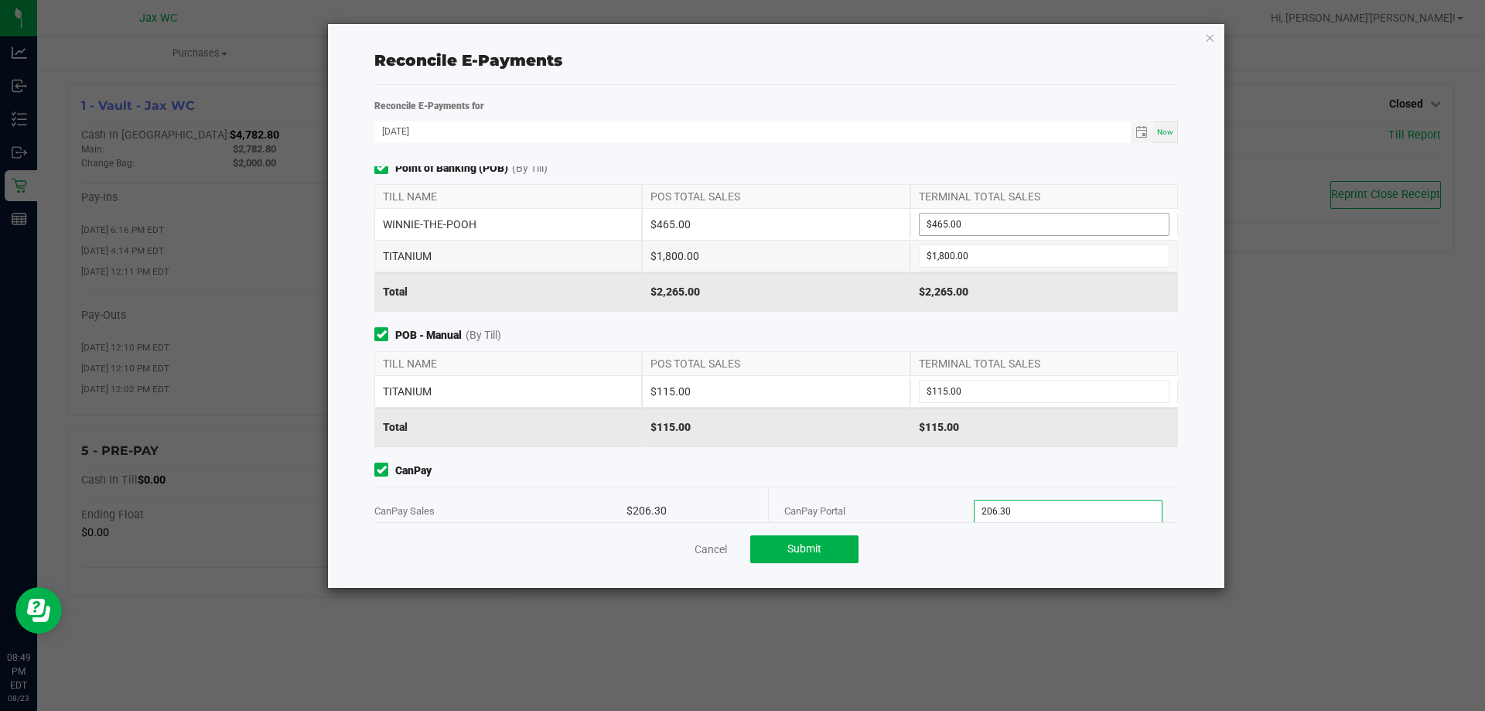
type input "$206.30"
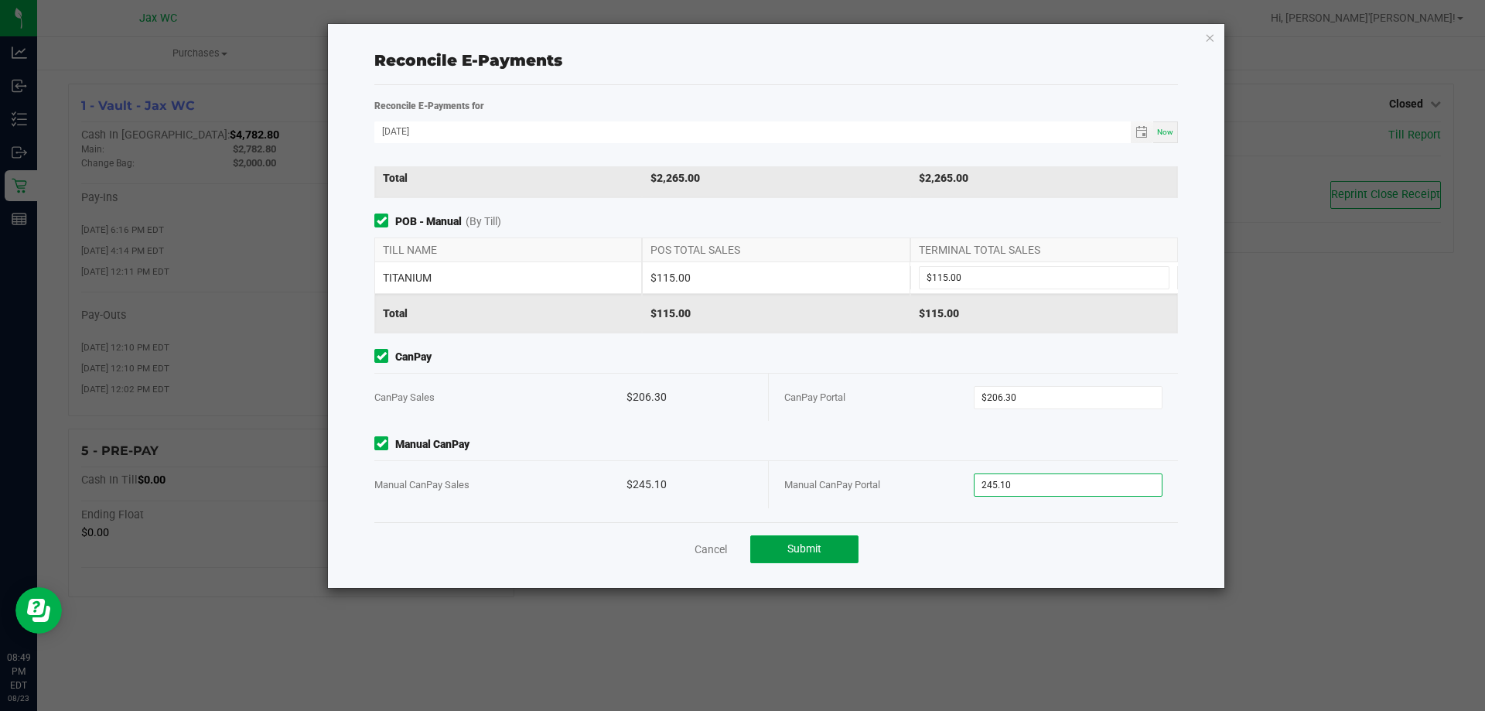
type input "$245.10"
click at [814, 548] on span "Submit" at bounding box center [804, 548] width 34 height 12
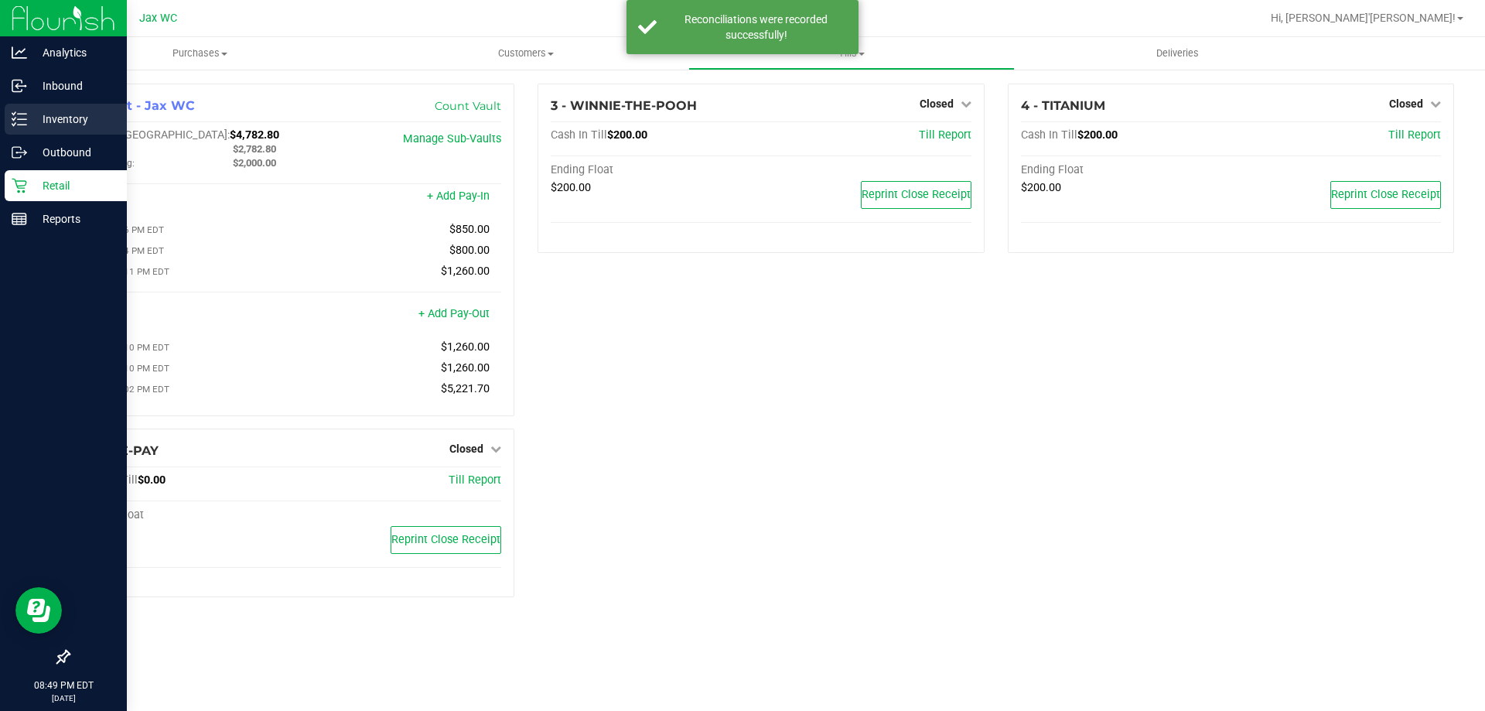
click at [56, 121] on p "Inventory" at bounding box center [73, 119] width 93 height 19
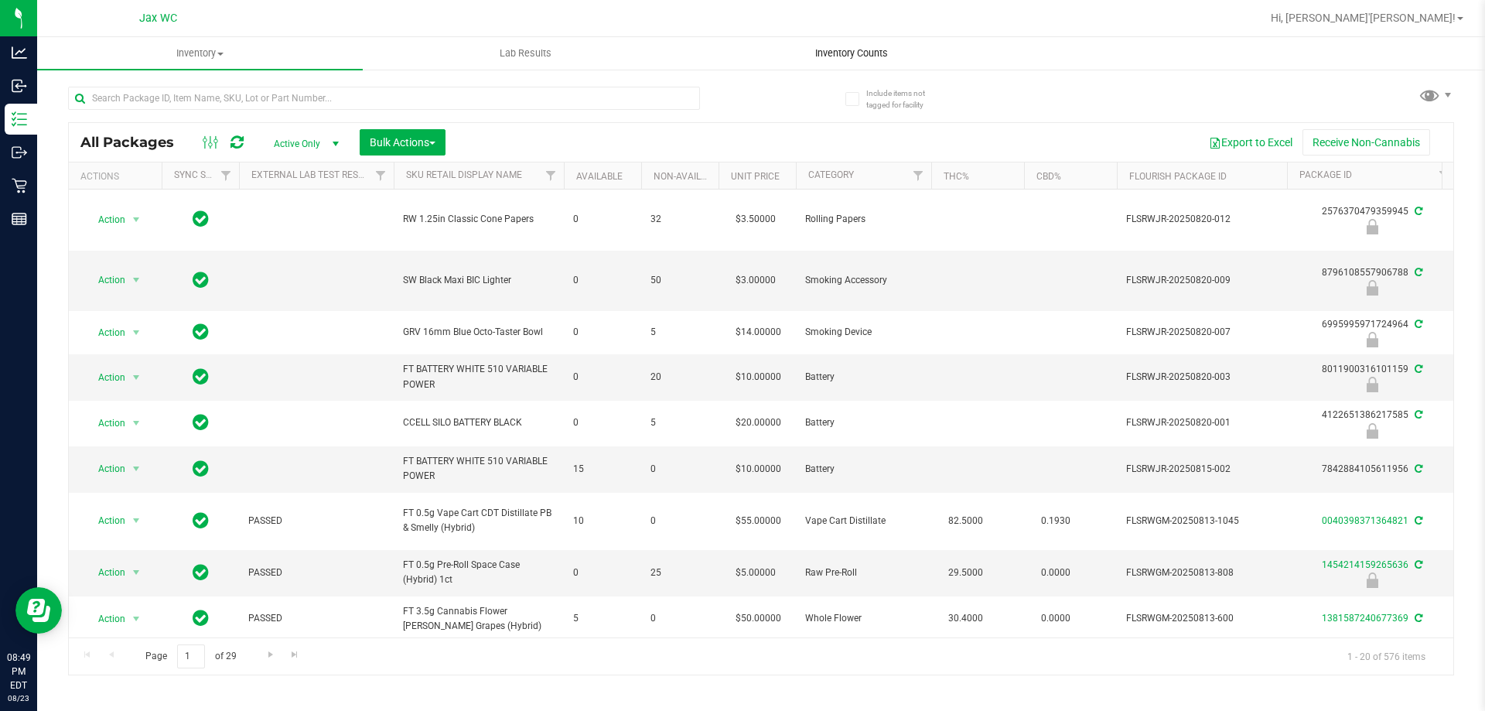
click at [882, 56] on span "Inventory Counts" at bounding box center [851, 53] width 114 height 14
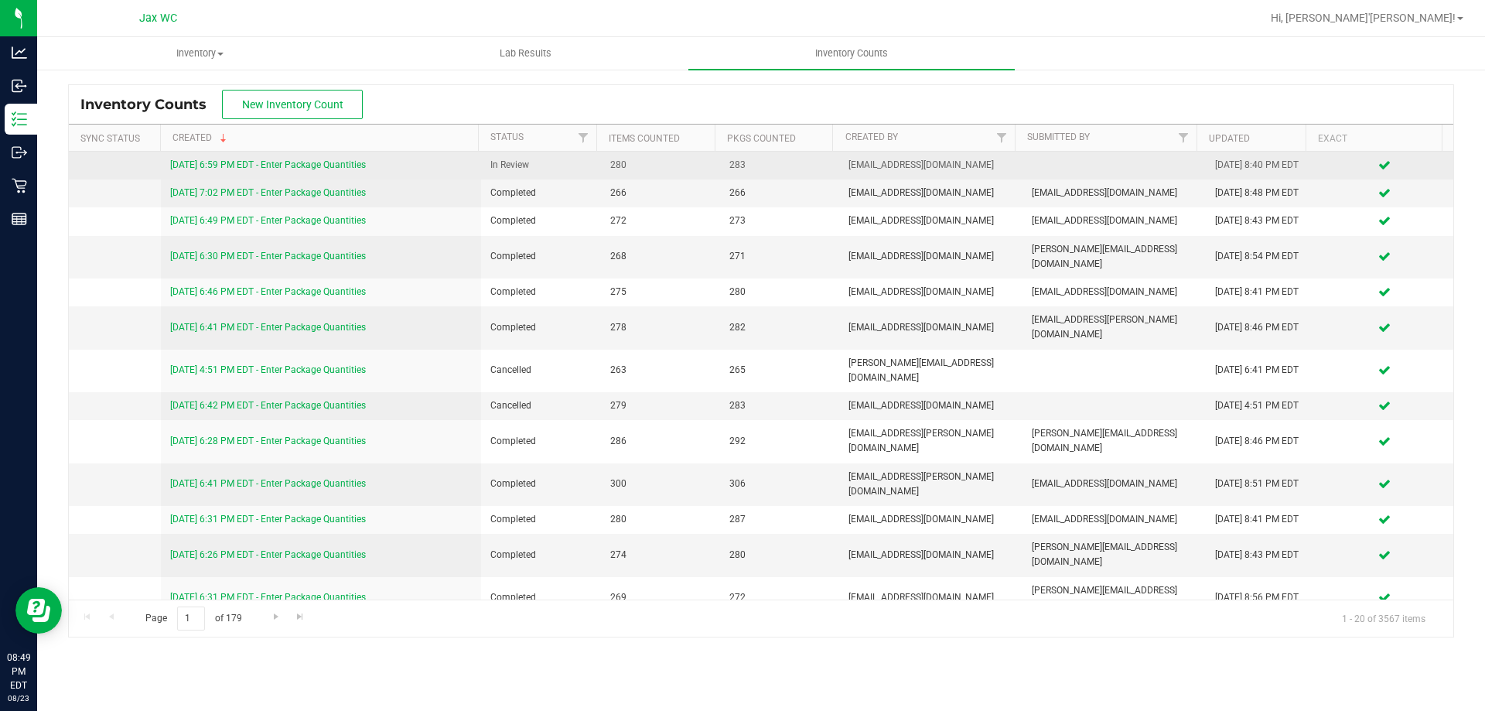
click at [299, 160] on link "8/23/25 6:59 PM EDT - Enter Package Quantities" at bounding box center [268, 164] width 196 height 11
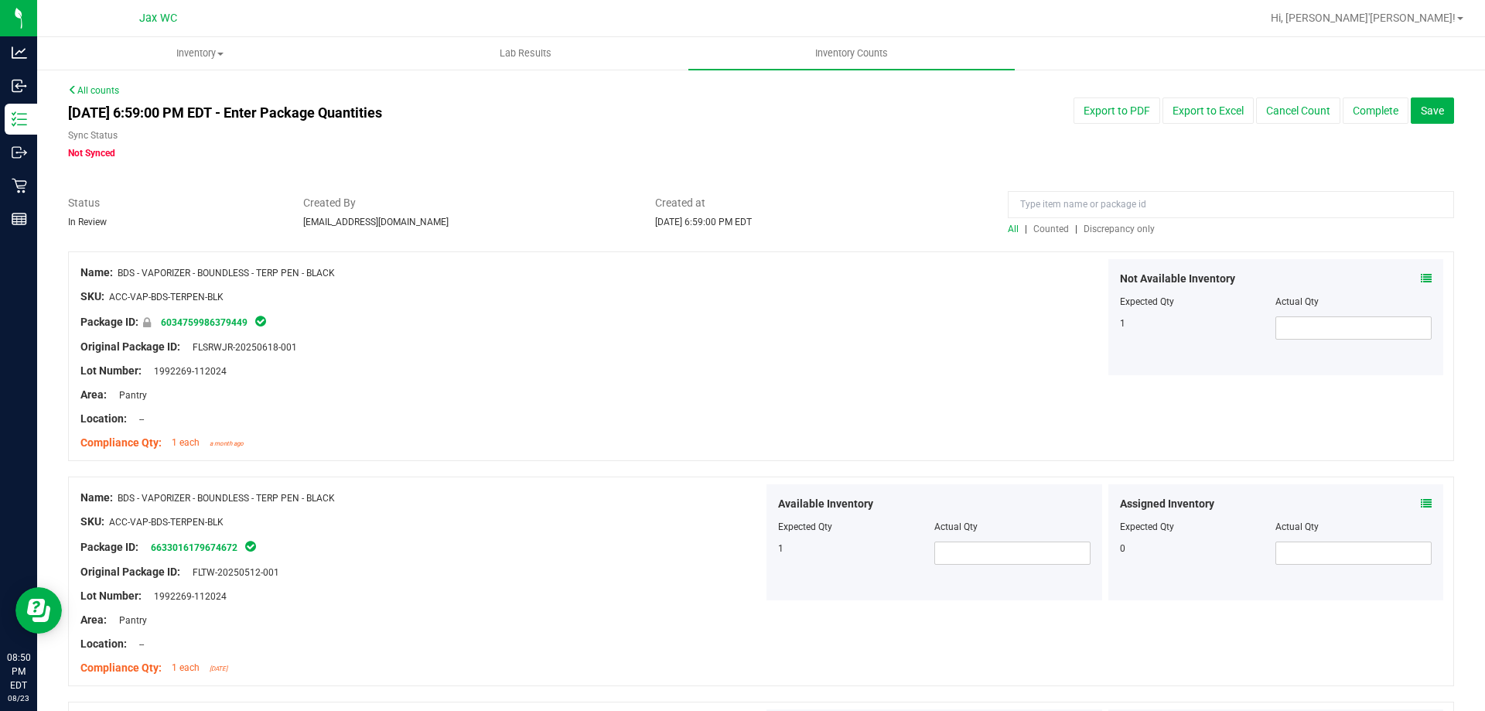
click at [1143, 227] on span "Discrepancy only" at bounding box center [1119, 229] width 71 height 11
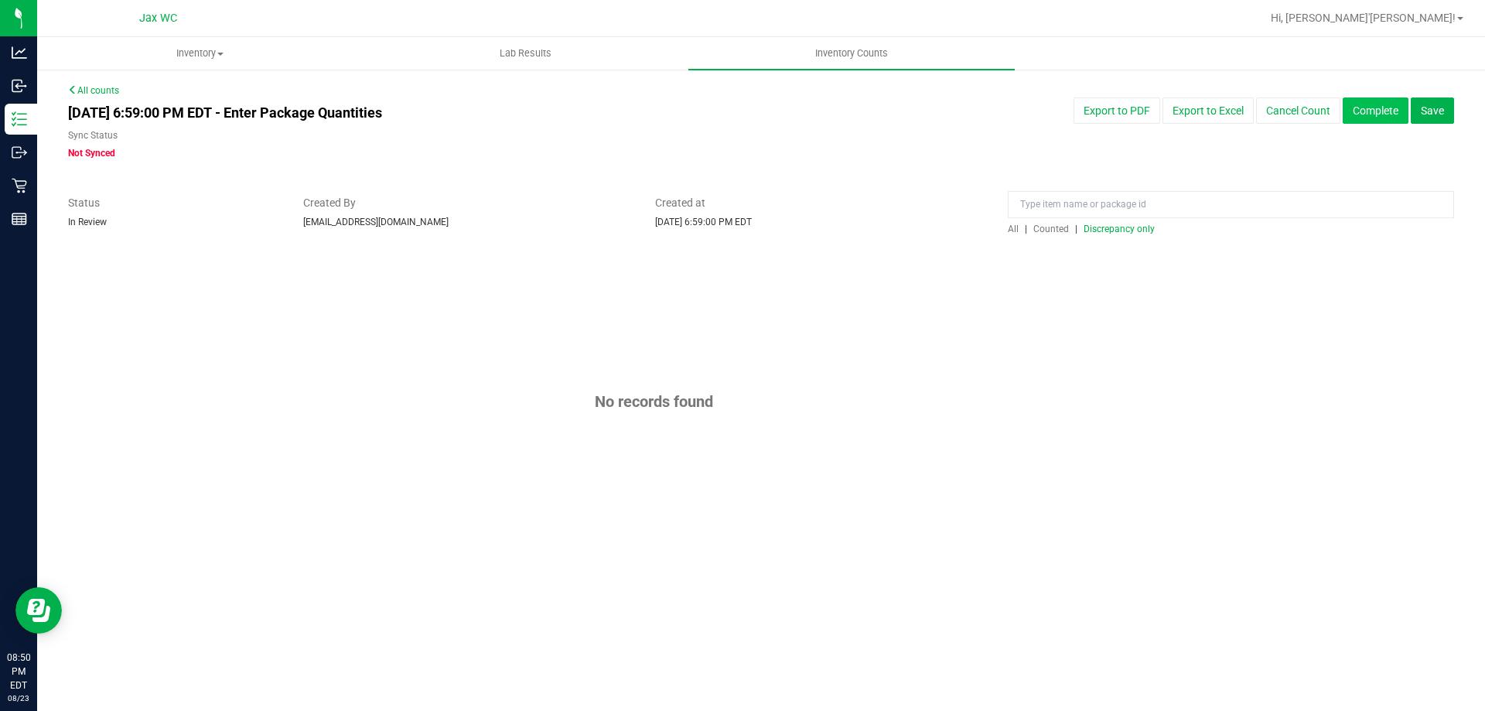
click at [1364, 114] on button "Complete" at bounding box center [1376, 110] width 66 height 26
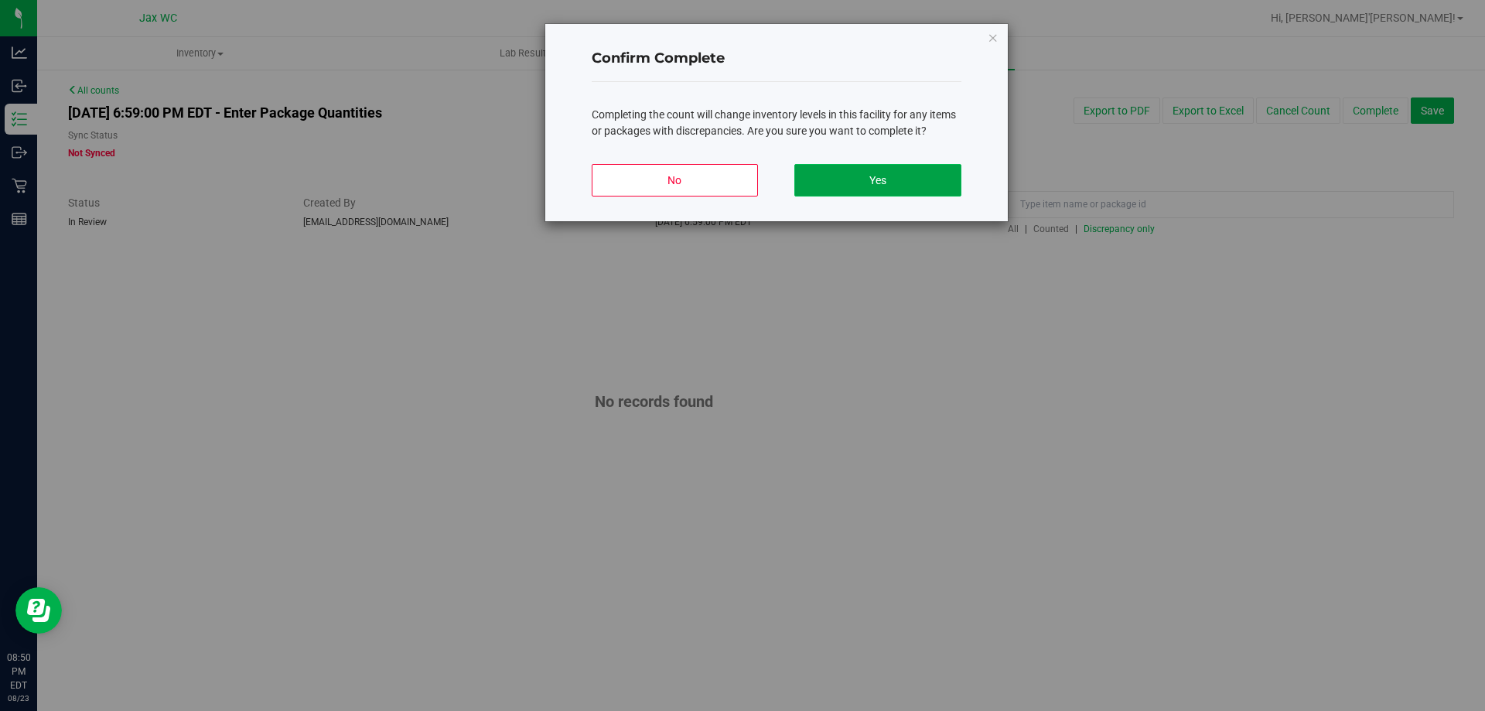
click at [900, 178] on button "Yes" at bounding box center [877, 180] width 166 height 32
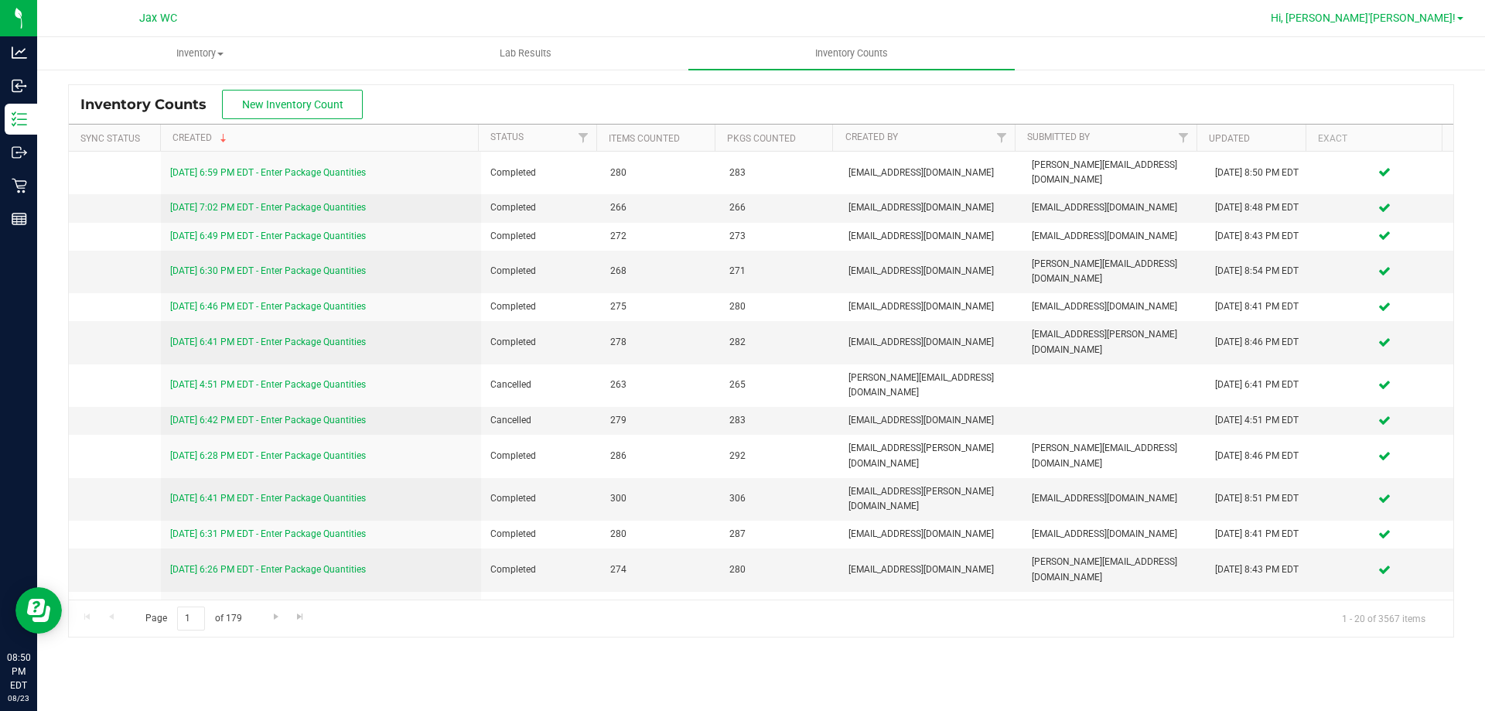
click at [1429, 12] on span "Hi, Jo'Cori!" at bounding box center [1363, 18] width 185 height 12
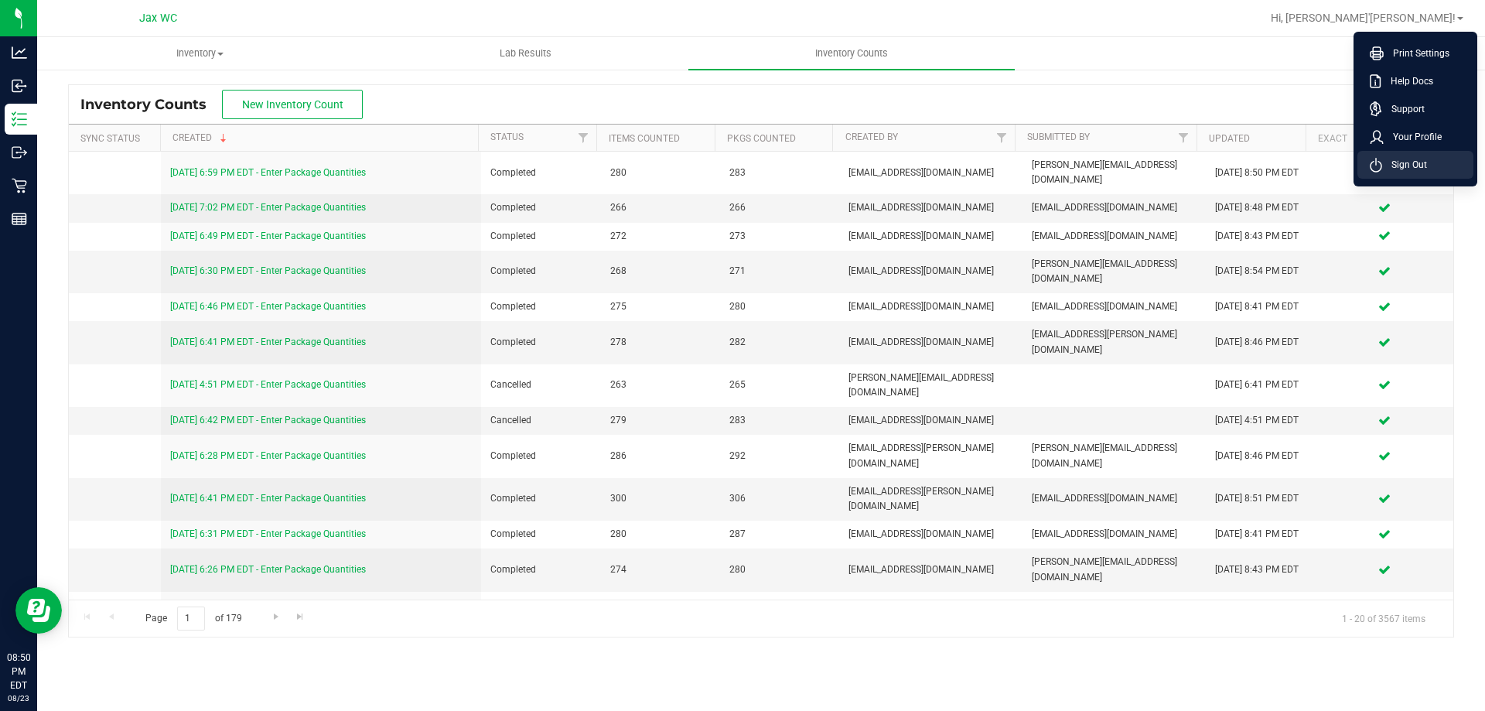
click at [1423, 160] on span "Sign Out" at bounding box center [1404, 164] width 45 height 15
